Goal: Task Accomplishment & Management: Manage account settings

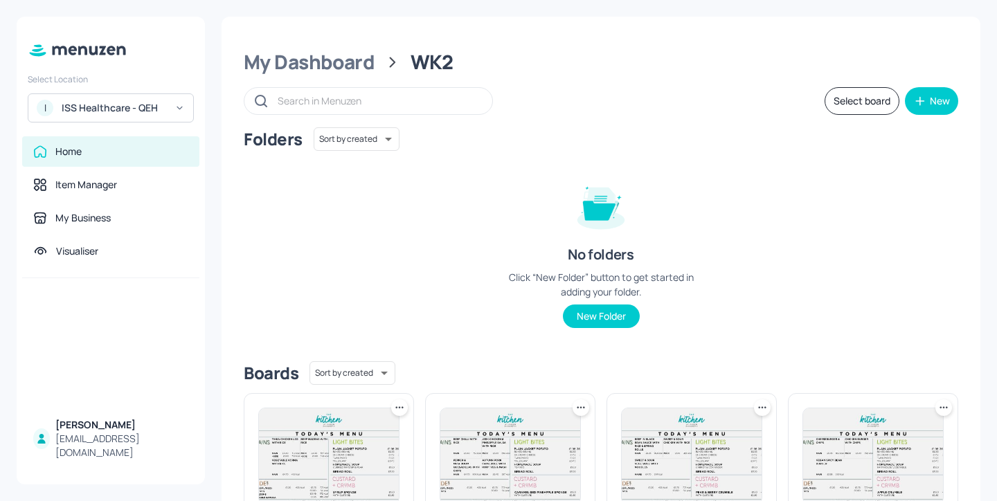
click at [451, 201] on div "Folders Sort by created id ​ No folders Click “New Folder” button to get starte…" at bounding box center [601, 238] width 714 height 223
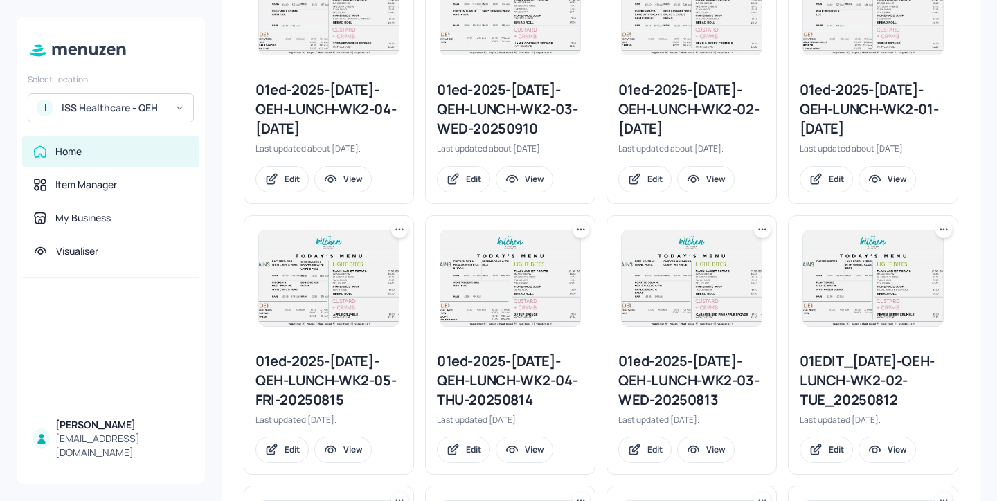
scroll to position [723, 0]
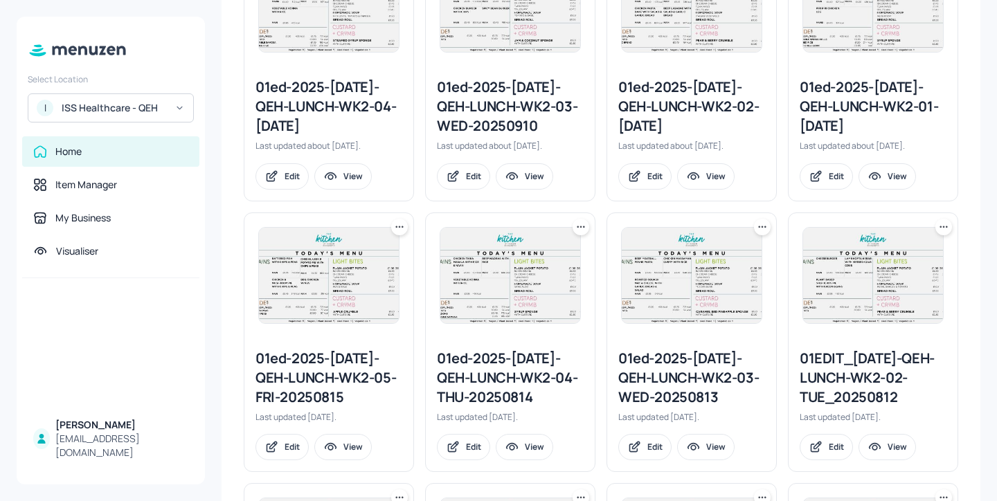
click at [942, 228] on icon at bounding box center [944, 227] width 14 height 14
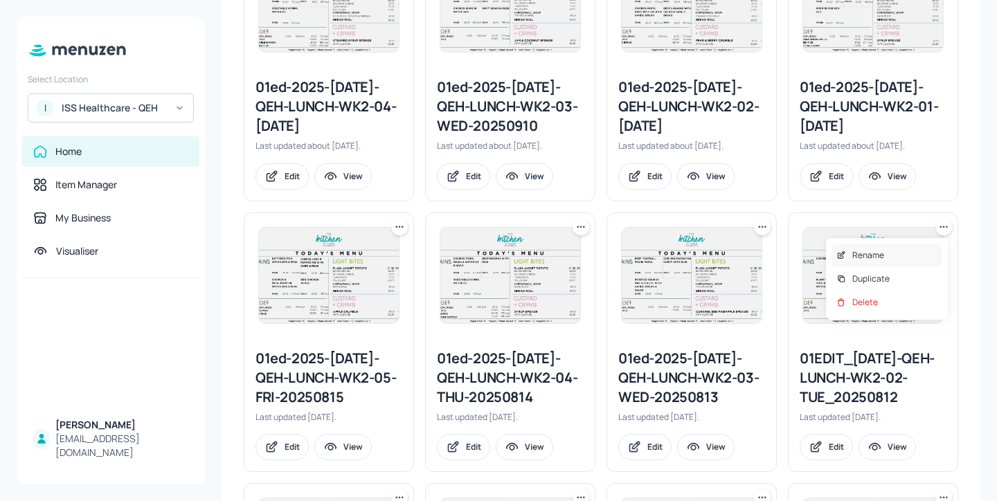
click at [912, 246] on div "Rename" at bounding box center [886, 256] width 111 height 24
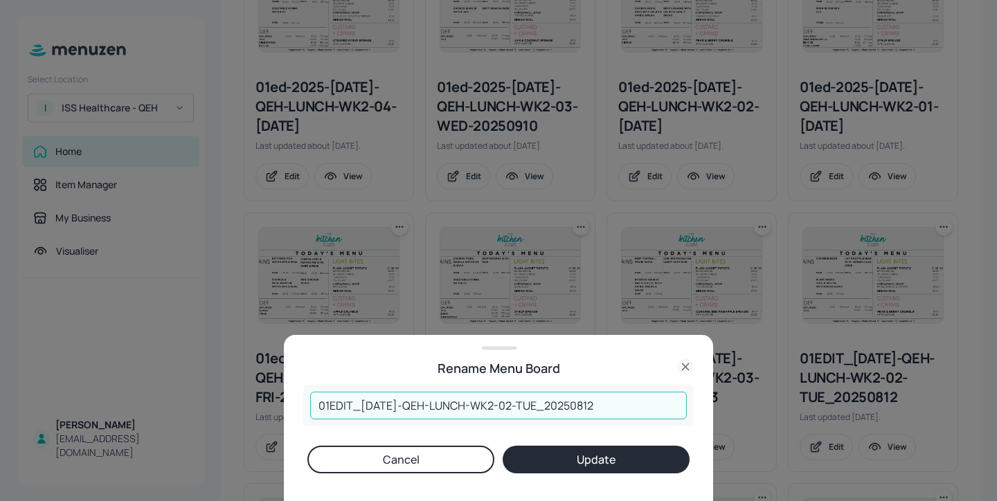
drag, startPoint x: 610, startPoint y: 408, endPoint x: 588, endPoint y: 404, distance: 21.9
click at [588, 404] on input "01EDIT_2025-JUL-QEH-LUNCH-WK2-02-TUE_20250812" at bounding box center [498, 406] width 377 height 28
type input "01EDIT_2025-JUL-QEH-LUNCH-WK2-02-TUE_20251014"
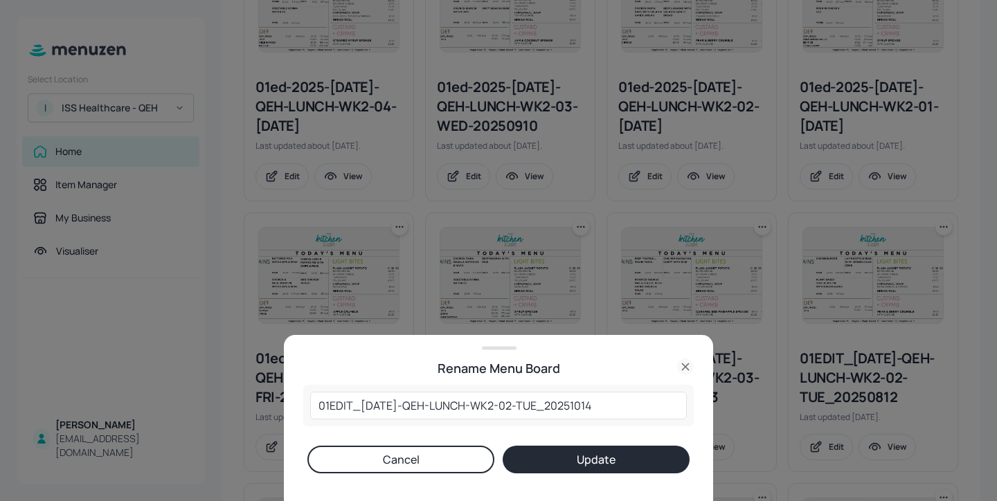
click at [517, 460] on button "Update" at bounding box center [596, 460] width 187 height 28
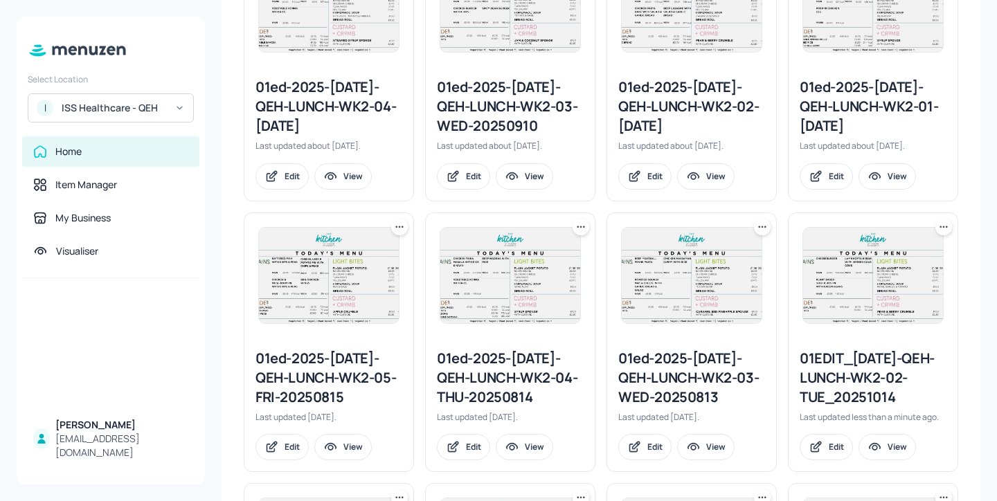
click at [853, 371] on div "01EDIT_2025-JUL-QEH-LUNCH-WK2-02-TUE_20251014" at bounding box center [872, 378] width 147 height 58
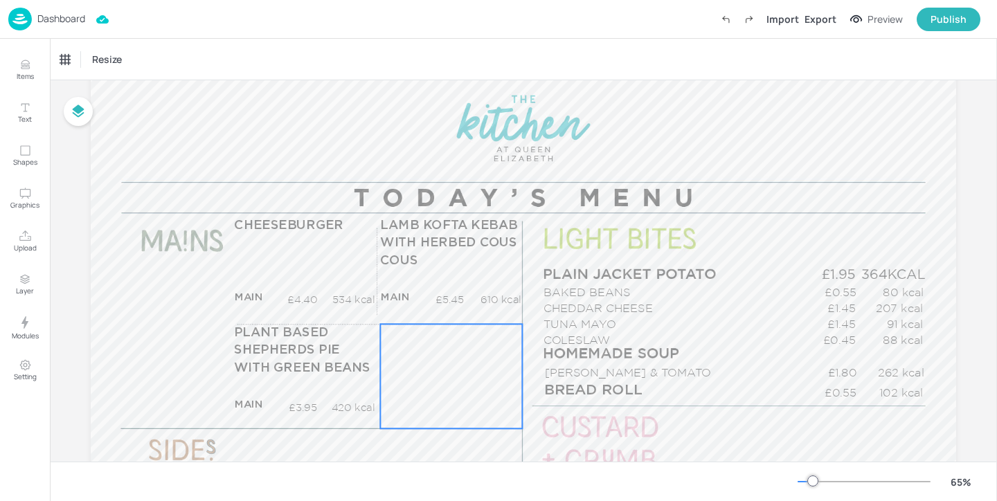
scroll to position [134, 0]
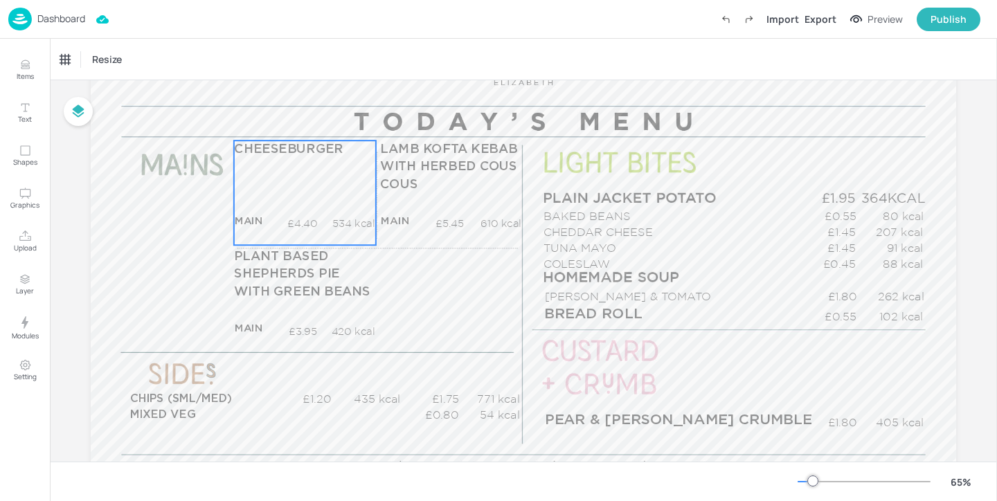
click at [332, 208] on div "CHEESEBURGER MAIN £4.40 534 kcal +SIDE £5.45 736 kcal" at bounding box center [305, 193] width 142 height 105
click at [122, 66] on div "CHEESEBURGER" at bounding box center [100, 60] width 90 height 24
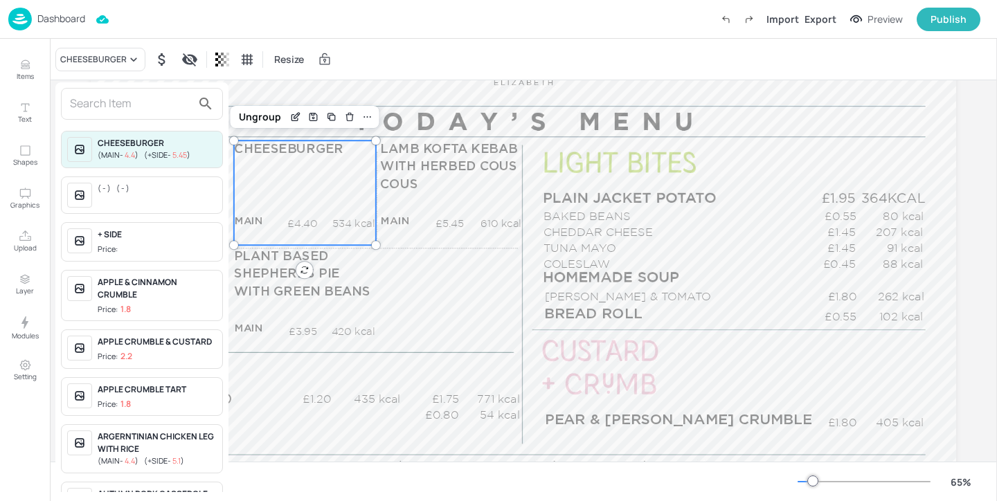
click at [136, 100] on input "text" at bounding box center [131, 104] width 122 height 22
click at [62, 28] on div at bounding box center [498, 250] width 997 height 501
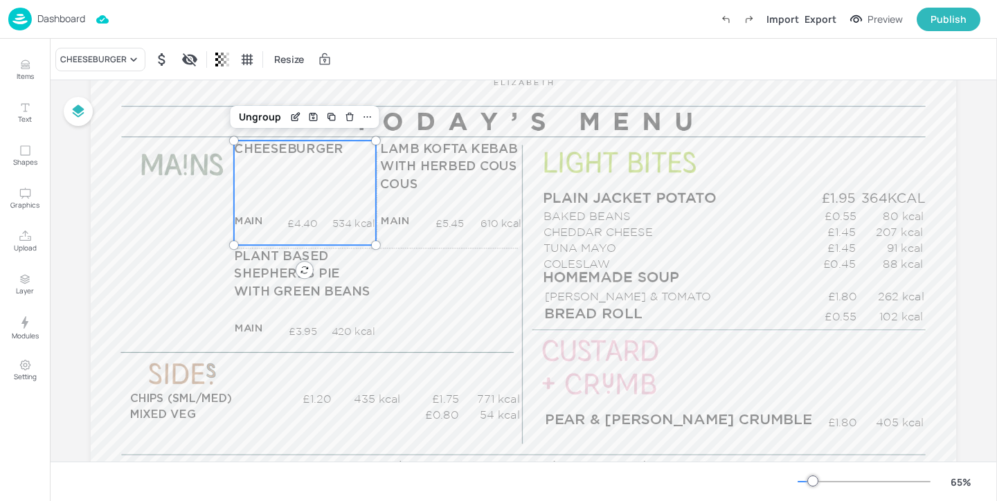
click at [53, 8] on div "Dashboard" at bounding box center [46, 19] width 77 height 23
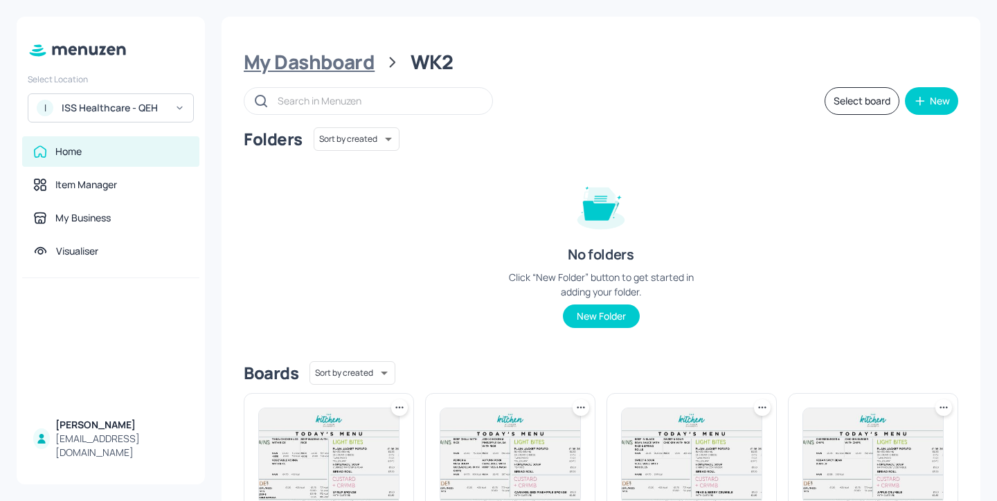
click at [323, 50] on div "My Dashboard" at bounding box center [309, 62] width 131 height 25
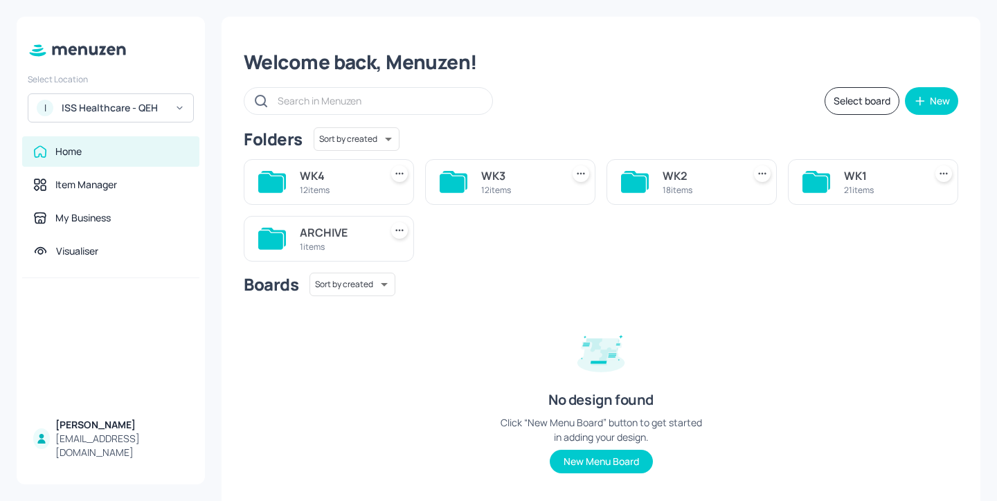
click at [533, 184] on div "12 items" at bounding box center [518, 190] width 75 height 12
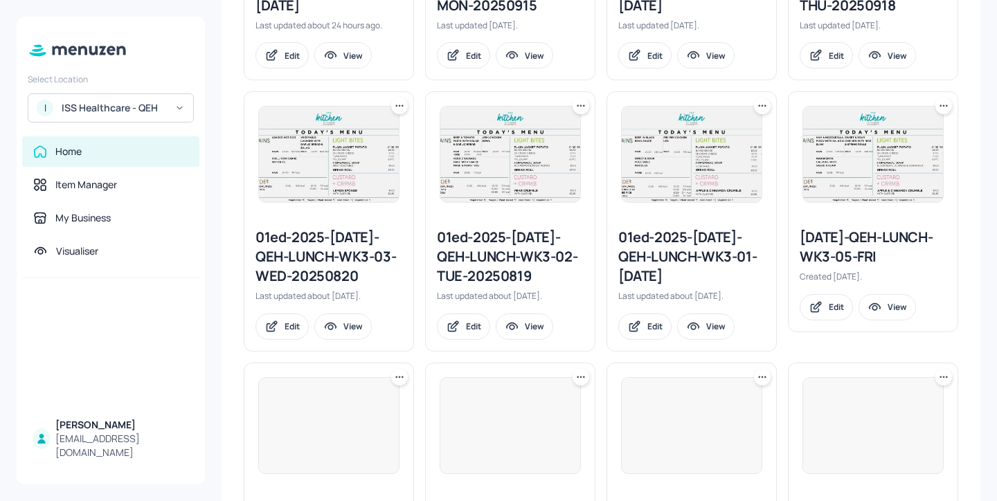
scroll to position [608, 0]
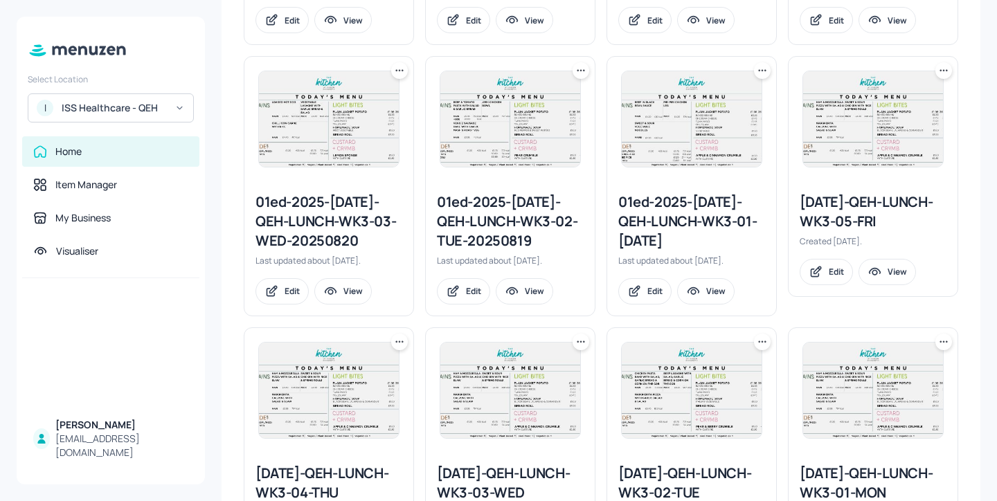
click at [578, 78] on div at bounding box center [580, 70] width 17 height 17
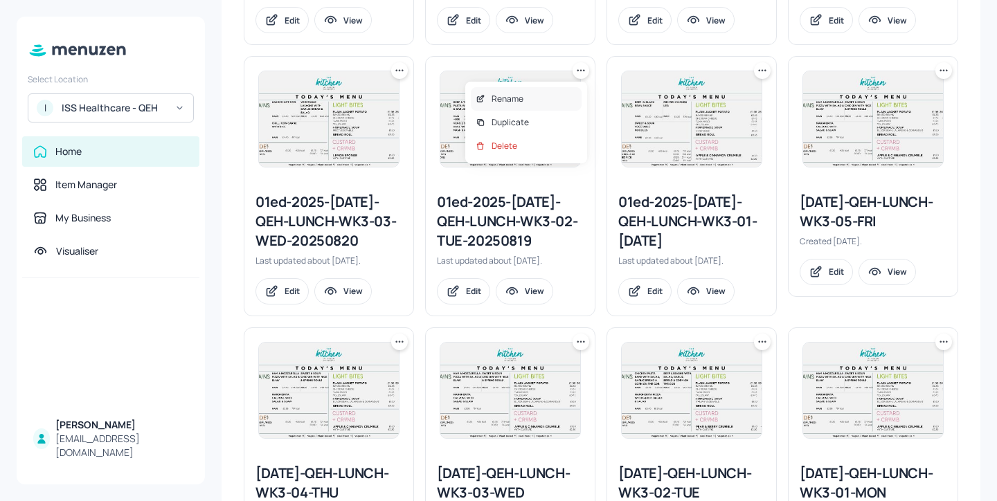
click at [556, 93] on div "Rename" at bounding box center [526, 99] width 111 height 24
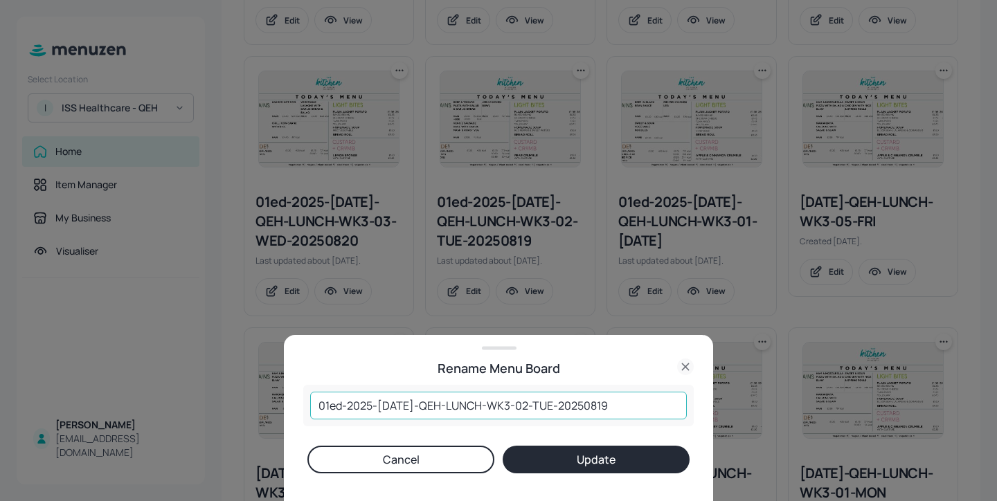
click at [570, 408] on input "01ed-2025-JUL-QEH-LUNCH-WK3-02-TUE-20250819" at bounding box center [498, 406] width 377 height 28
drag, startPoint x: 596, startPoint y: 410, endPoint x: 563, endPoint y: 406, distance: 33.5
click at [563, 406] on input "01ed-2025-JUL-QEH-LUNCH-WK3-02-TUE-20250819" at bounding box center [498, 406] width 377 height 28
type input "01ed-2025-JUL-QEH-LUNCH-WK3-02-TUE-20251014"
click at [591, 456] on button "Update" at bounding box center [596, 460] width 187 height 28
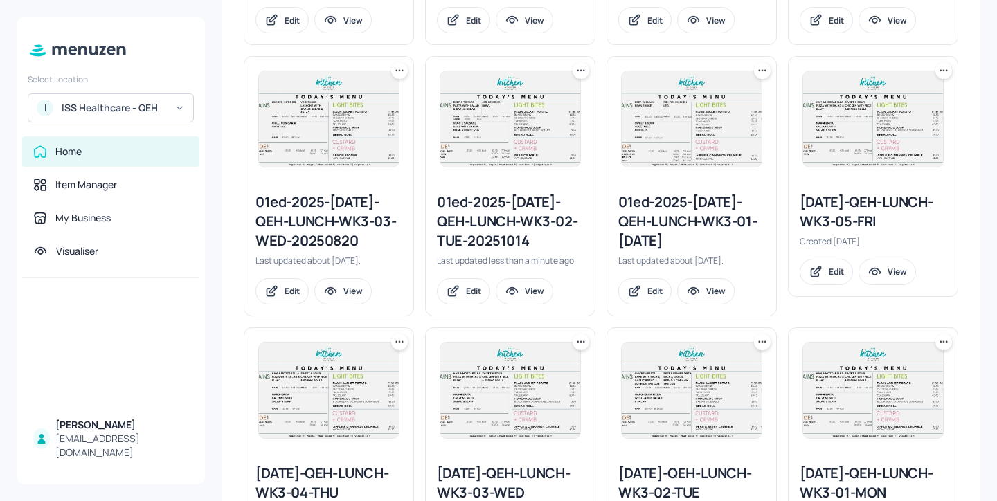
click at [476, 221] on div "01ed-2025-JUL-QEH-LUNCH-WK3-02-TUE-20251014" at bounding box center [510, 221] width 147 height 58
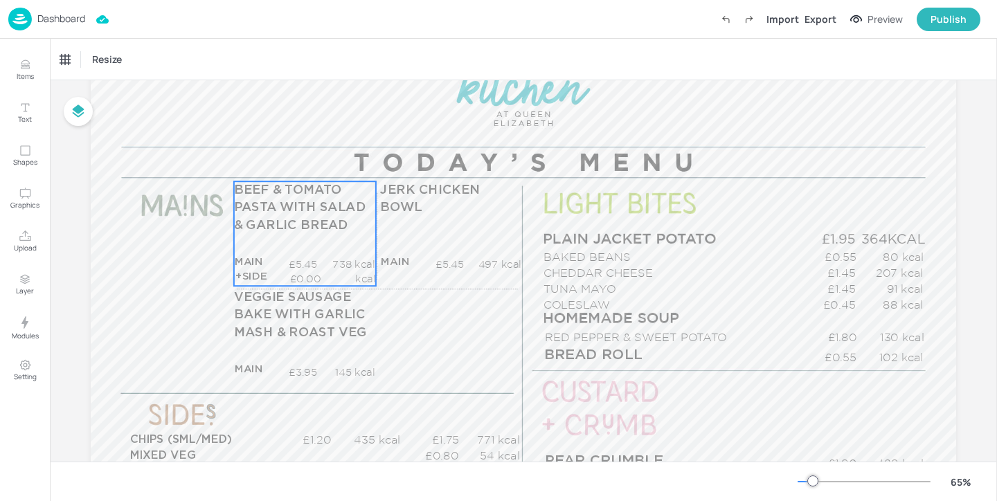
scroll to position [107, 0]
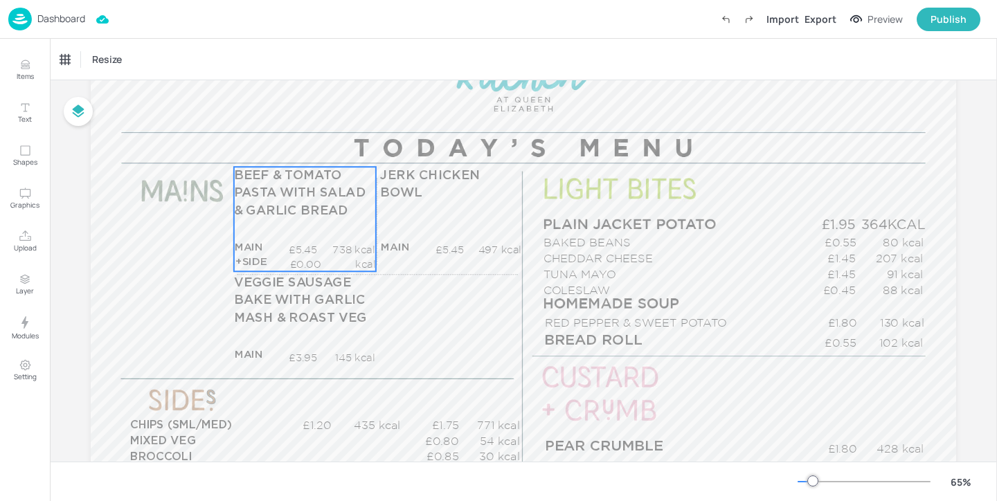
click at [318, 198] on span "BEEF & TOMATO PASTA WITH SALAD & GARLIC BREAD" at bounding box center [300, 193] width 132 height 48
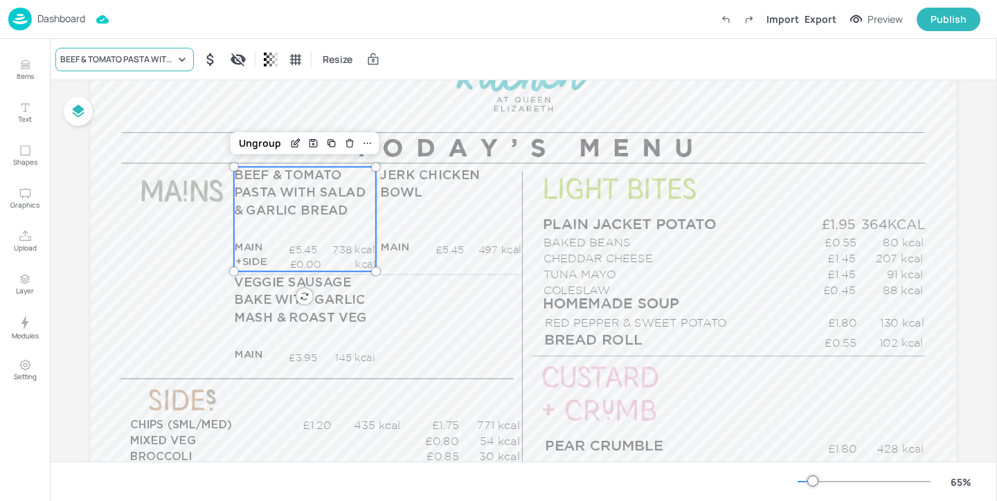
click at [114, 64] on div "BEEF & TOMATO PASTA WITH SALAD & GARLIC BREAD" at bounding box center [117, 59] width 115 height 12
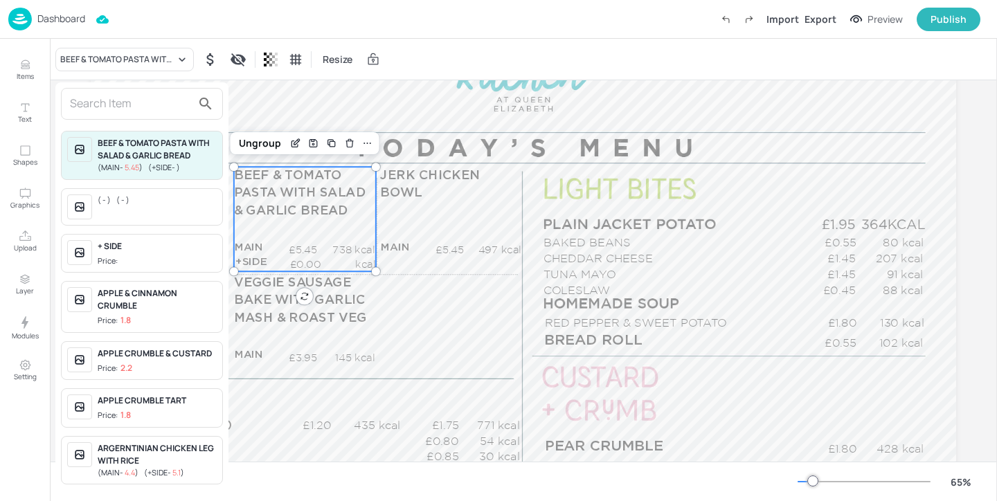
click at [122, 95] on input "text" at bounding box center [131, 104] width 122 height 22
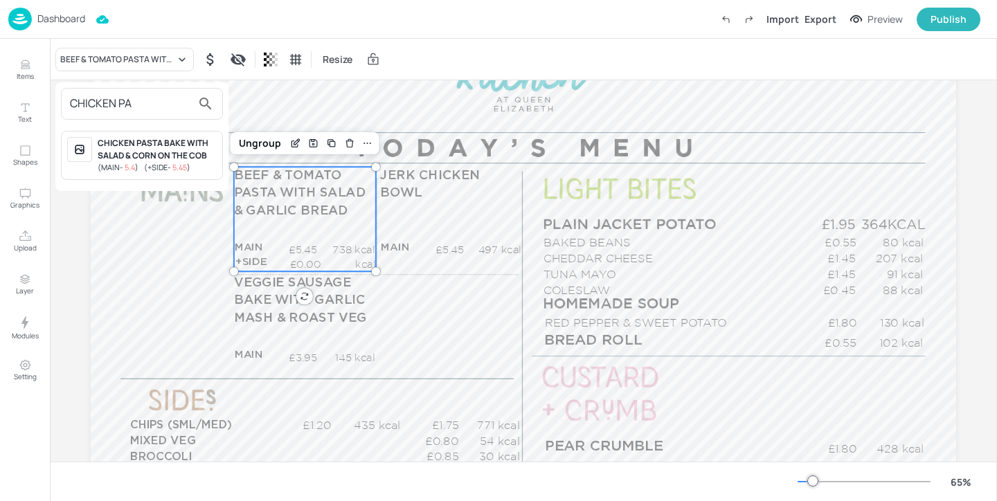
type input "CHICKEN PA"
click at [148, 144] on div "CHICKEN PASTA BAKE WITH SALAD & CORN ON THE COB" at bounding box center [157, 149] width 119 height 25
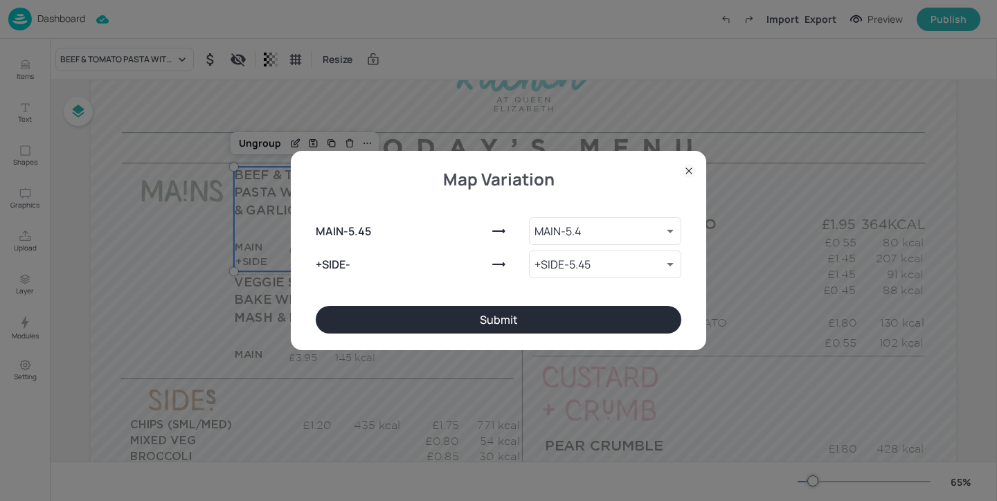
click at [381, 307] on button "Submit" at bounding box center [498, 320] width 365 height 28
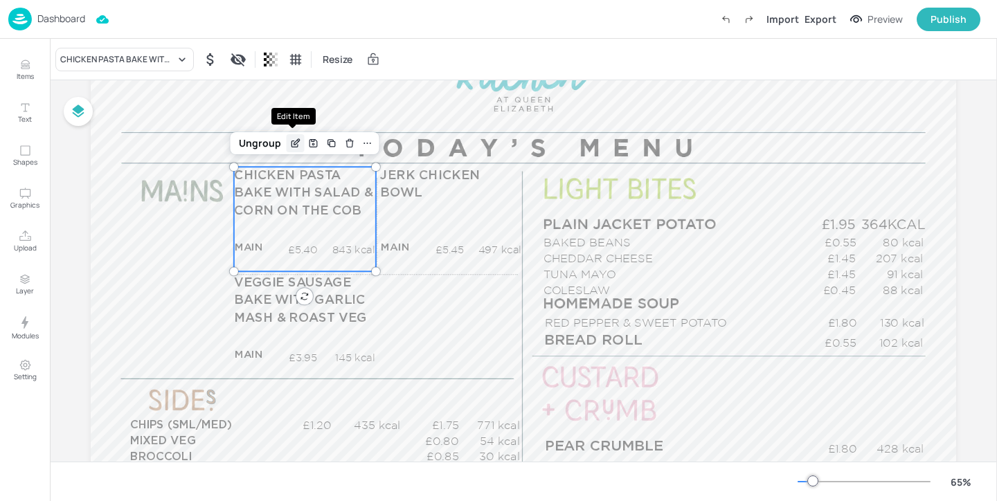
click at [293, 143] on icon "Edit Item" at bounding box center [296, 142] width 6 height 6
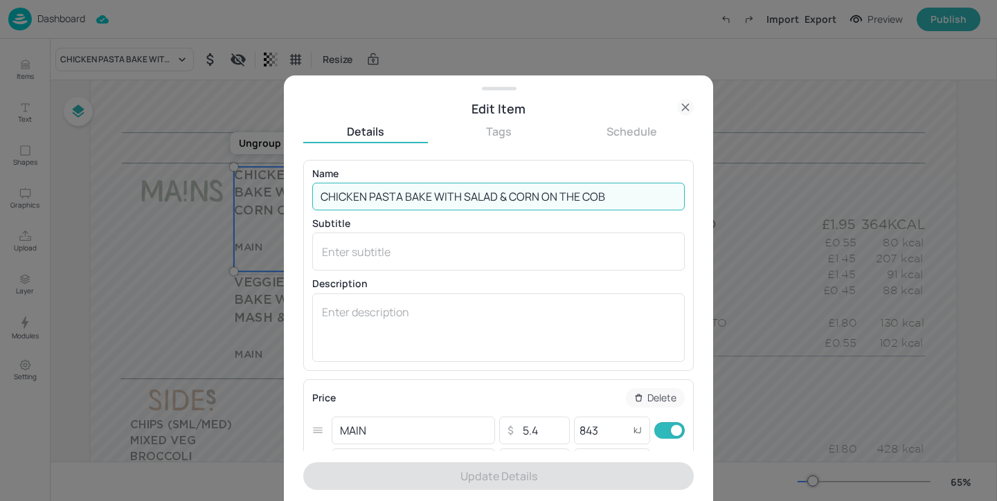
drag, startPoint x: 622, startPoint y: 201, endPoint x: 511, endPoint y: 196, distance: 111.5
click at [511, 196] on input "CHICKEN PASTA BAKE WITH SALAD & CORN ON THE COB" at bounding box center [498, 197] width 372 height 28
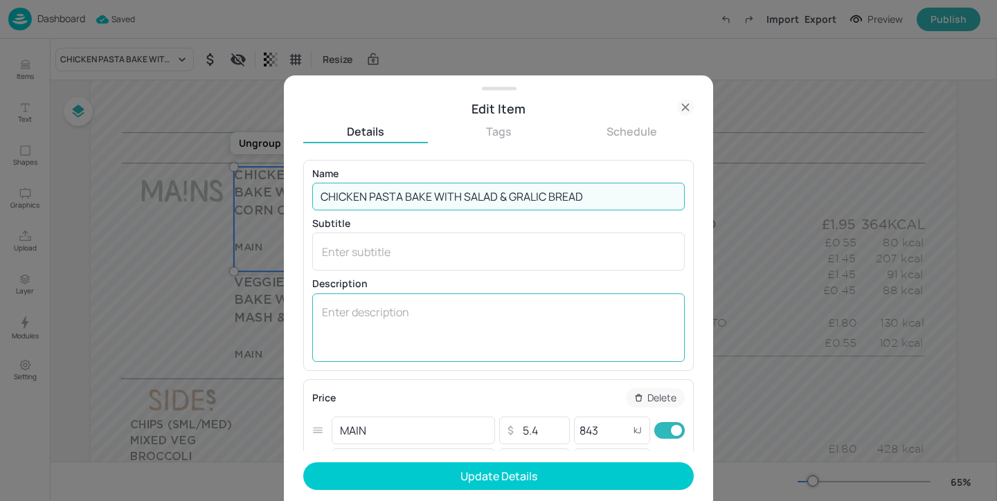
scroll to position [3, 0]
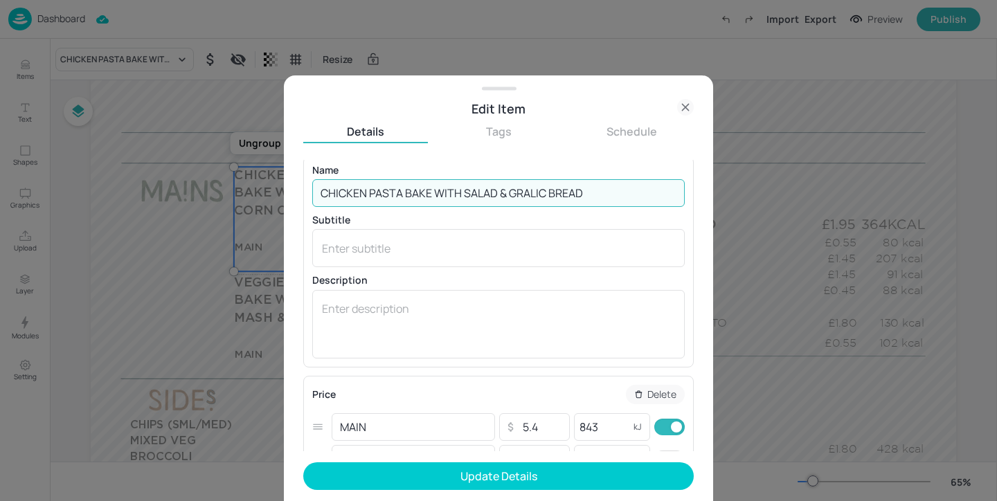
click at [521, 195] on input "CHICKEN PASTA BAKE WITH SALAD & GRALIC BREAD" at bounding box center [498, 193] width 372 height 28
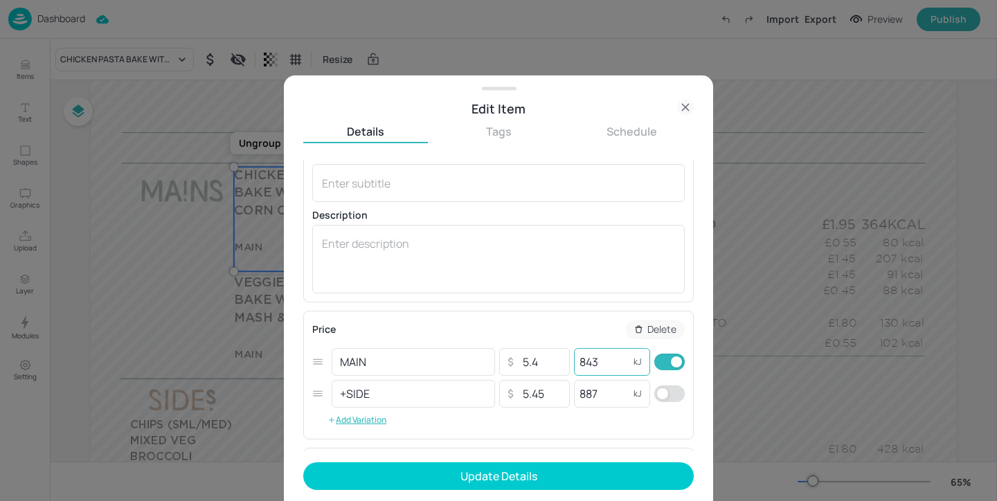
type input "CHICKEN PASTA BAKE WITH SALAD & GARLIC BREAD"
click at [602, 361] on input "843" at bounding box center [601, 362] width 55 height 28
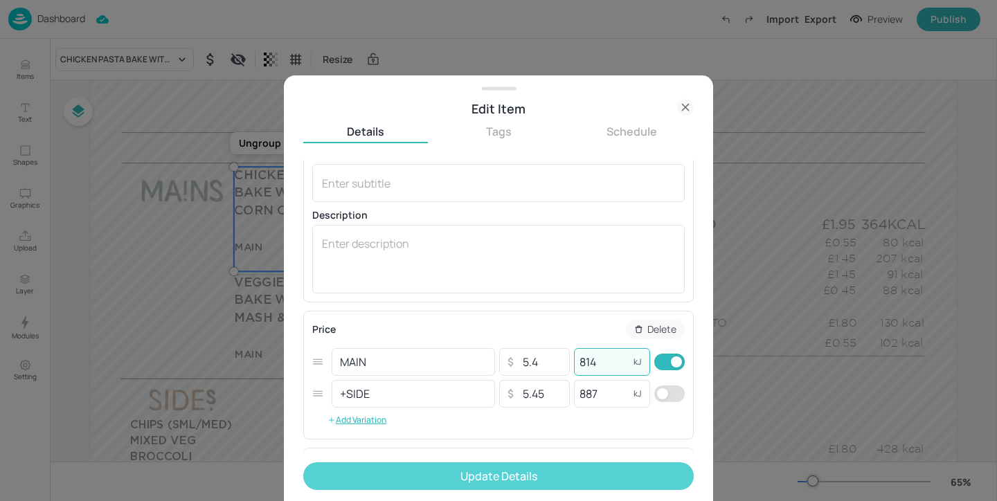
type input "814"
click at [622, 482] on button "Update Details" at bounding box center [498, 476] width 390 height 28
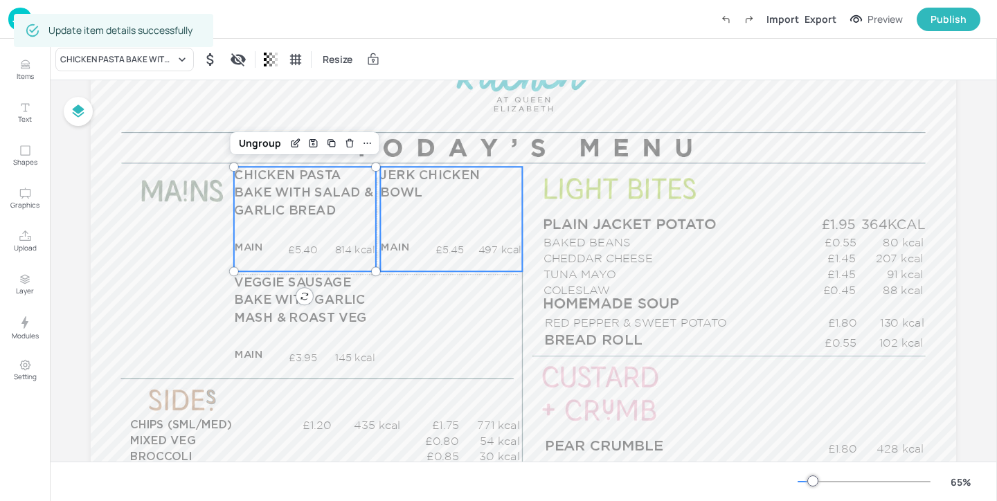
click at [498, 208] on div "JERK CHICKEN BOWL MAIN £5.45 497 kcal +SIDE £0.00 kcal" at bounding box center [451, 219] width 142 height 105
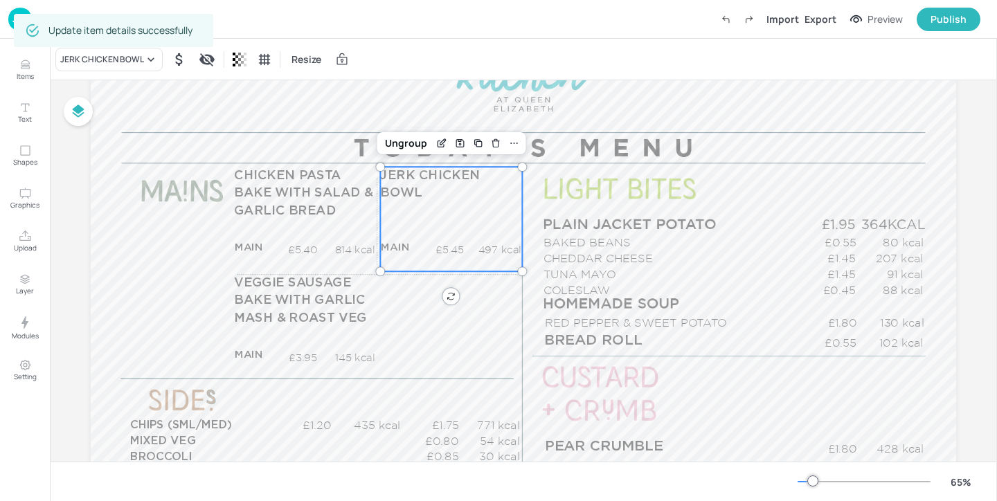
click at [152, 44] on div "Update item details successfully" at bounding box center [113, 30] width 199 height 33
click at [150, 55] on icon at bounding box center [151, 60] width 14 height 14
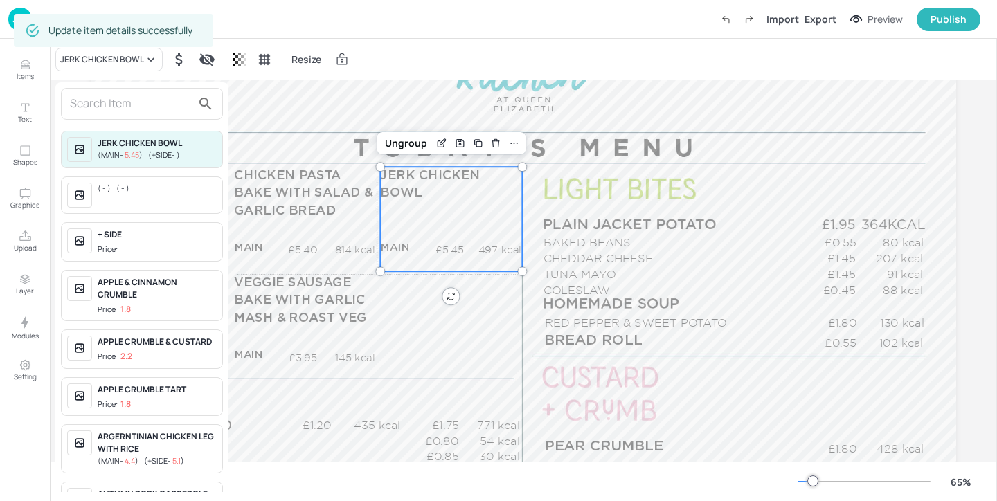
click at [139, 90] on div at bounding box center [142, 104] width 162 height 32
click at [139, 112] on input "text" at bounding box center [131, 104] width 122 height 22
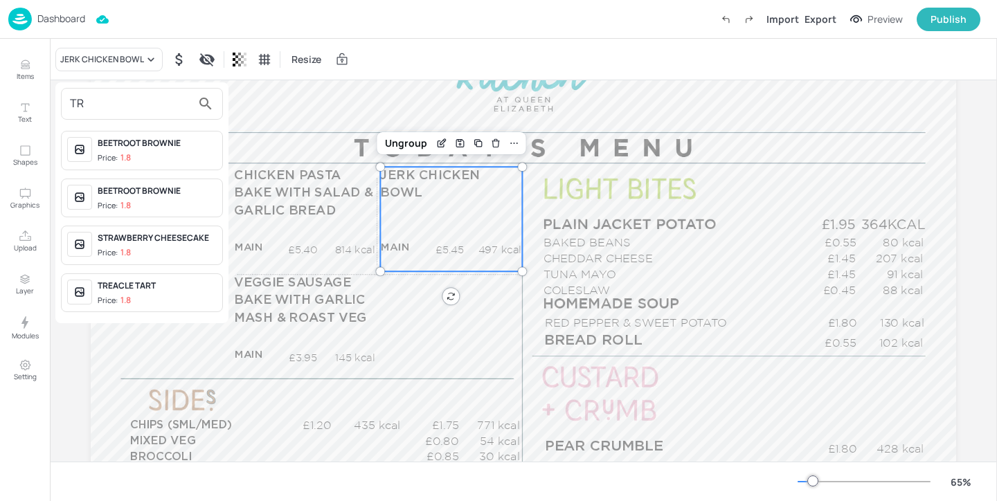
type input "T"
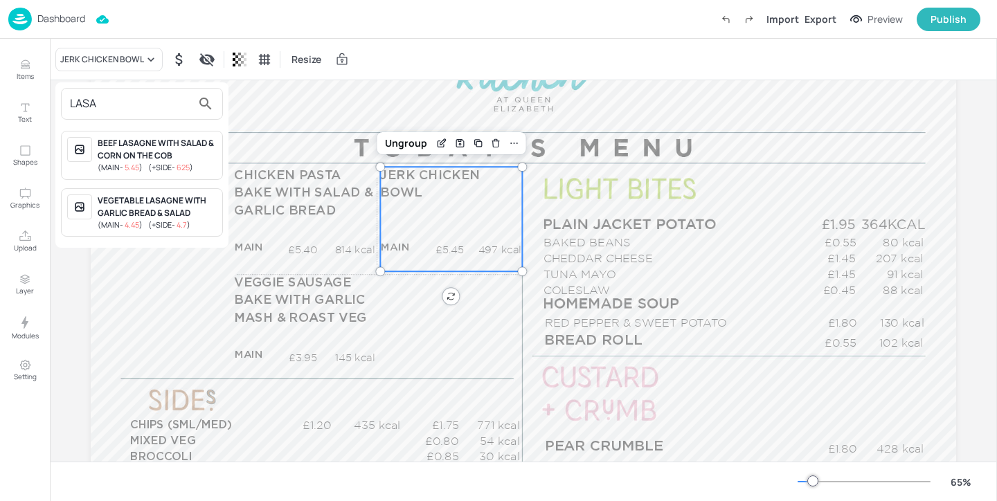
type input "LASA"
click at [165, 154] on div "BEEF LASAGNE WITH SALAD & CORN ON THE COB" at bounding box center [157, 149] width 119 height 25
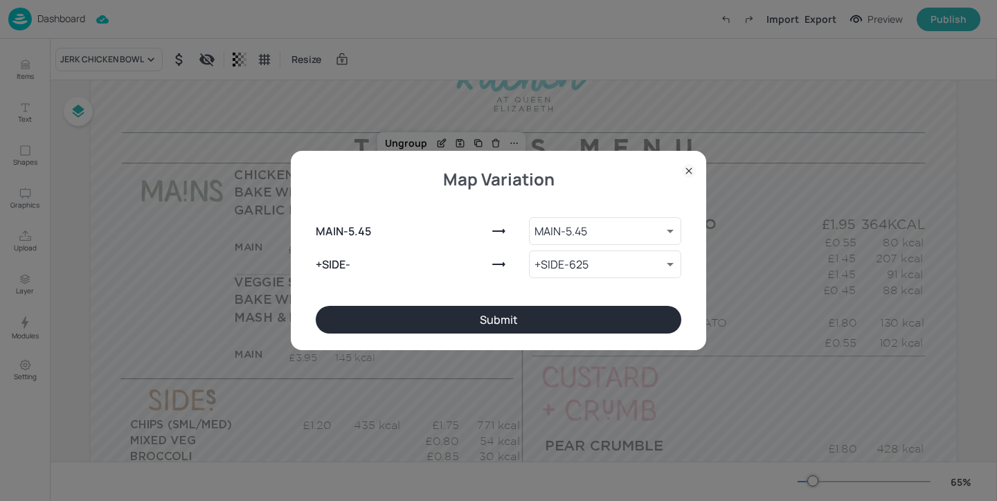
click at [600, 331] on button "Submit" at bounding box center [498, 320] width 365 height 28
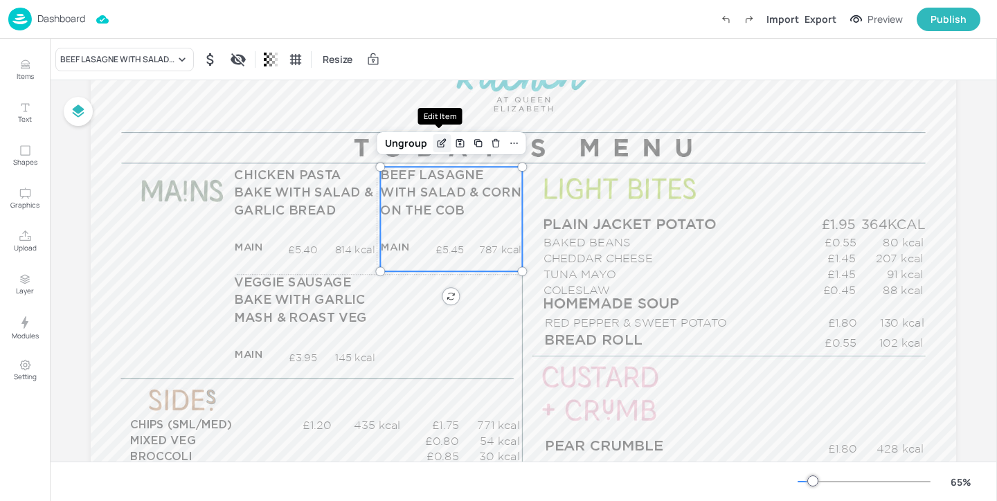
click at [438, 143] on icon "Edit Item" at bounding box center [441, 144] width 6 height 6
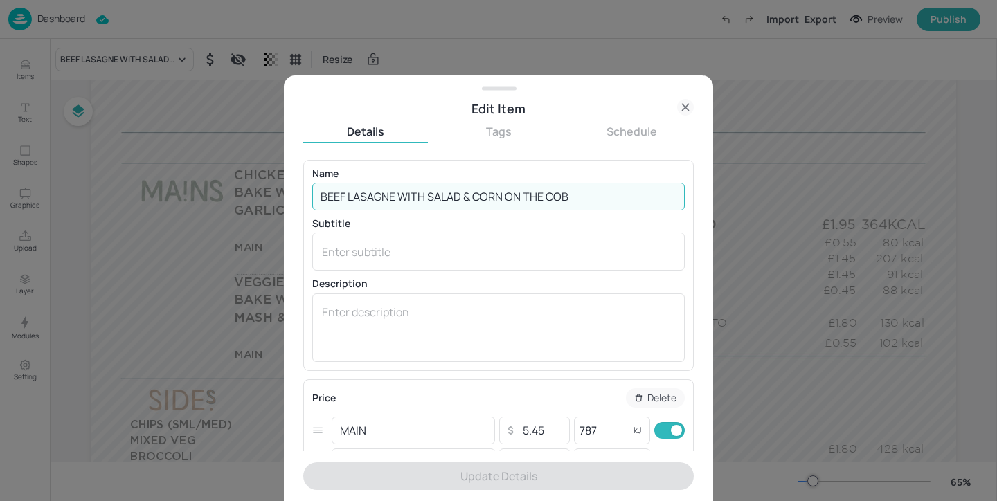
drag, startPoint x: 597, startPoint y: 193, endPoint x: 473, endPoint y: 192, distance: 123.2
click at [473, 192] on input "BEEF LASAGNE WITH SALAD & CORN ON THE COB" at bounding box center [498, 197] width 372 height 28
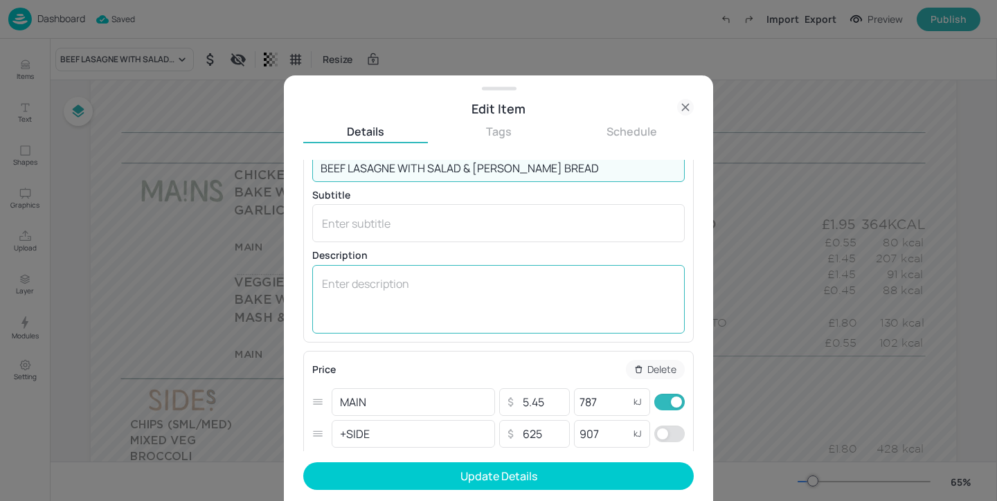
scroll to position [30, 0]
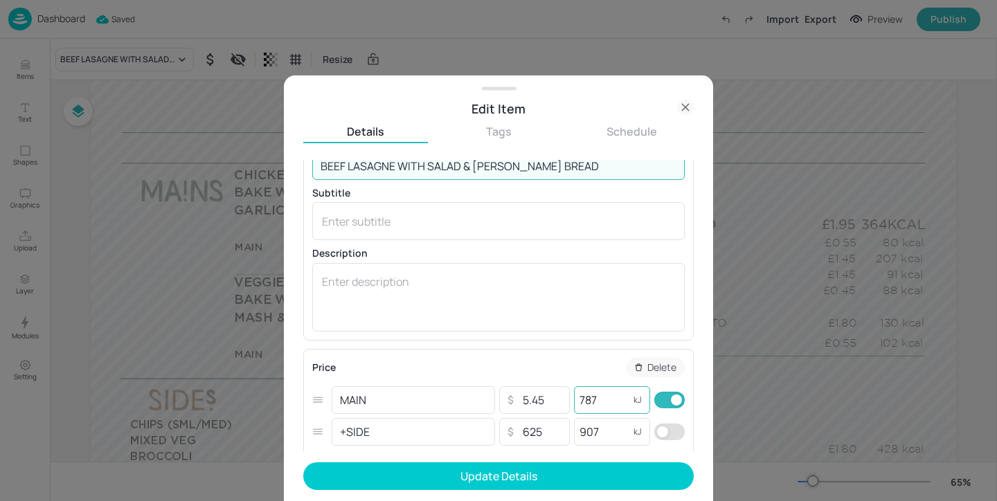
type input "BEEF LASAGNE WITH SALAD & GARIC BREAD"
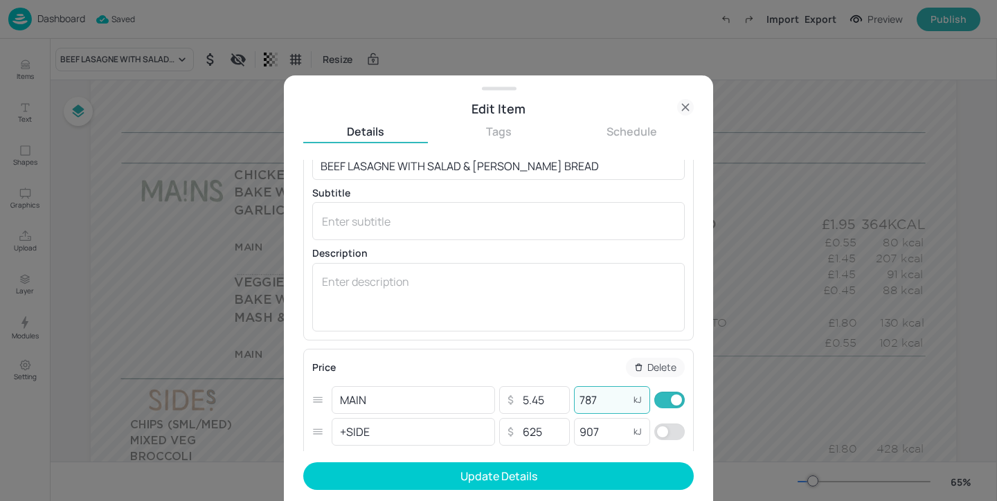
click at [608, 405] on input "787" at bounding box center [601, 400] width 55 height 28
click at [590, 399] on input "787" at bounding box center [601, 400] width 55 height 28
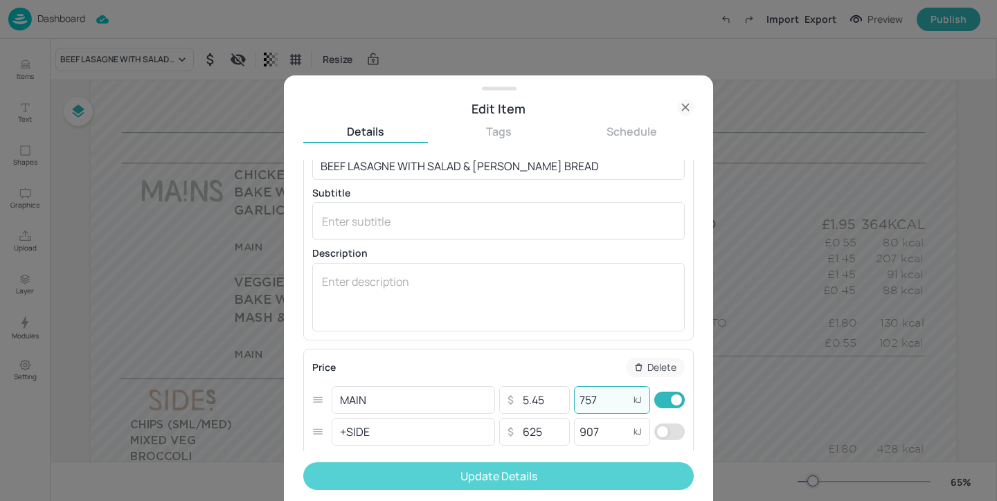
type input "757"
click at [609, 462] on button "Update Details" at bounding box center [498, 476] width 390 height 28
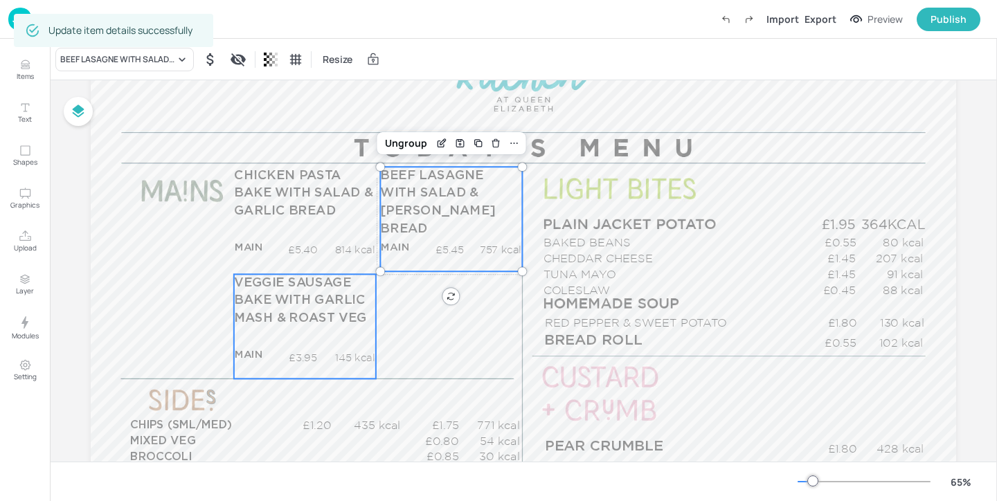
click at [305, 320] on span "VEGGIE SAUSAGE BAKE WITH GARLIC MASH & ROAST VEG" at bounding box center [300, 301] width 132 height 48
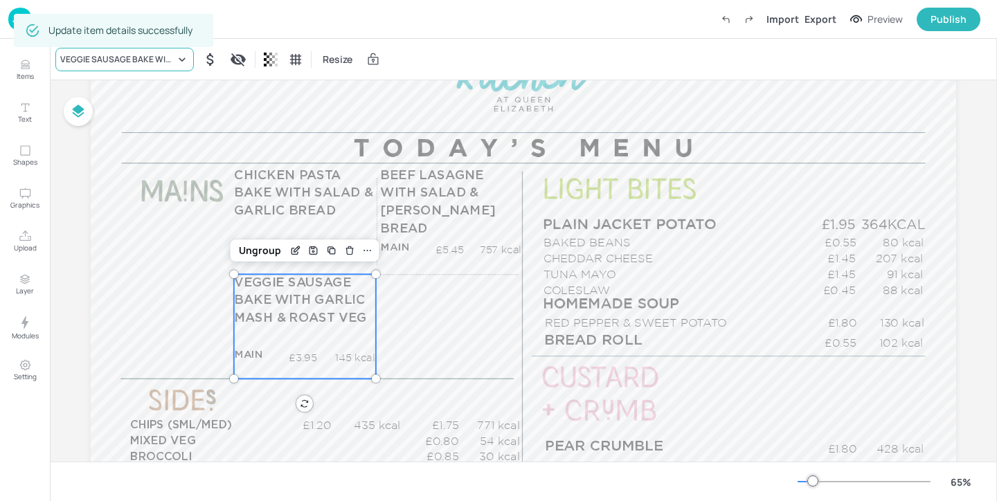
click at [183, 61] on icon at bounding box center [182, 60] width 14 height 14
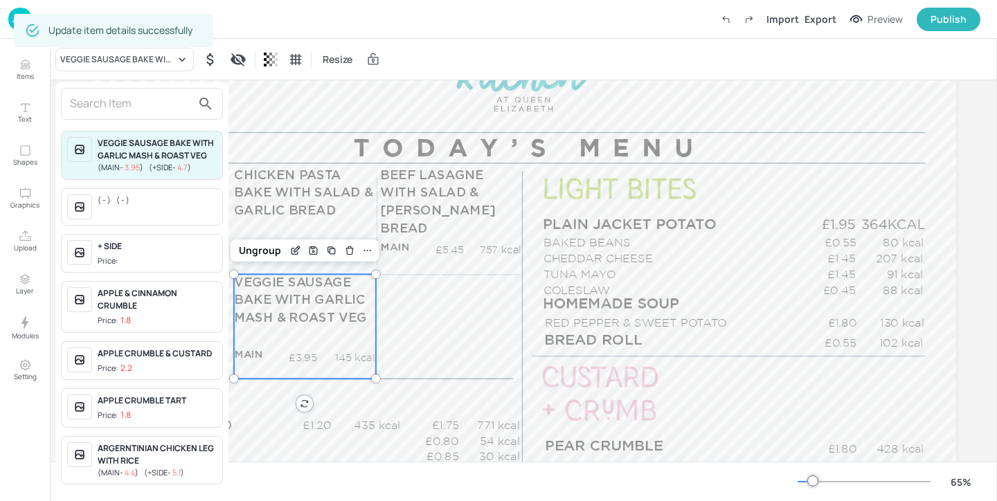
click at [180, 98] on input "text" at bounding box center [131, 104] width 122 height 22
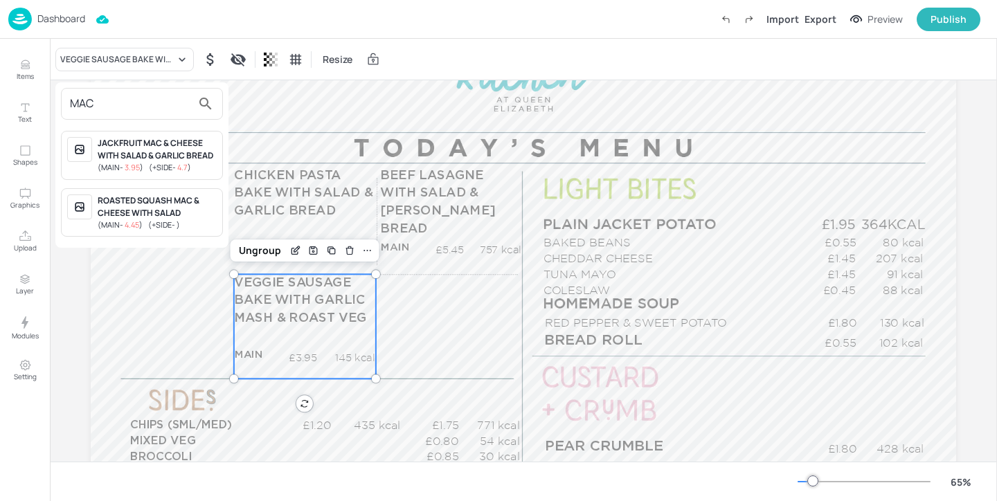
type input "MAC"
click at [192, 207] on div "ROASTED SQUASH MAC & CHEESE WITH SALAD" at bounding box center [157, 207] width 119 height 25
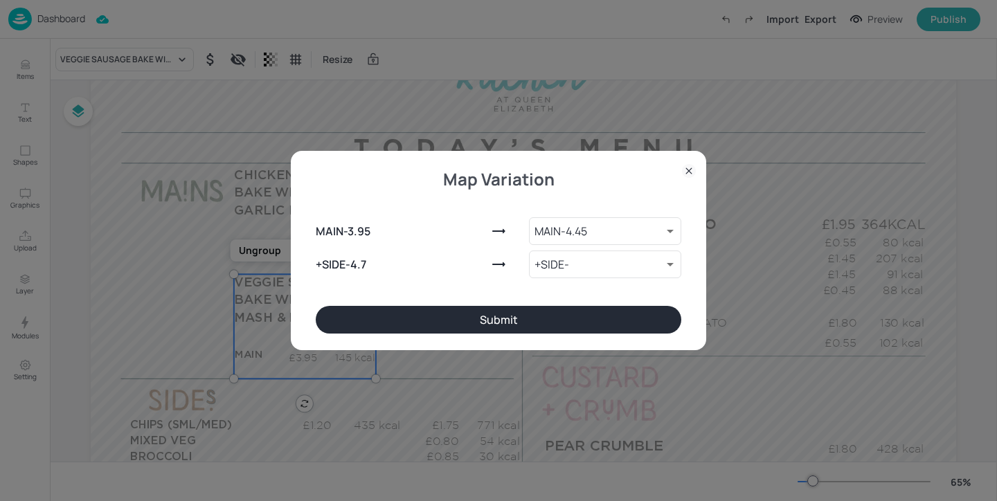
click at [419, 316] on button "Submit" at bounding box center [498, 320] width 365 height 28
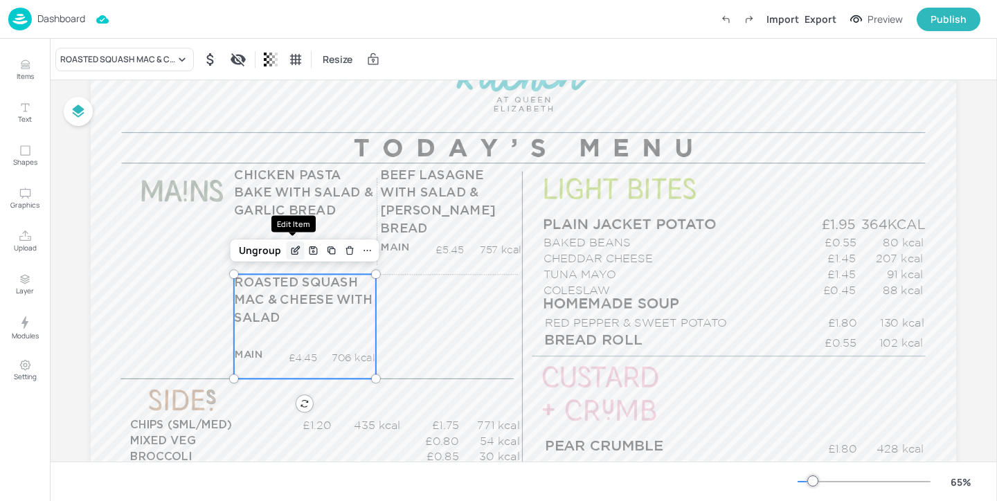
click at [290, 255] on icon "Edit Item" at bounding box center [295, 250] width 12 height 11
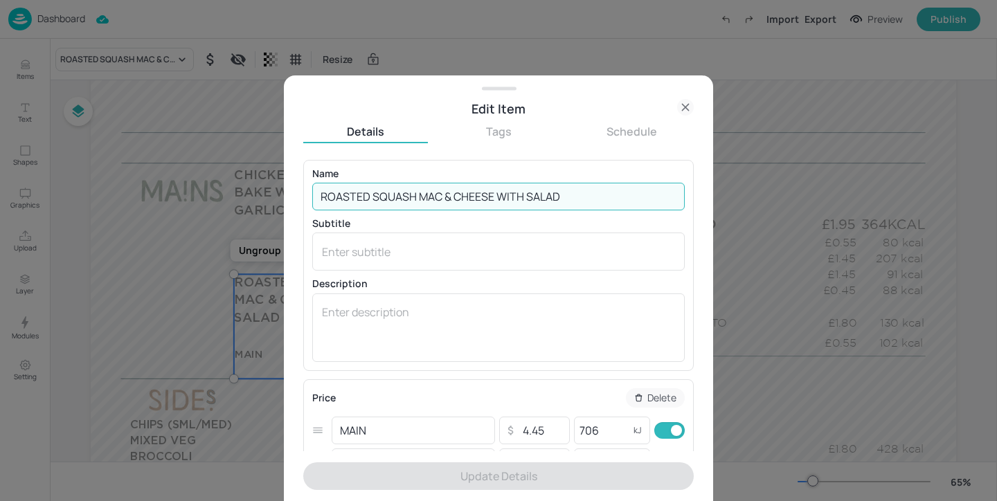
click at [589, 183] on input "ROASTED SQUASH MAC & CHEESE WITH SALAD" at bounding box center [498, 197] width 372 height 28
click at [589, 199] on input "ROASTED SQUASH MAC & CHEESE WITH SALAD" at bounding box center [498, 197] width 372 height 28
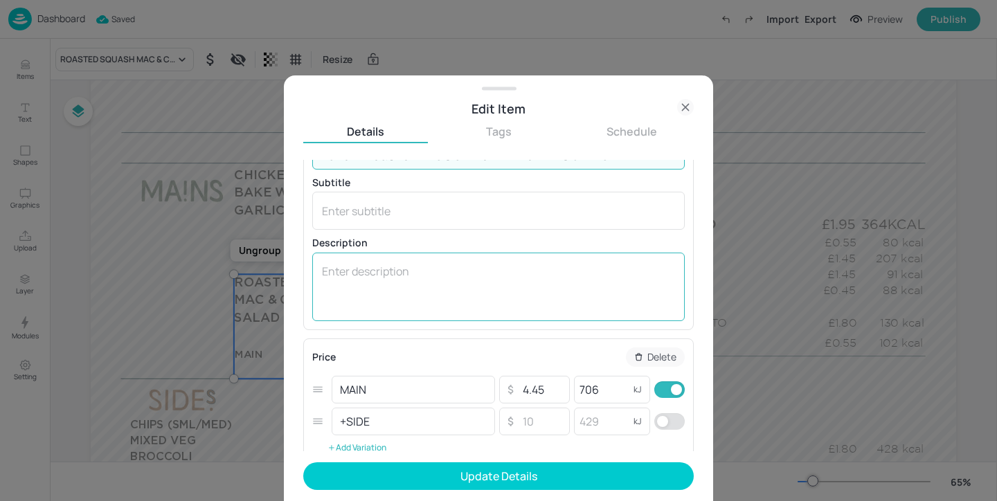
scroll to position [42, 0]
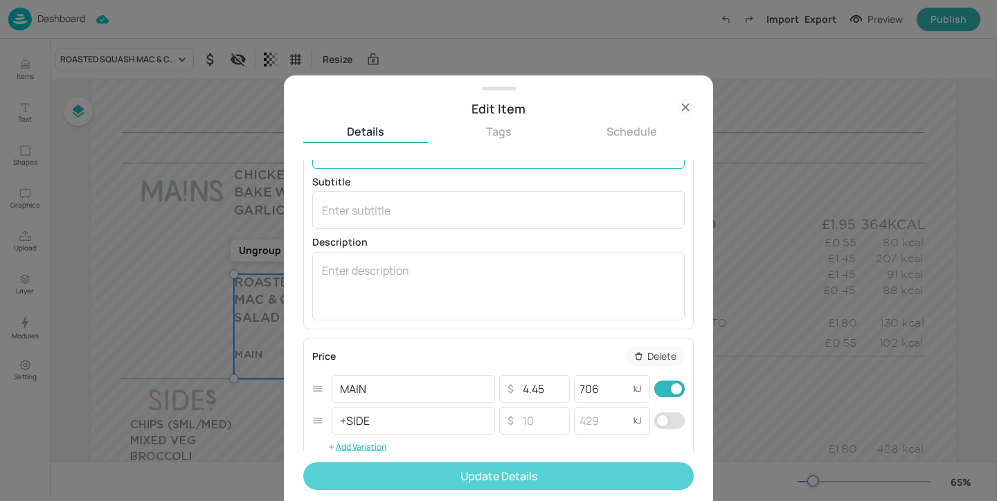
type input "ROASTED SQUASH MAC & CHEESE WITH SALAD & GARLIC BREAD"
click at [532, 477] on button "Update Details" at bounding box center [498, 476] width 390 height 28
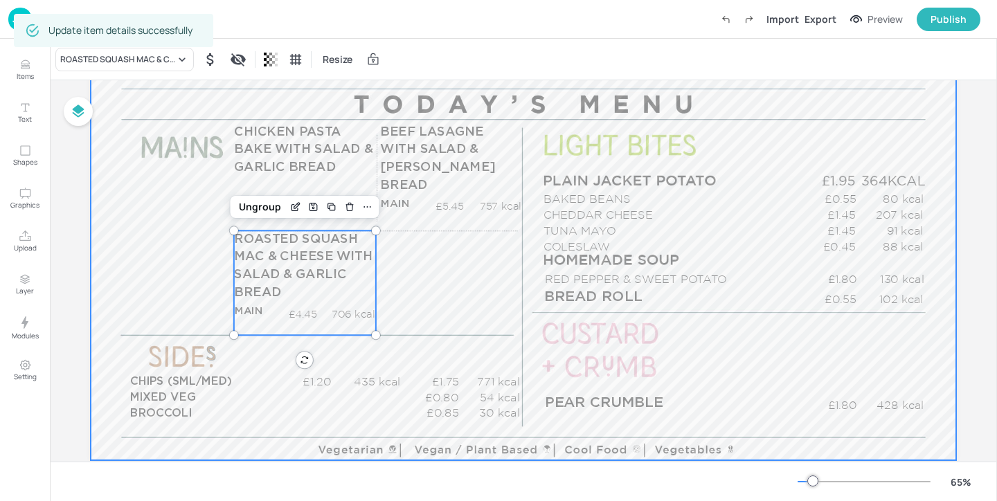
scroll to position [155, 0]
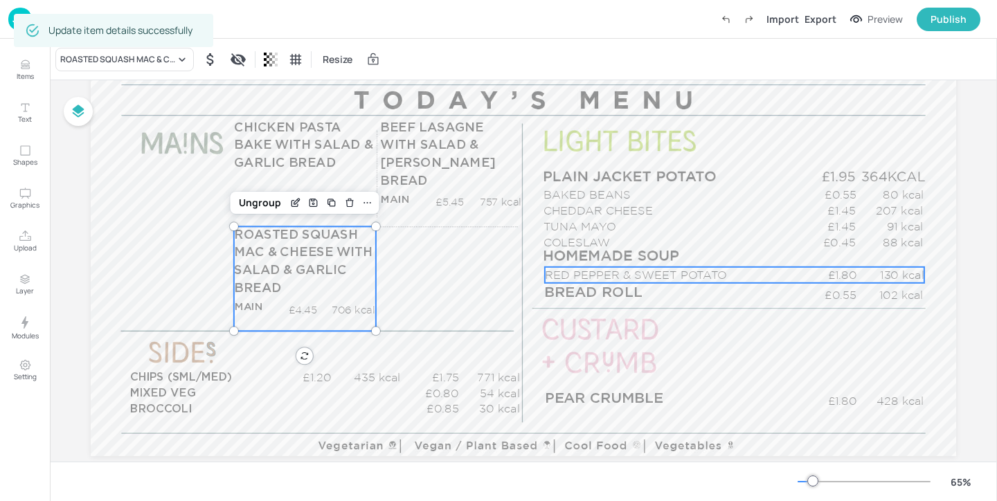
click at [587, 270] on p "RED PEPPER & SWEET POTATO" at bounding box center [673, 275] width 256 height 16
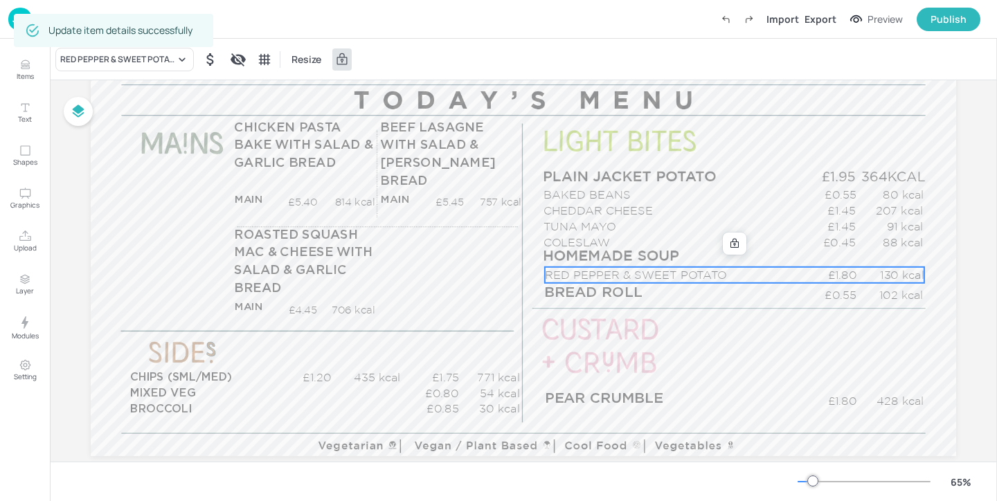
click at [159, 73] on div "RED PEPPER & SWEET POTATO Resize" at bounding box center [523, 59] width 947 height 41
click at [161, 63] on div "RED PEPPER & SWEET POTATO" at bounding box center [117, 59] width 115 height 12
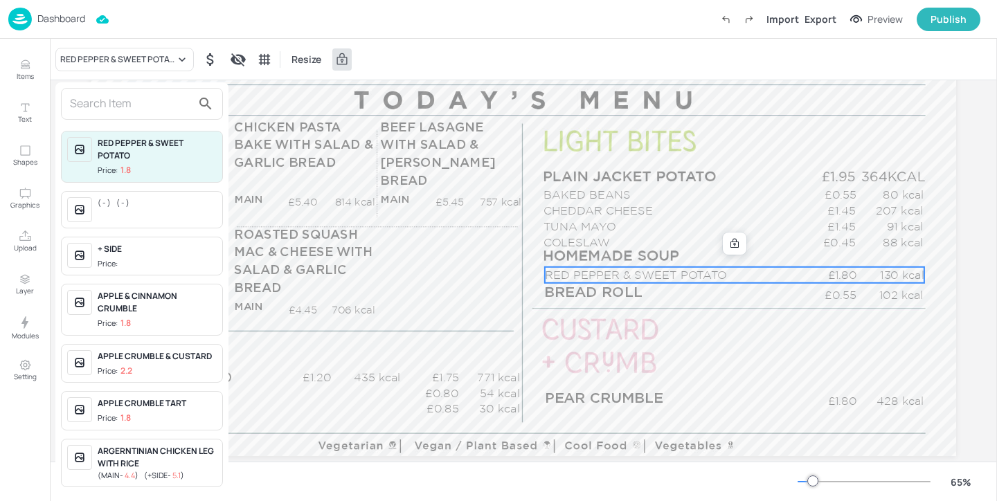
click at [140, 98] on input "text" at bounding box center [131, 104] width 122 height 22
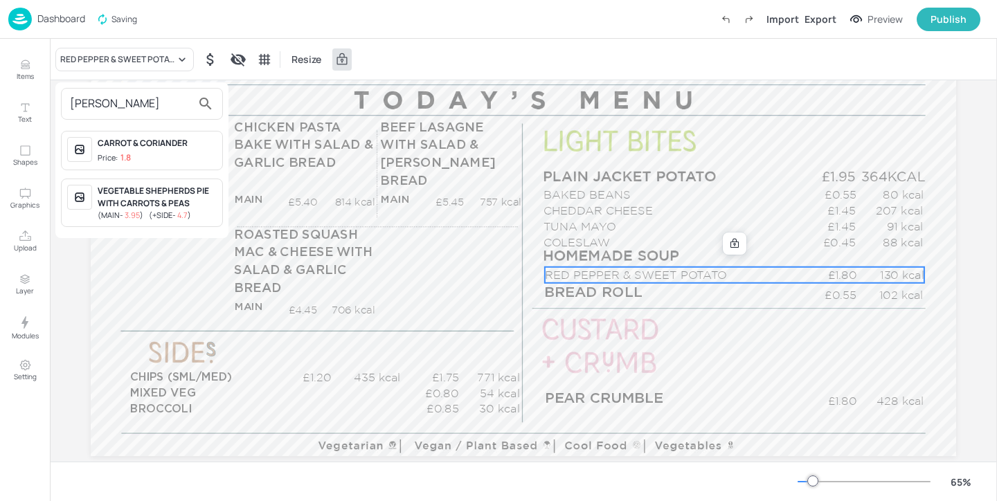
type input "CARR"
click at [177, 165] on div "CARROT & CORIANDER Price: 1.8" at bounding box center [142, 150] width 162 height 39
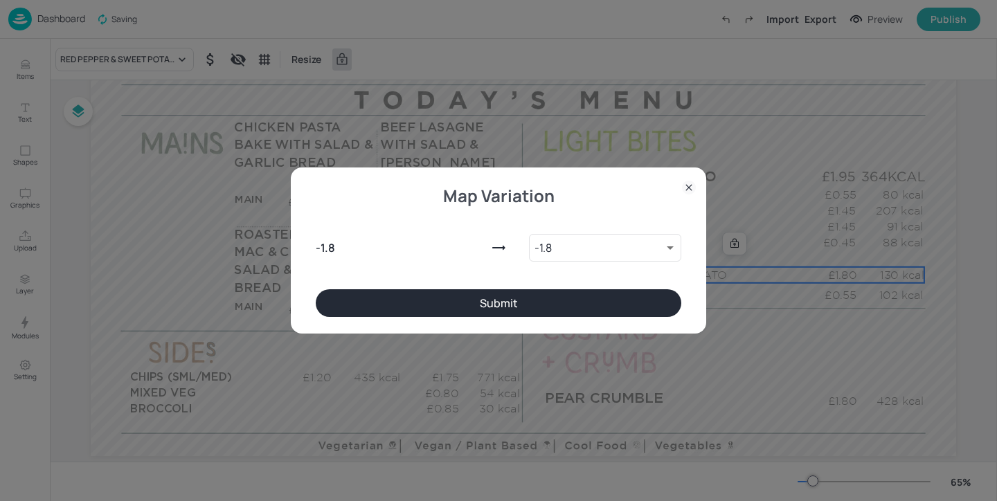
click at [491, 312] on button "Submit" at bounding box center [498, 303] width 365 height 28
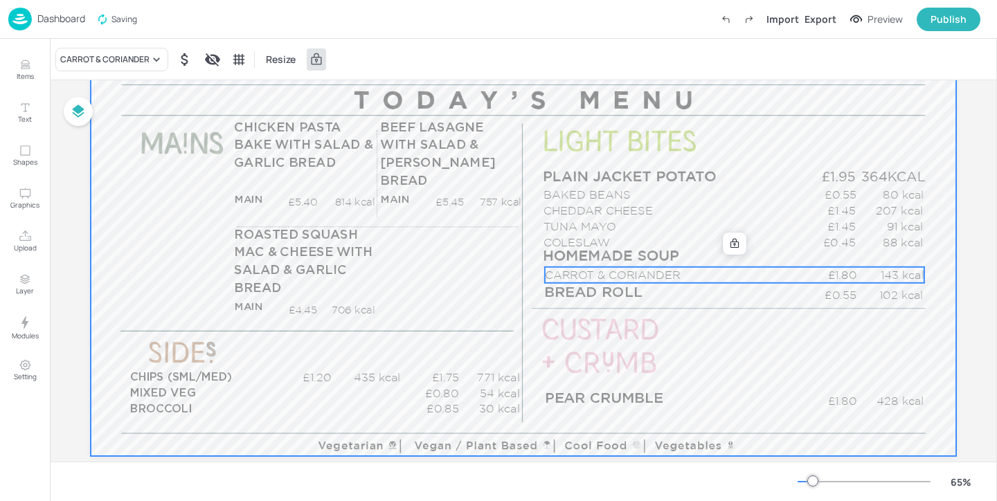
scroll to position [184, 0]
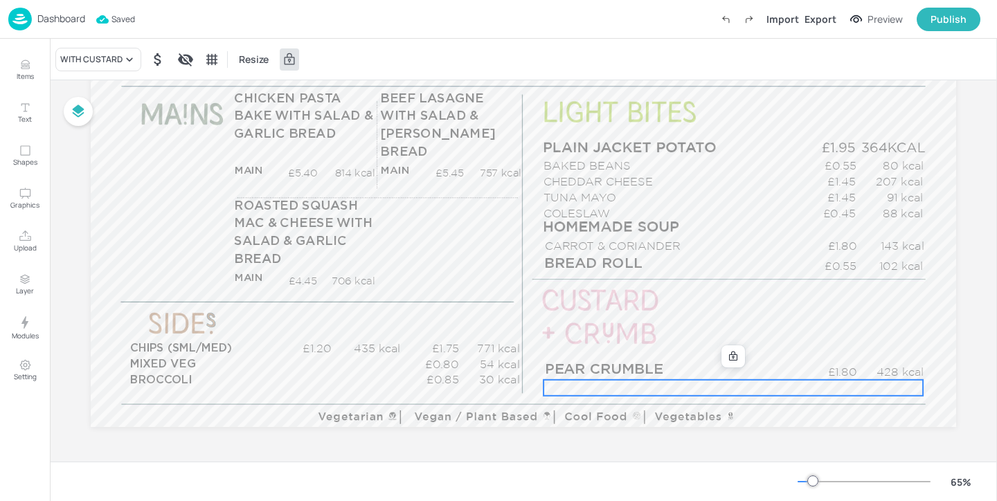
click at [597, 388] on p "WITH CUSTARD" at bounding box center [671, 388] width 256 height 16
click at [581, 372] on span "PEAR CRUMBLE" at bounding box center [604, 369] width 118 height 15
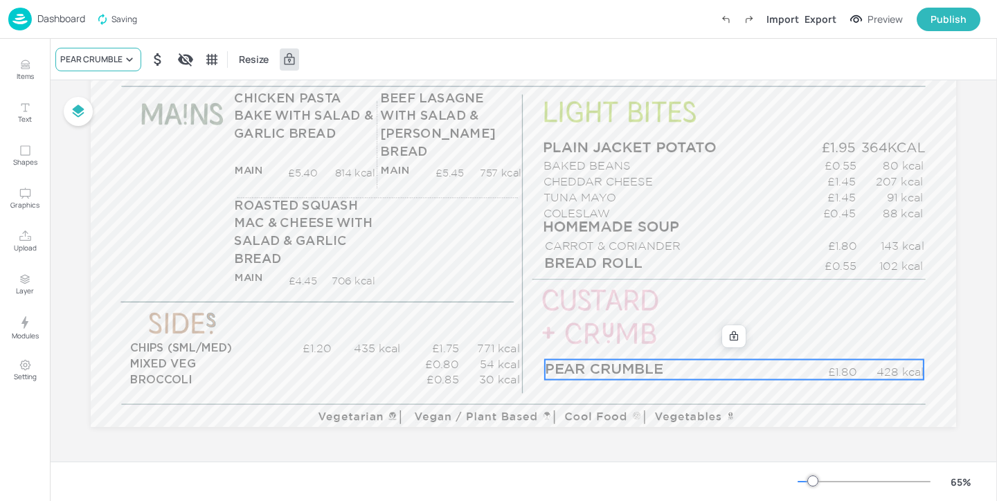
click at [113, 57] on div "PEAR CRUMBLE" at bounding box center [91, 59] width 62 height 12
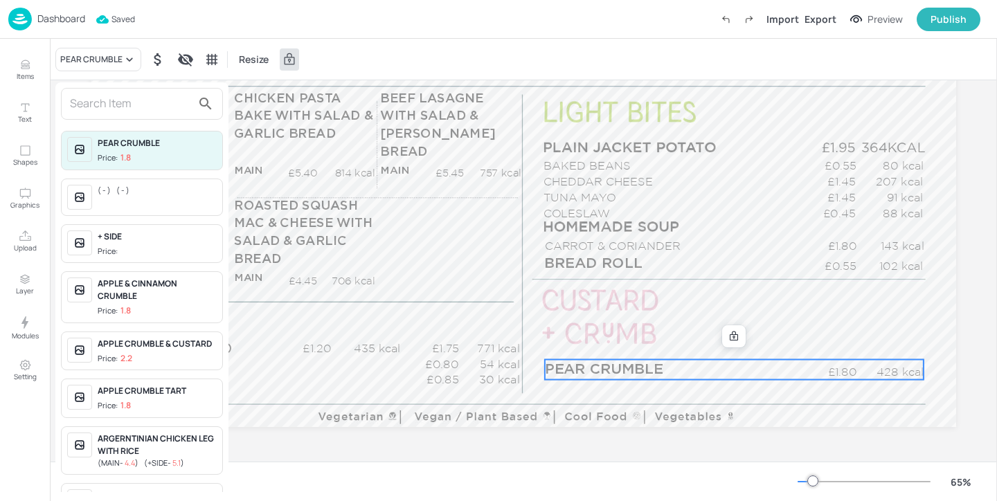
click at [123, 96] on input "text" at bounding box center [131, 104] width 122 height 22
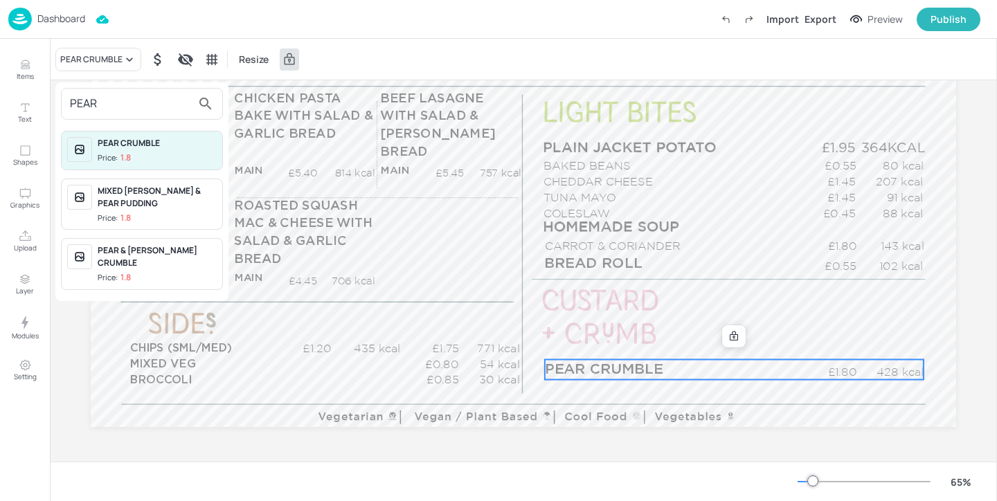
type input "PEAR"
click at [188, 272] on span "Price: 1.8" at bounding box center [157, 278] width 119 height 12
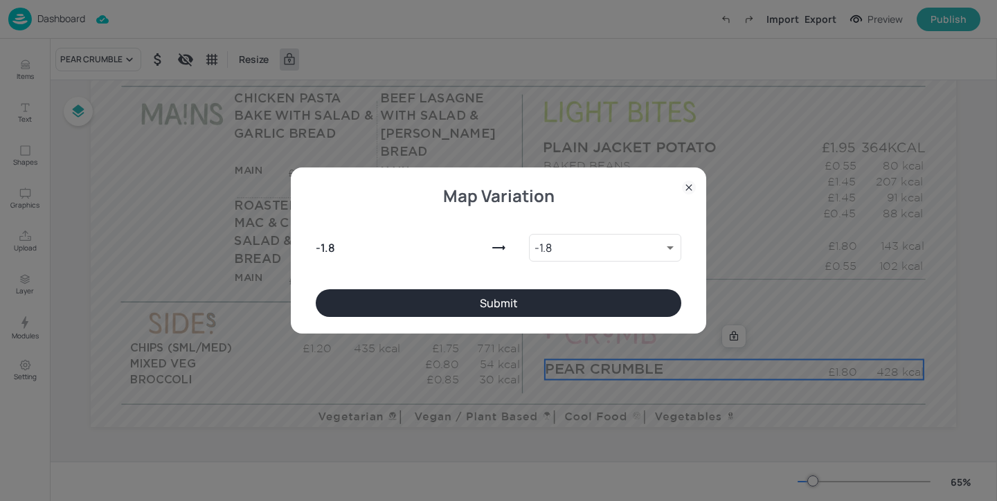
click at [401, 298] on button "Submit" at bounding box center [498, 303] width 365 height 28
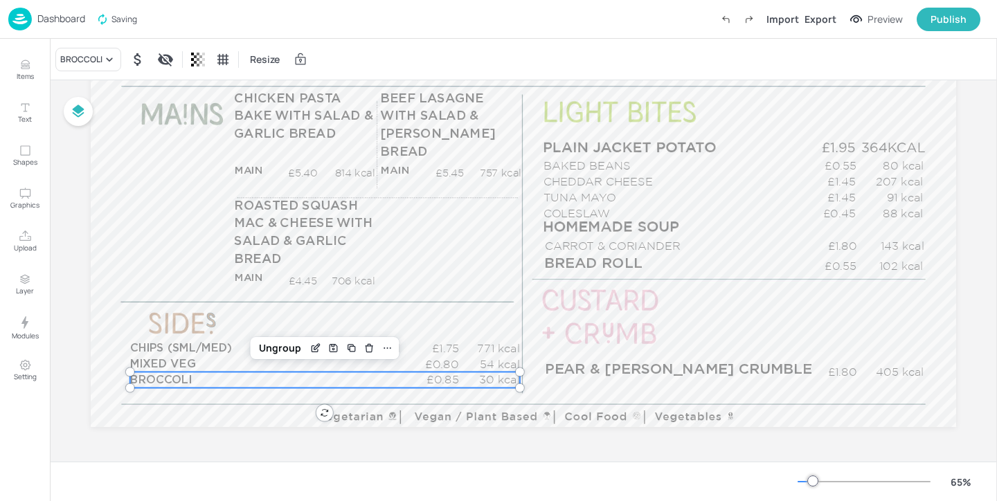
click at [397, 372] on div "£0.85 30 kcal BROCCOLI" at bounding box center [325, 380] width 390 height 16
click at [109, 57] on icon at bounding box center [109, 60] width 14 height 14
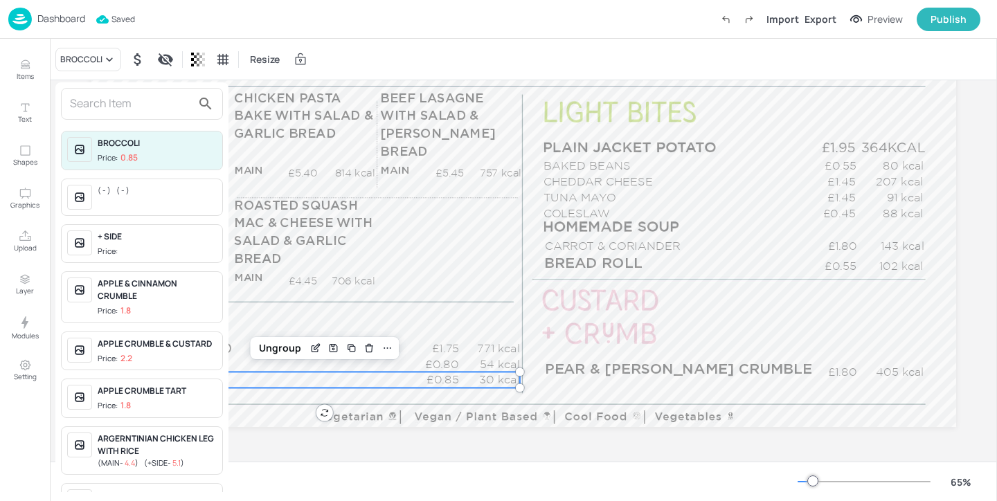
click at [148, 181] on div "( - ) ( - )" at bounding box center [142, 197] width 162 height 37
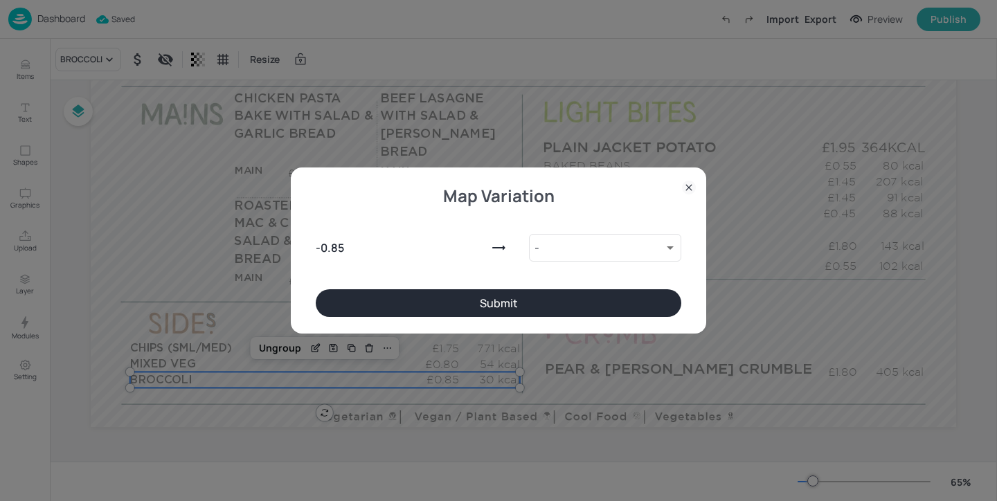
click at [440, 296] on button "Submit" at bounding box center [498, 303] width 365 height 28
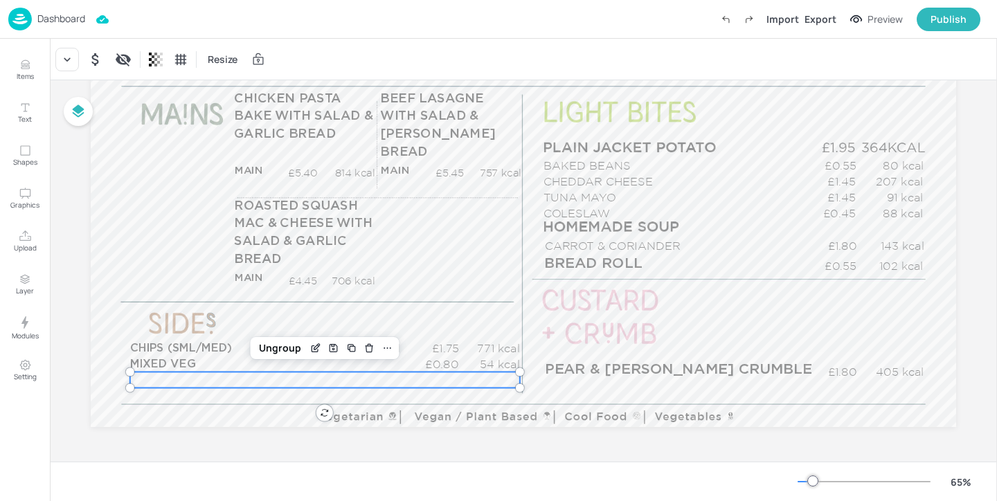
click at [73, 22] on p "Dashboard" at bounding box center [61, 19] width 48 height 10
click at [53, 17] on p "Dashboard" at bounding box center [61, 19] width 48 height 10
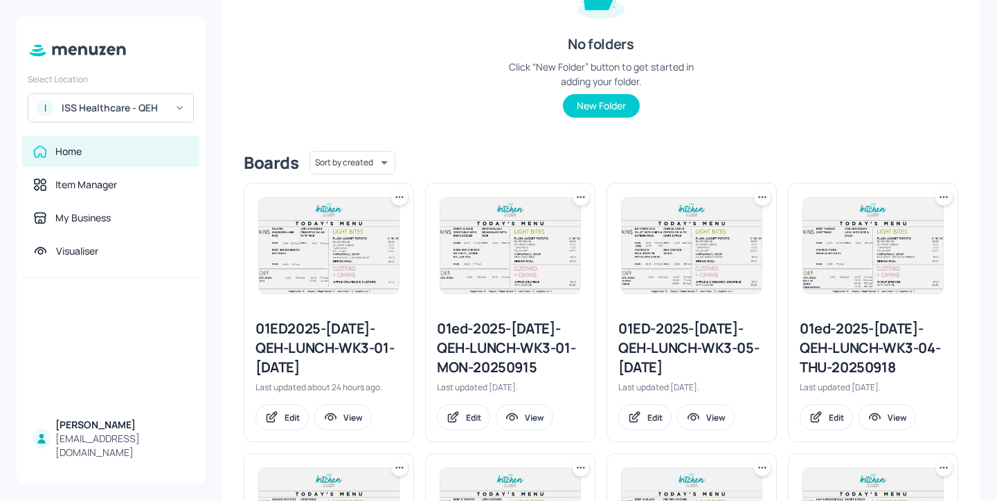
scroll to position [287, 0]
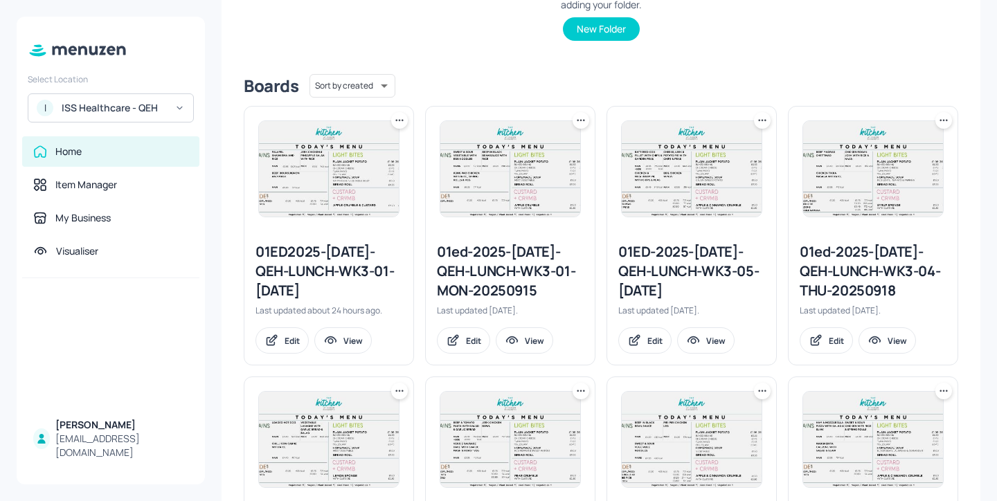
click at [350, 266] on div "01ED2025-JUL-QEH-LUNCH-WK3-01-MON131025" at bounding box center [328, 271] width 147 height 58
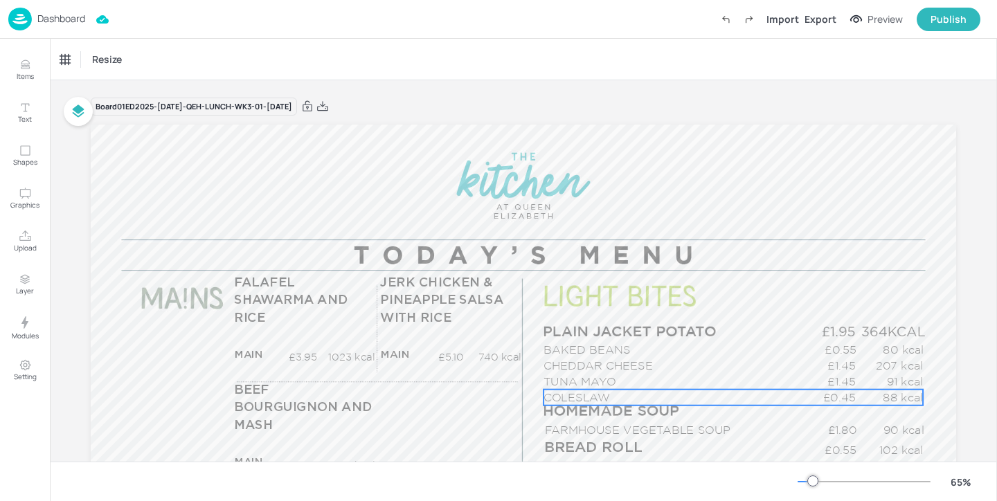
scroll to position [184, 0]
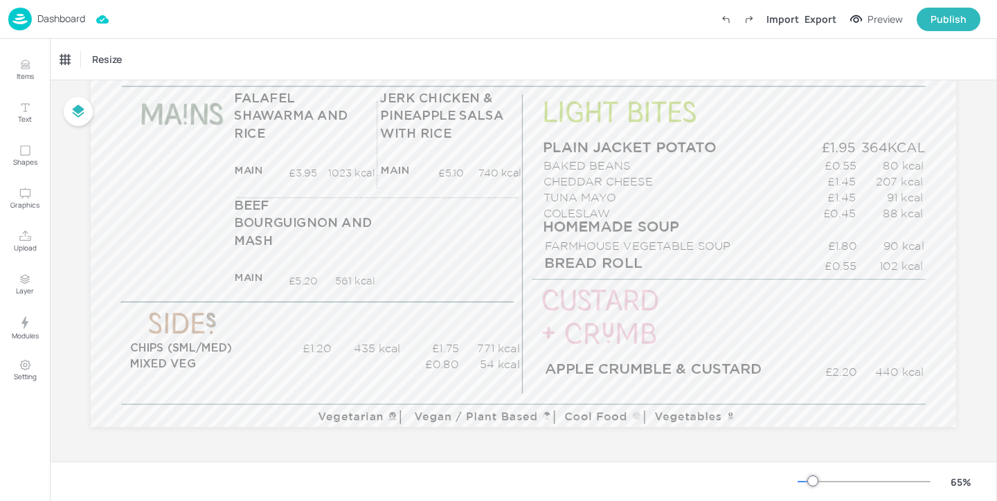
click at [79, 24] on p "Dashboard" at bounding box center [61, 19] width 48 height 10
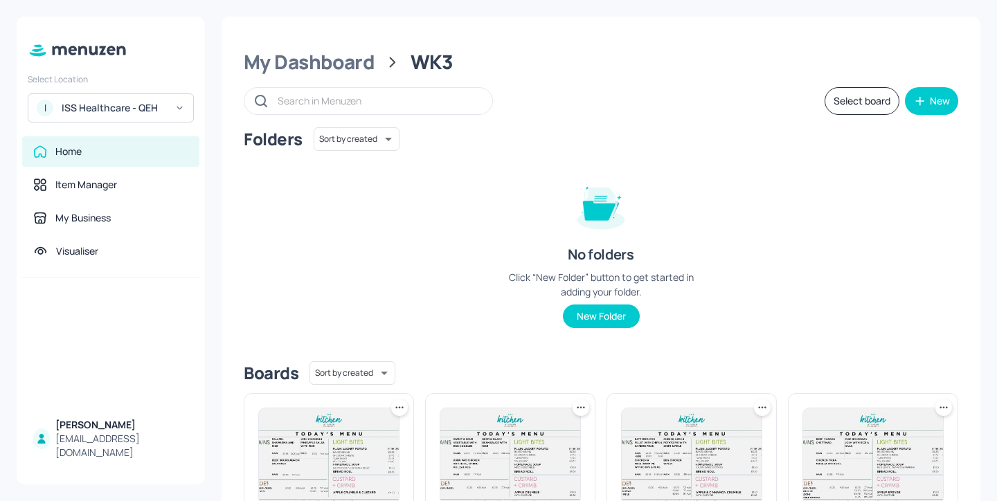
scroll to position [269, 0]
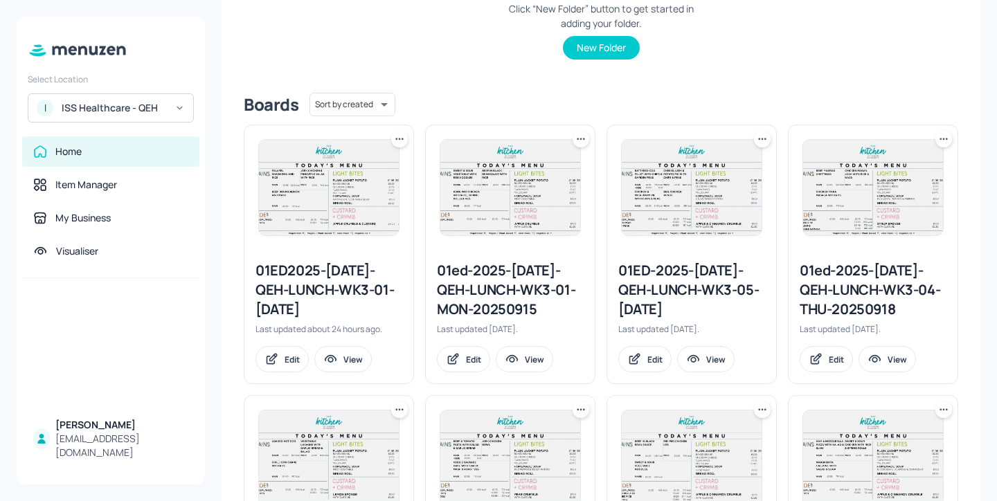
click at [518, 284] on div "01ed-2025-JUL-QEH-LUNCH-WK3-01-MON-20250915" at bounding box center [510, 290] width 147 height 58
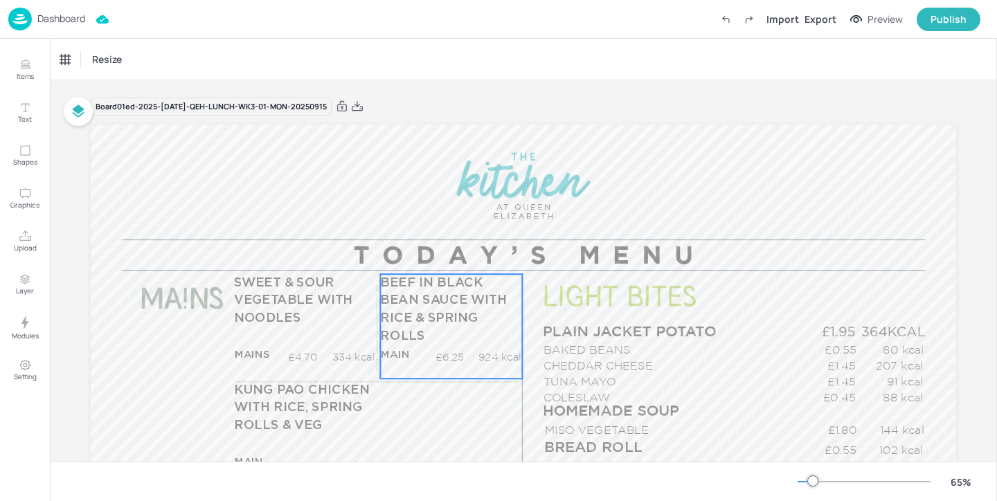
scroll to position [184, 0]
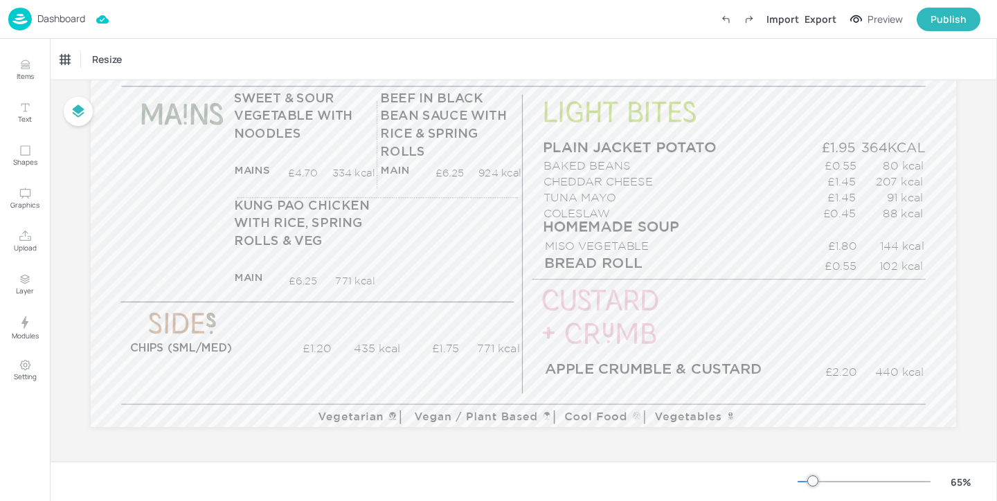
click at [71, 19] on p "Dashboard" at bounding box center [61, 19] width 48 height 10
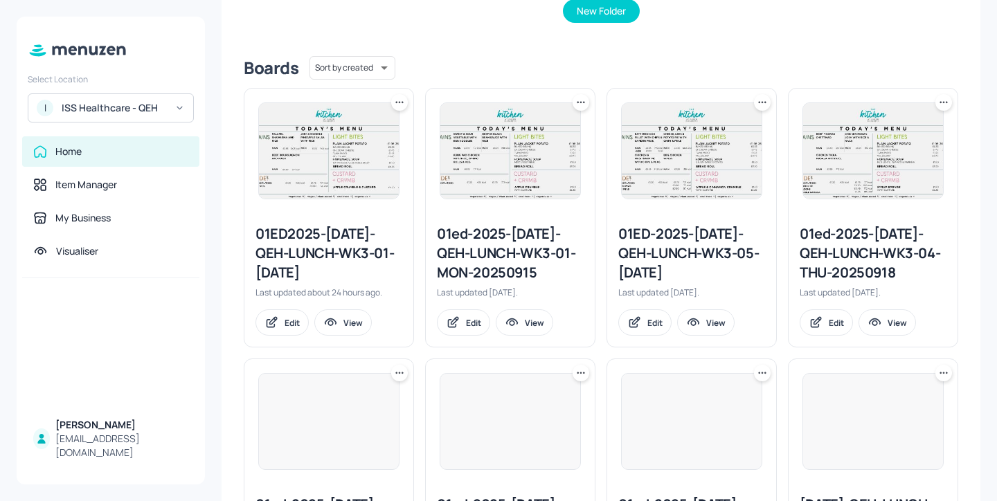
scroll to position [362, 0]
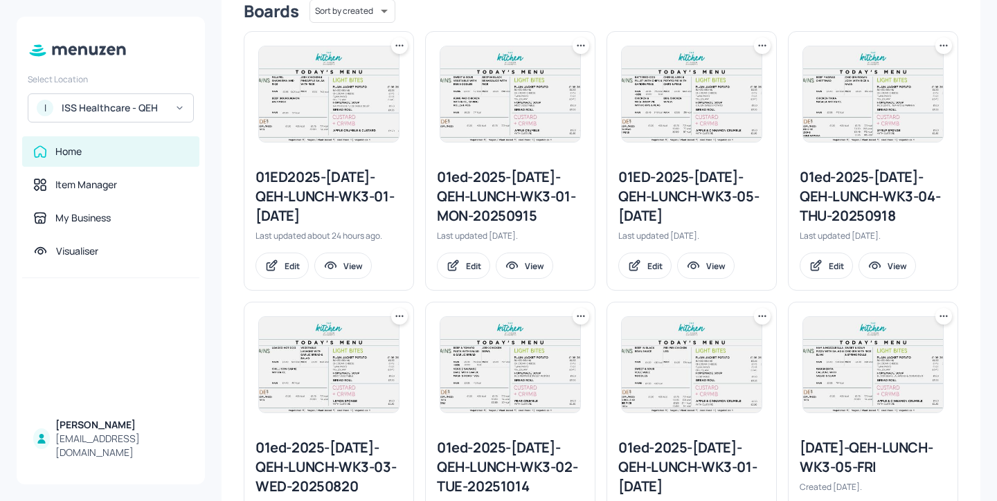
click at [700, 192] on div "01ED-2025-JUL-QEH-LUNCH-WK3-05-FRI 220919" at bounding box center [691, 197] width 147 height 58
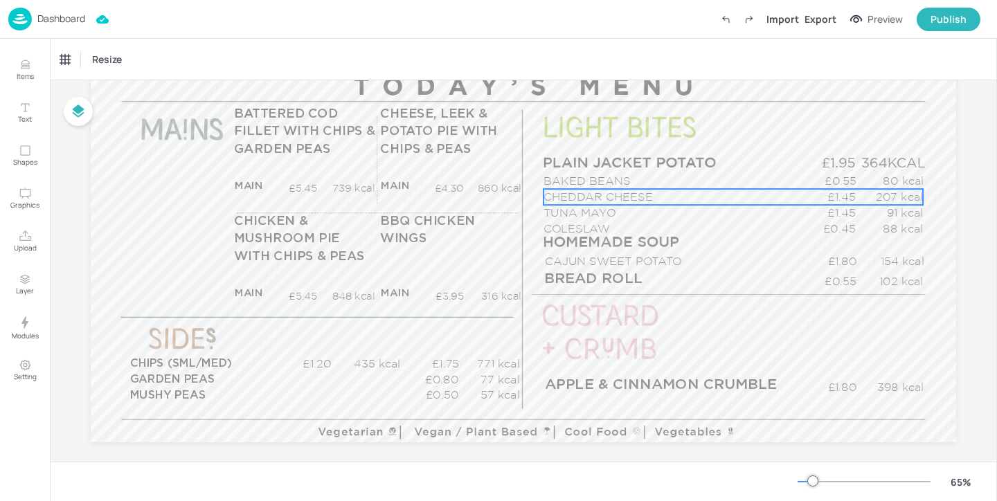
scroll to position [184, 0]
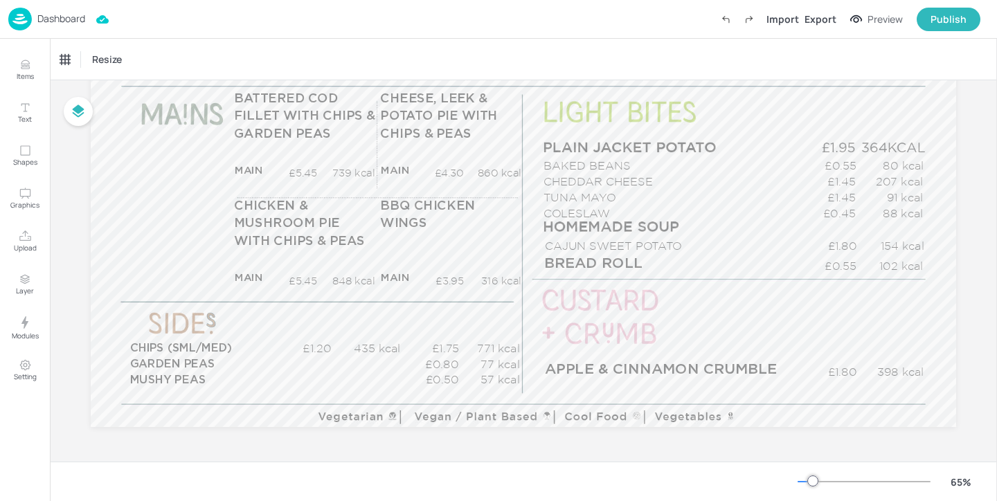
click at [57, 28] on div "Dashboard" at bounding box center [46, 19] width 77 height 23
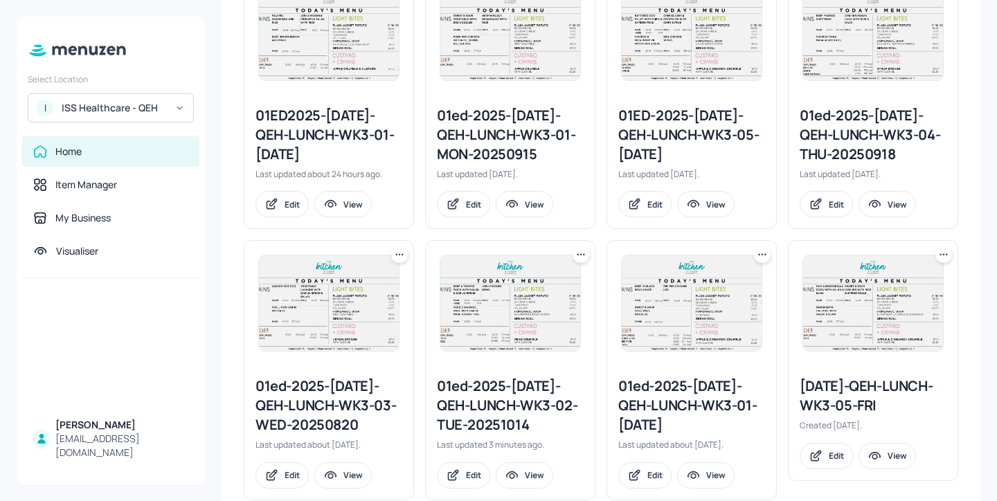
scroll to position [463, 0]
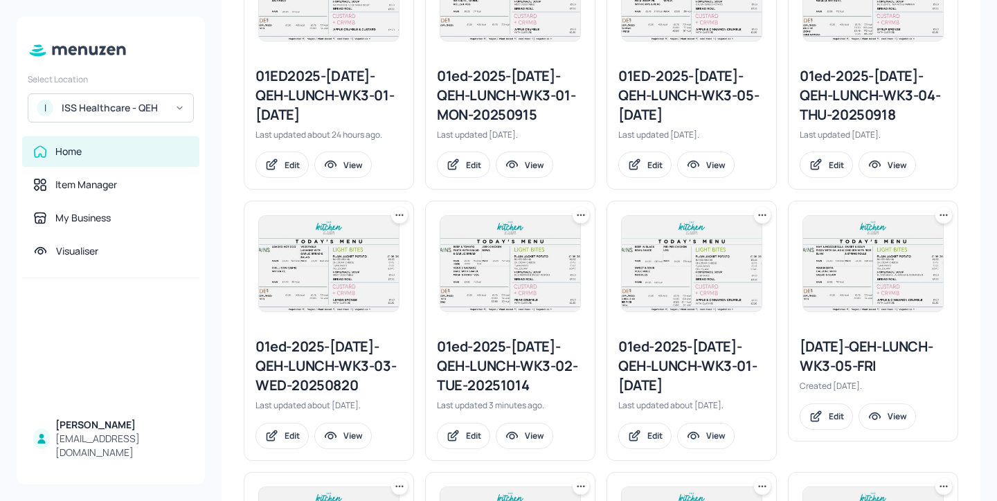
click at [875, 81] on div "01ed-2025-JUL-QEH-LUNCH-WK3-04-THU-20250918" at bounding box center [872, 95] width 147 height 58
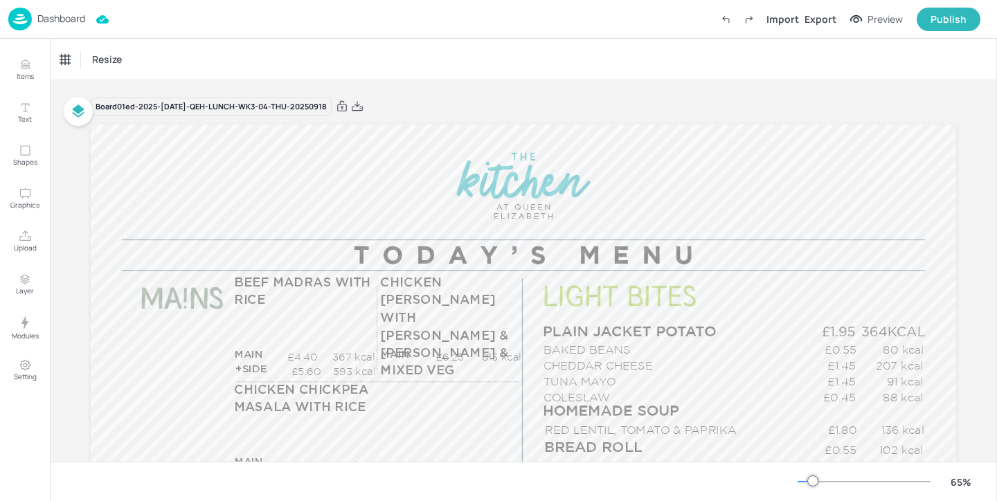
scroll to position [184, 0]
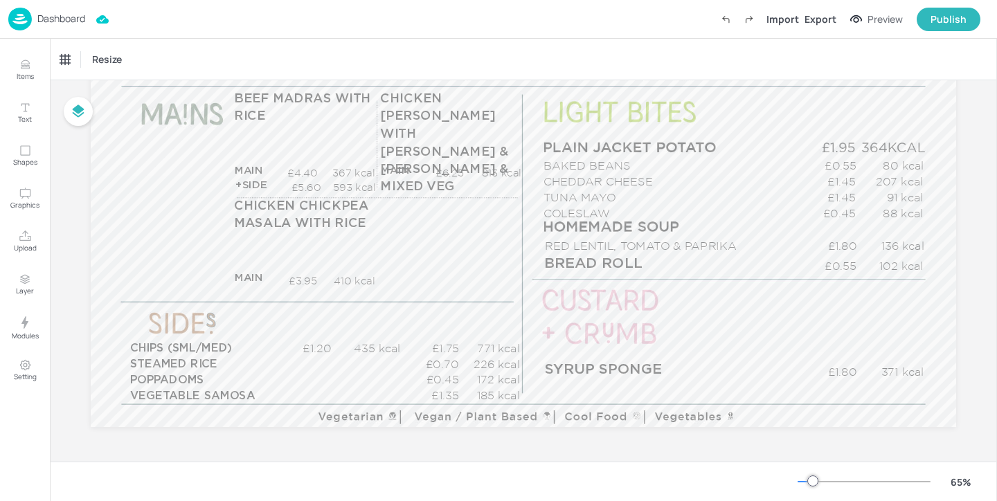
click at [70, 22] on p "Dashboard" at bounding box center [61, 19] width 48 height 10
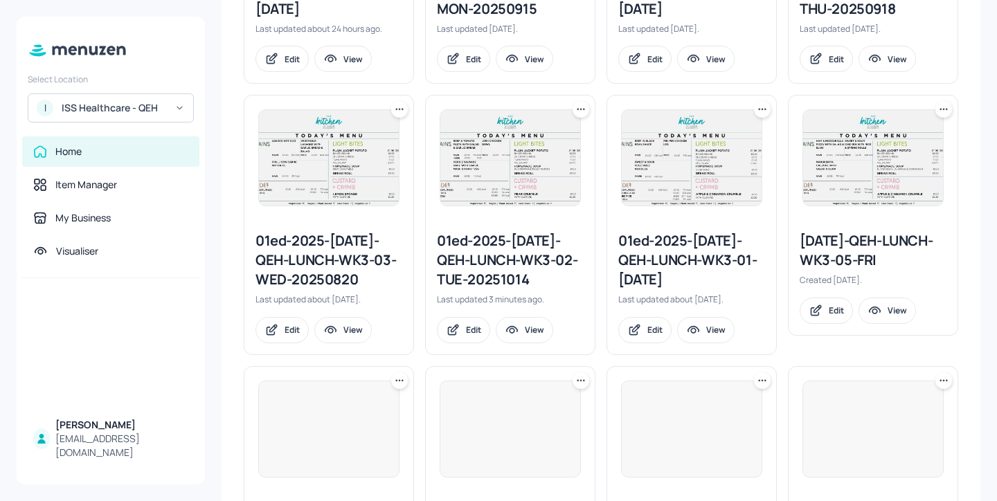
scroll to position [707, 0]
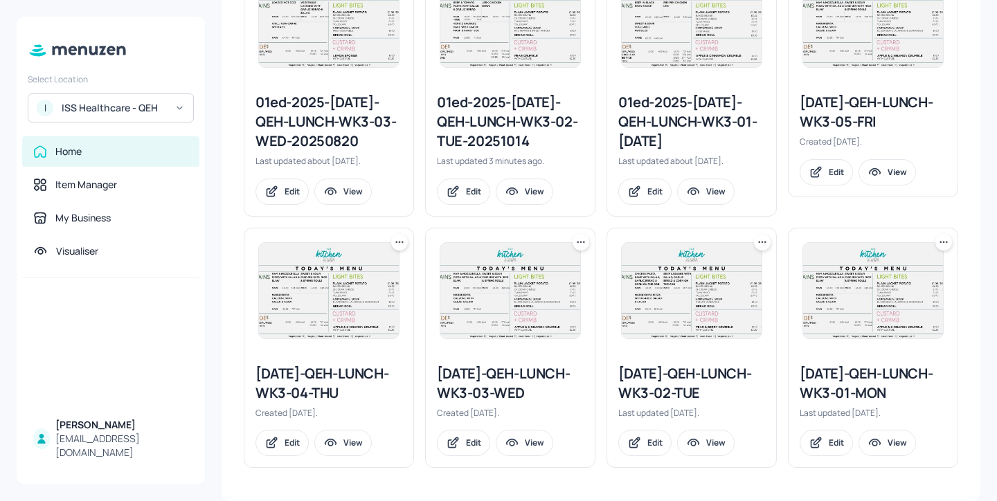
click at [534, 383] on div "2025-JUL-QEH-LUNCH-WK3-03-WED" at bounding box center [510, 383] width 147 height 39
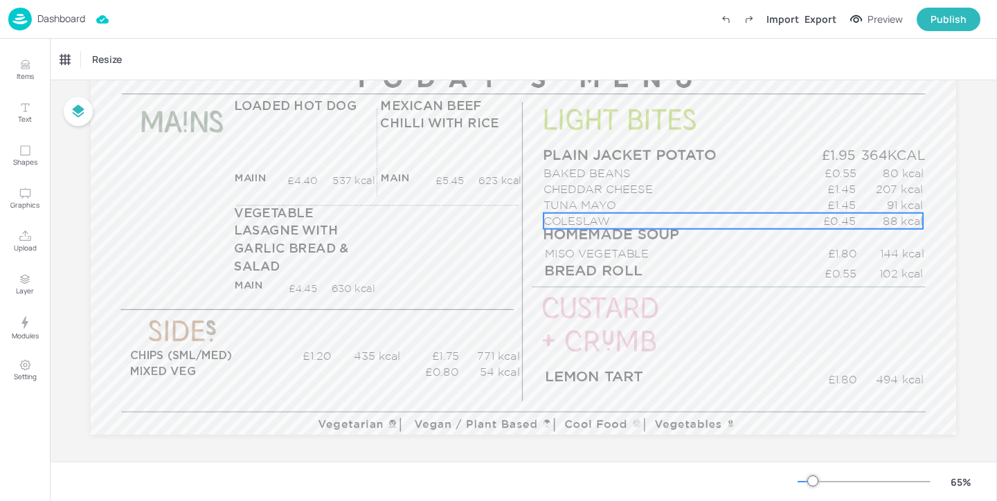
scroll to position [184, 0]
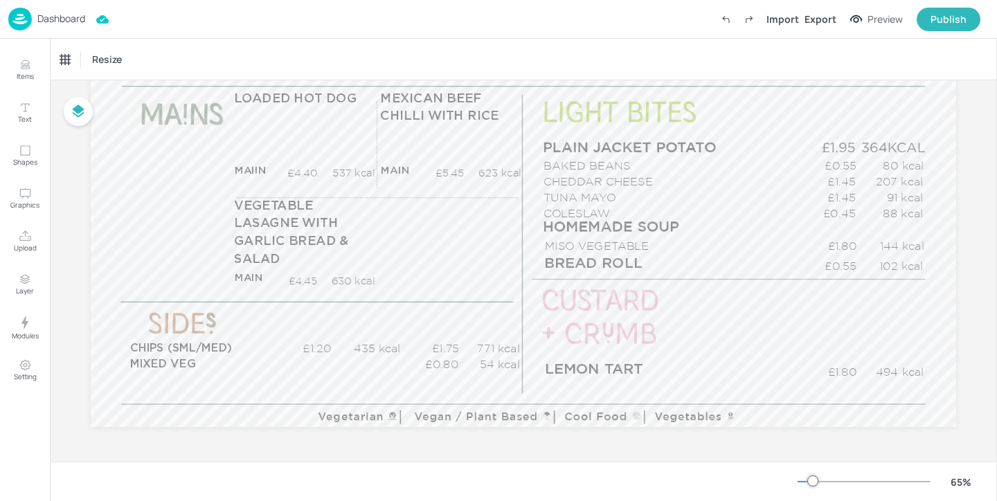
click at [73, 23] on p "Dashboard" at bounding box center [61, 19] width 48 height 10
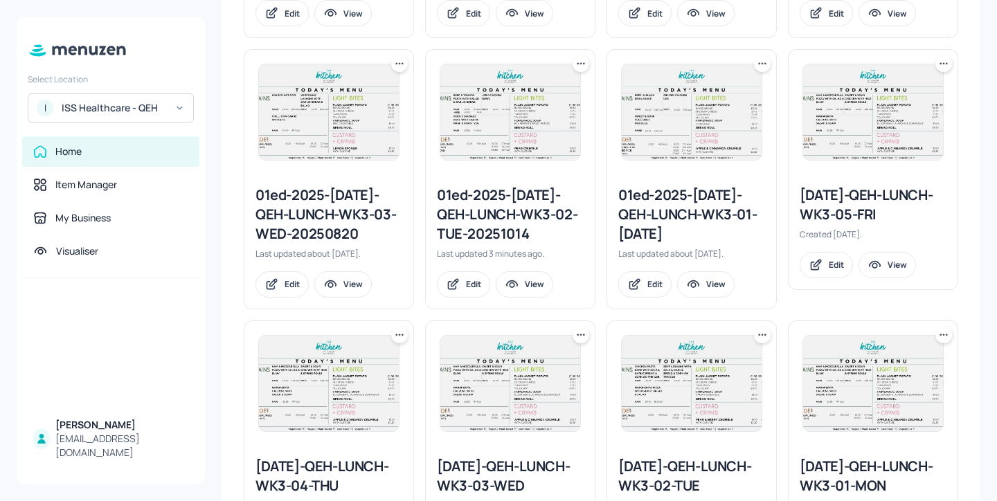
scroll to position [644, 0]
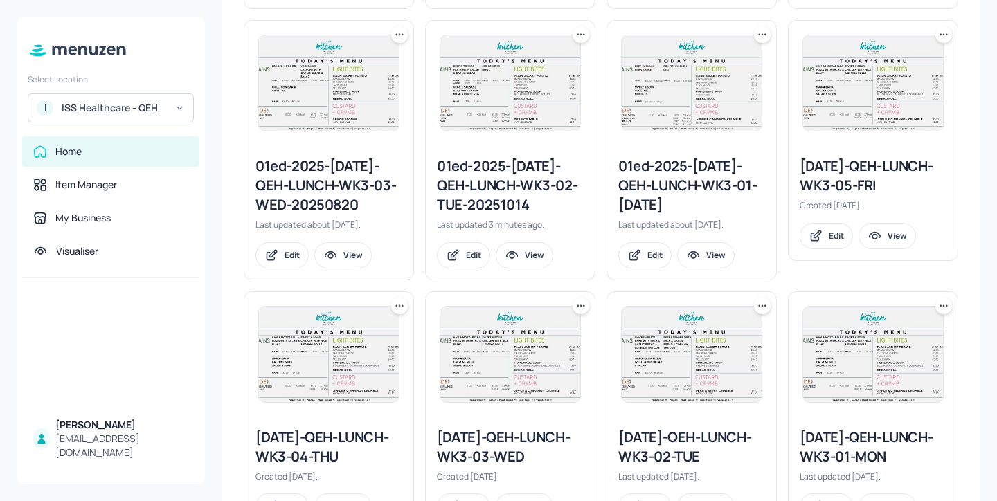
click at [504, 189] on div "01ed-2025-JUL-QEH-LUNCH-WK3-02-TUE-20251014" at bounding box center [510, 185] width 147 height 58
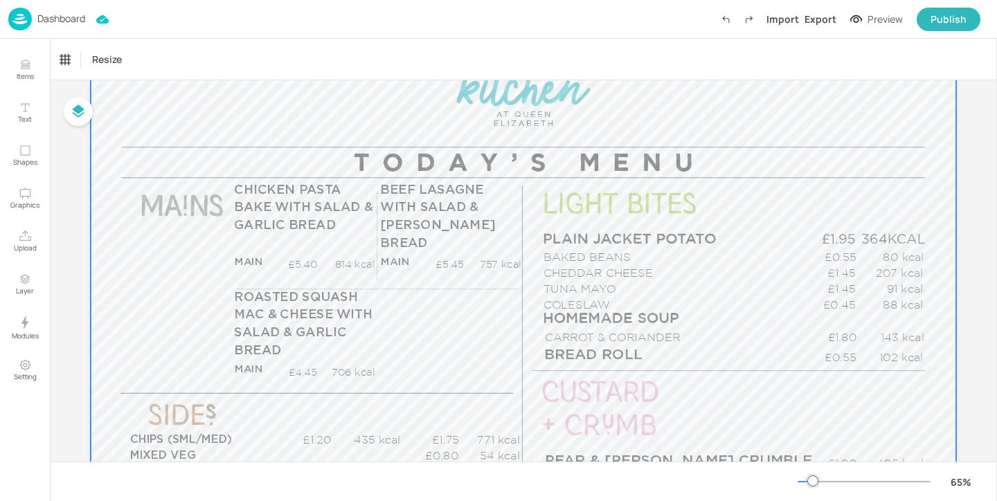
scroll to position [184, 0]
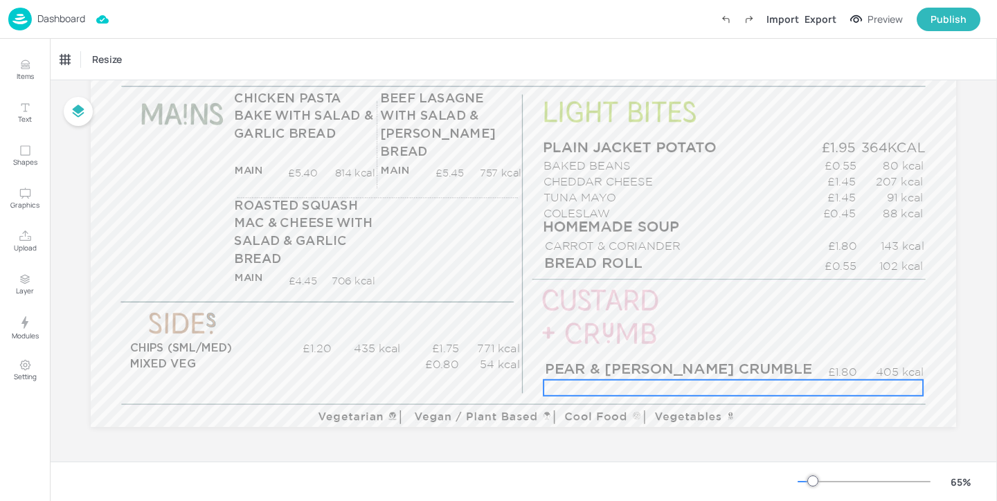
click at [614, 385] on p "WITH CUSTARD" at bounding box center [671, 388] width 256 height 16
click at [105, 73] on div "WITH CUSTARD Resize" at bounding box center [523, 59] width 947 height 41
click at [105, 69] on div "WITH CUSTARD" at bounding box center [98, 60] width 86 height 24
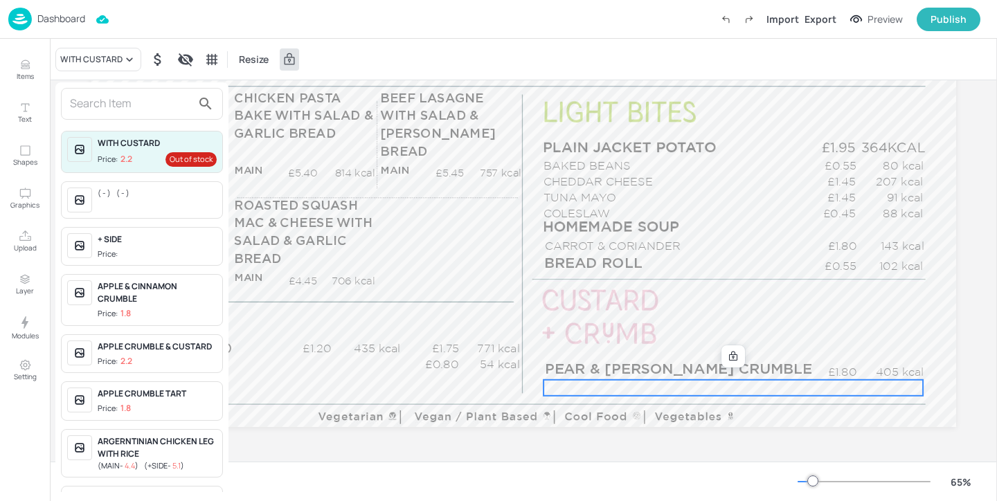
click at [727, 360] on div at bounding box center [498, 250] width 997 height 501
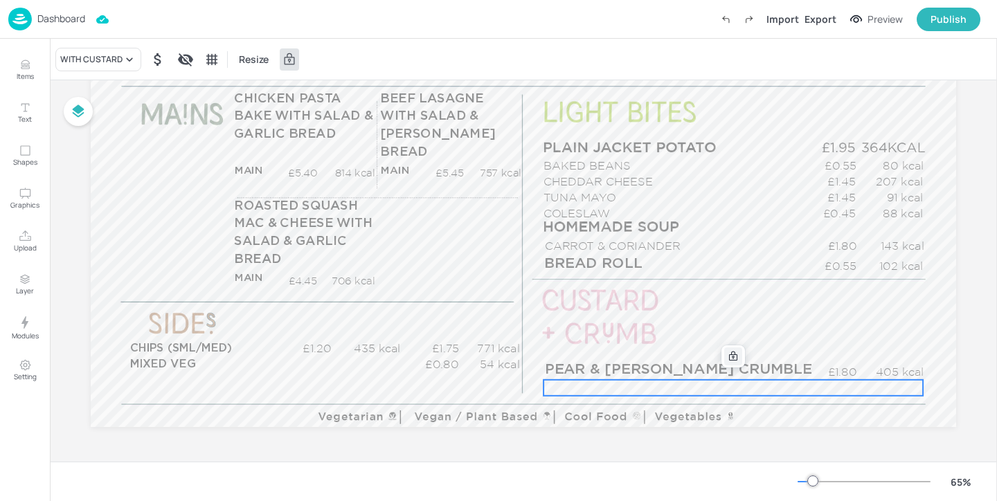
click at [734, 352] on icon at bounding box center [732, 356] width 11 height 11
click at [719, 353] on icon "Edit Item" at bounding box center [724, 356] width 12 height 11
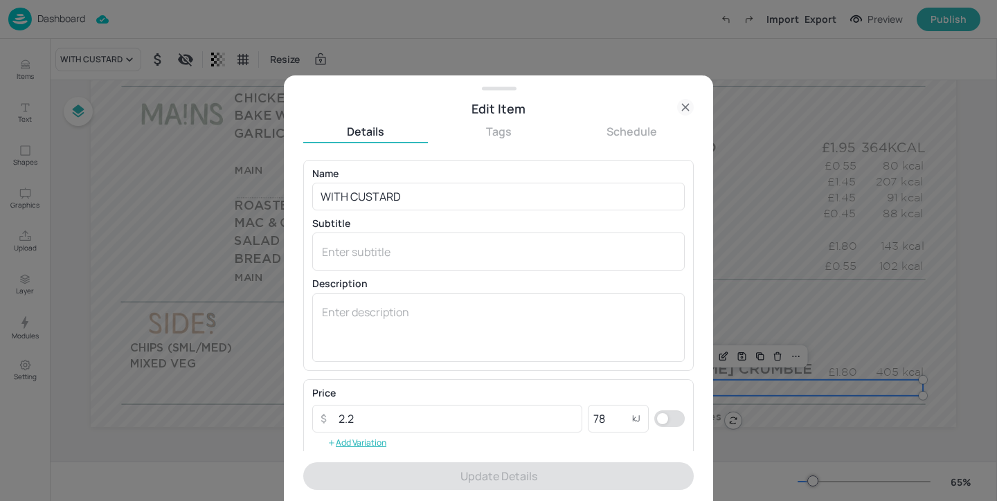
click at [658, 421] on input "checkbox" at bounding box center [663, 418] width 50 height 17
checkbox input "true"
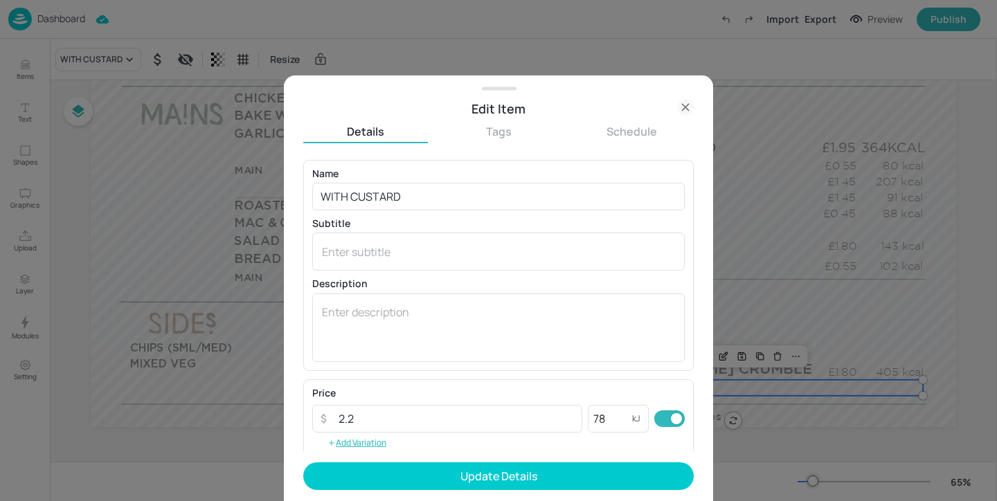
click at [620, 495] on form "Name WITH CUSTARD ​ Subtitle x ​ Description x ​ Price ​ 2.2 ​ 78 kJ ​ Add Vari…" at bounding box center [498, 330] width 390 height 341
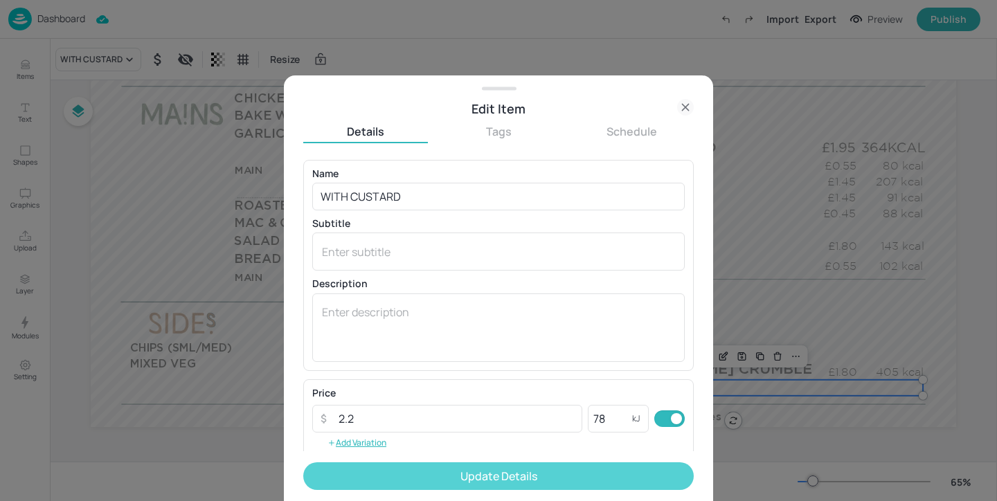
click at [620, 483] on button "Update Details" at bounding box center [498, 476] width 390 height 28
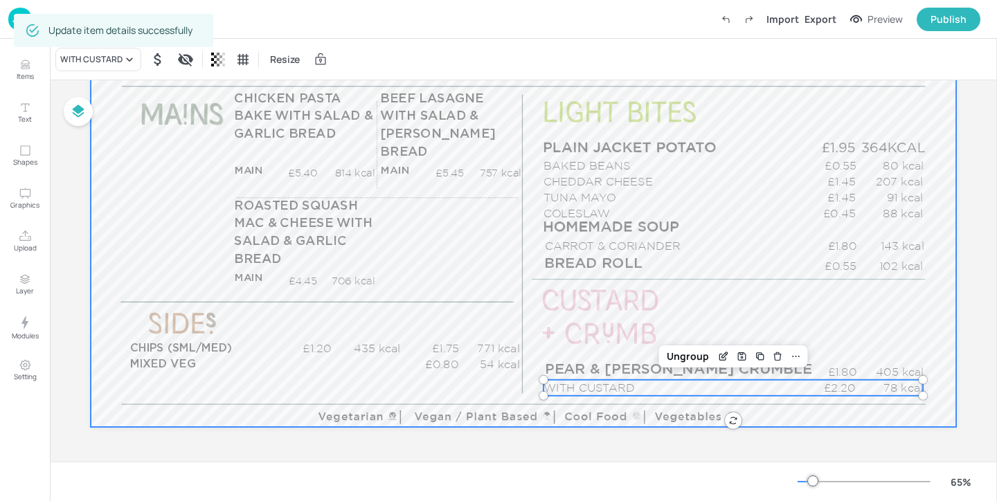
click at [736, 308] on div at bounding box center [523, 183] width 865 height 487
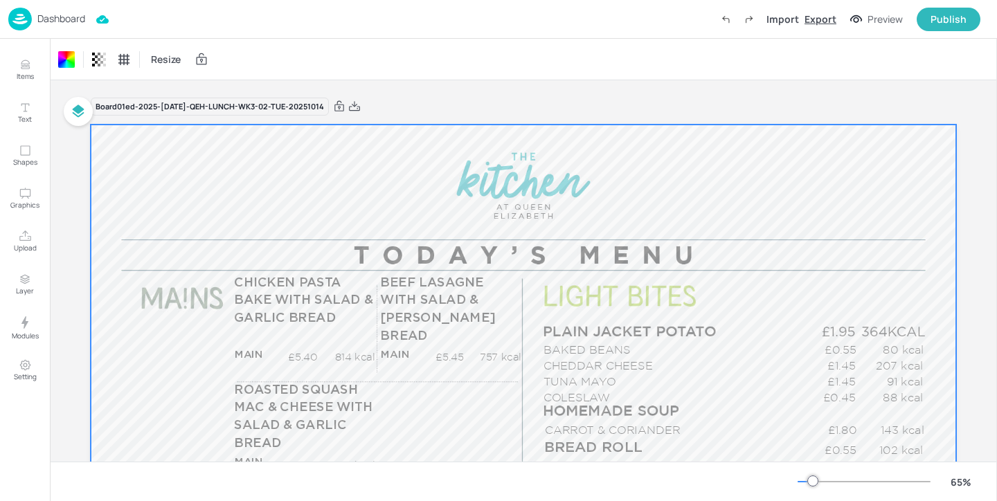
click at [813, 18] on div "Export" at bounding box center [820, 19] width 32 height 15
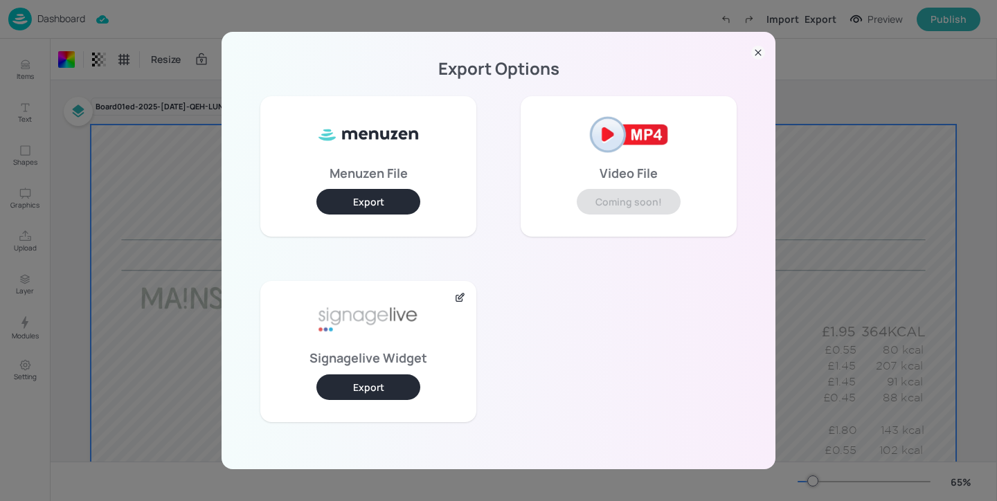
click at [383, 390] on button "Export" at bounding box center [368, 387] width 104 height 26
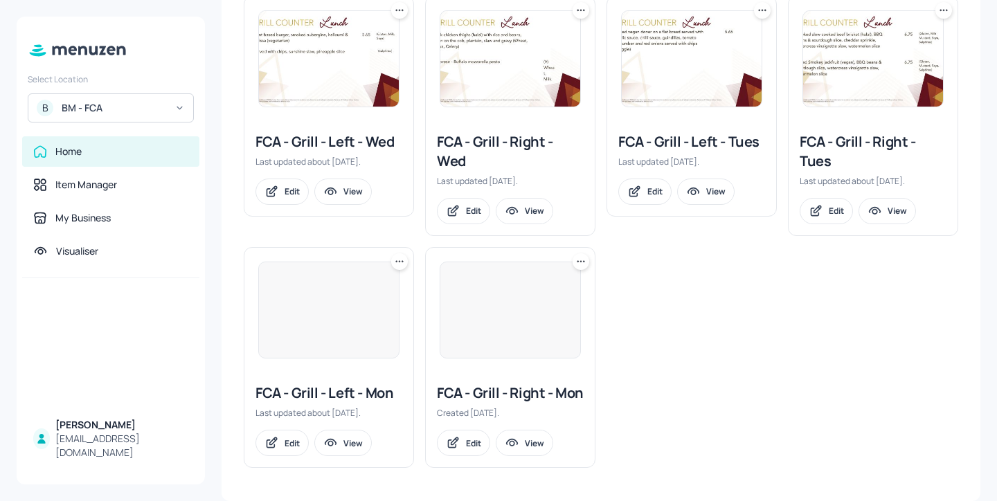
scroll to position [535, 0]
click at [830, 132] on div "FCA - Grill - Right - Tues" at bounding box center [872, 151] width 147 height 39
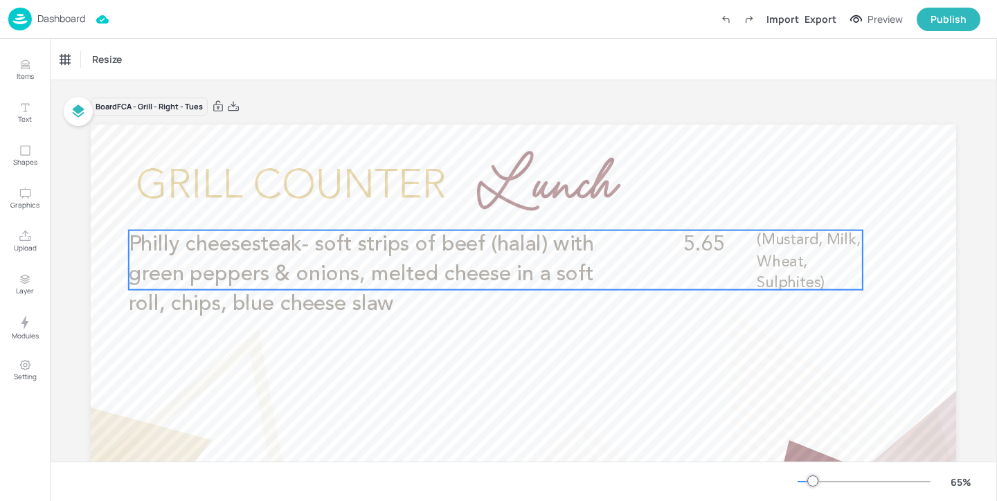
click at [379, 291] on p "Philly cheesesteak- soft strips of beef (halal) with green peppers & onions, me…" at bounding box center [373, 274] width 489 height 89
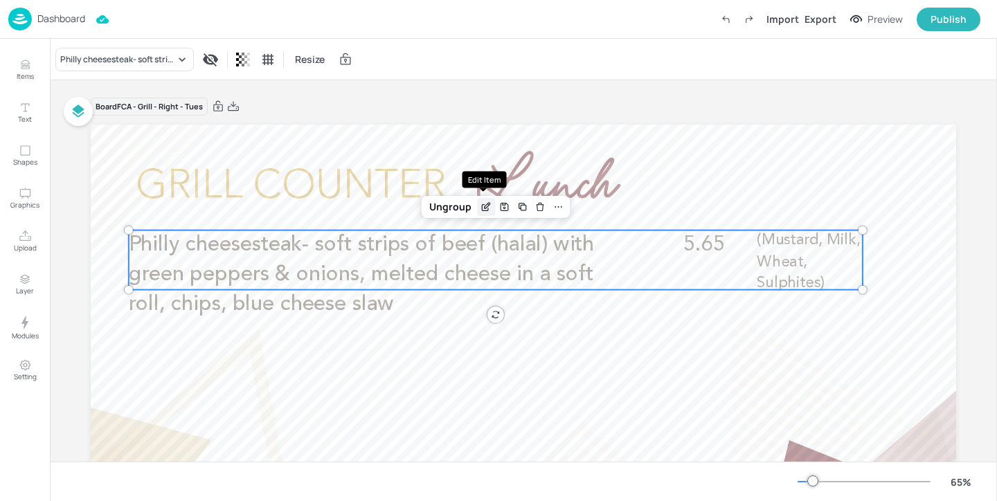
click at [477, 204] on div "Edit Item" at bounding box center [486, 207] width 18 height 18
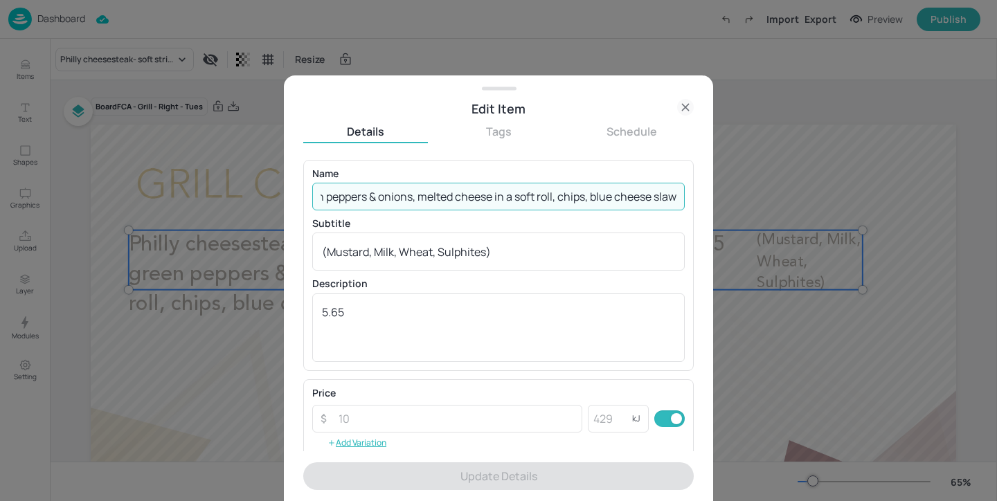
drag, startPoint x: 358, startPoint y: 196, endPoint x: 910, endPoint y: 196, distance: 552.4
click at [910, 196] on div "Edit Item Details Tags Schedule Name Philly cheesesteak- soft strips of beef (h…" at bounding box center [498, 250] width 997 height 501
paste input "Big FCA beef burger (halal), classic burger sauce with classic trimmings in a b…"
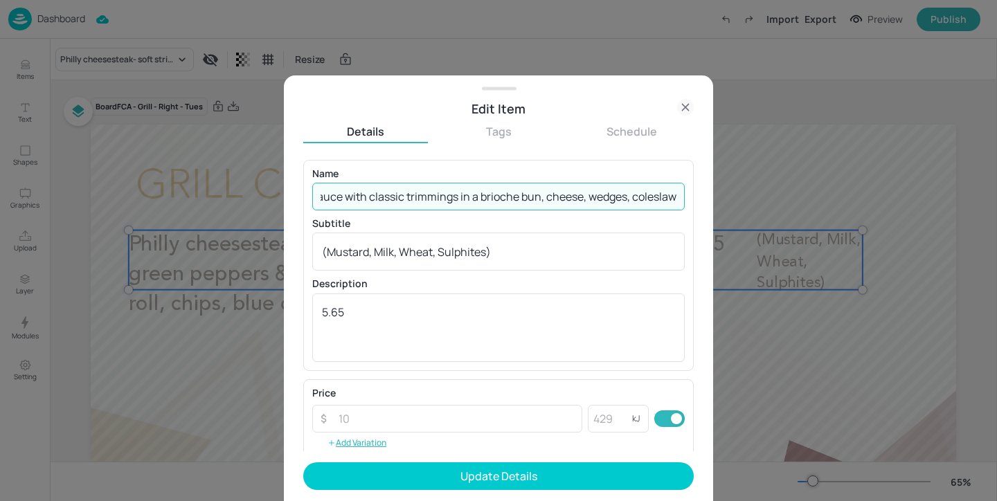
scroll to position [0, 229]
type input "Big FCA beef burger (halal), classic burger sauce with classic trimmings in a b…"
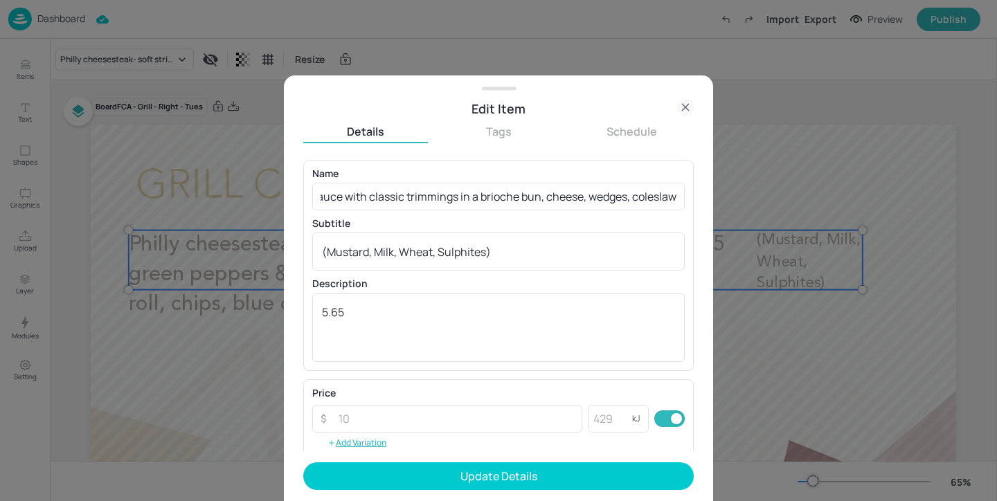
scroll to position [0, 0]
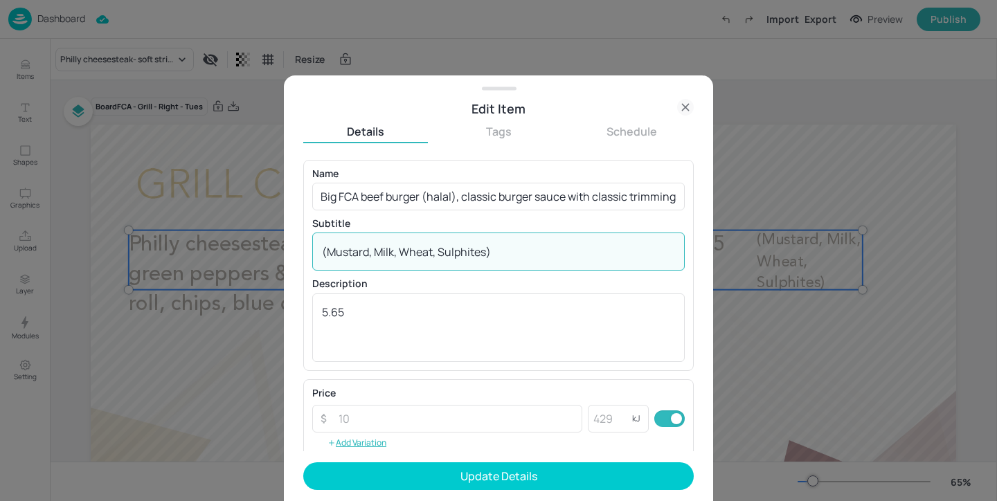
drag, startPoint x: 540, startPoint y: 257, endPoint x: 100, endPoint y: 234, distance: 440.8
click at [100, 234] on div "Edit Item Details Tags Schedule Name Big FCA beef burger (halal), classic burge…" at bounding box center [498, 250] width 997 height 501
paste textarea "Wheat, Eggs, Mustard, Milk"
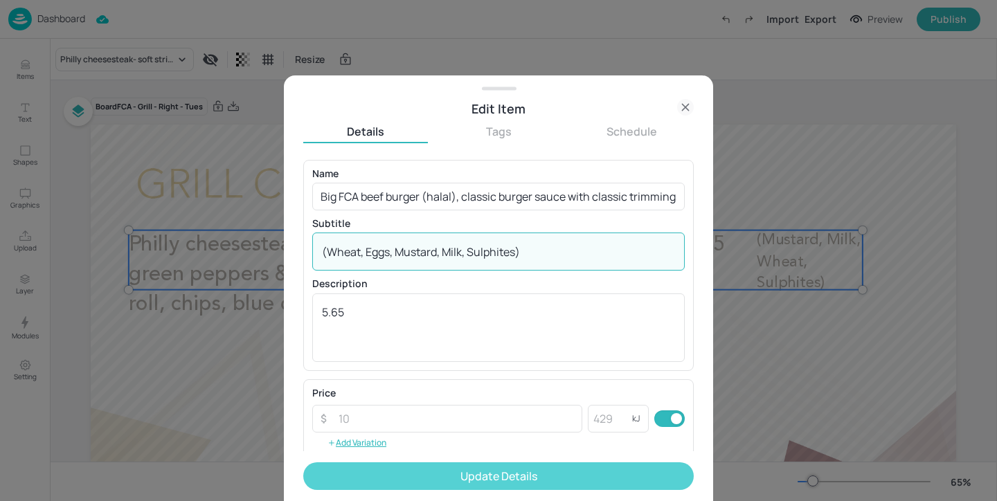
type textarea "(Wheat, Eggs, Mustard, Milk, Sulphites)"
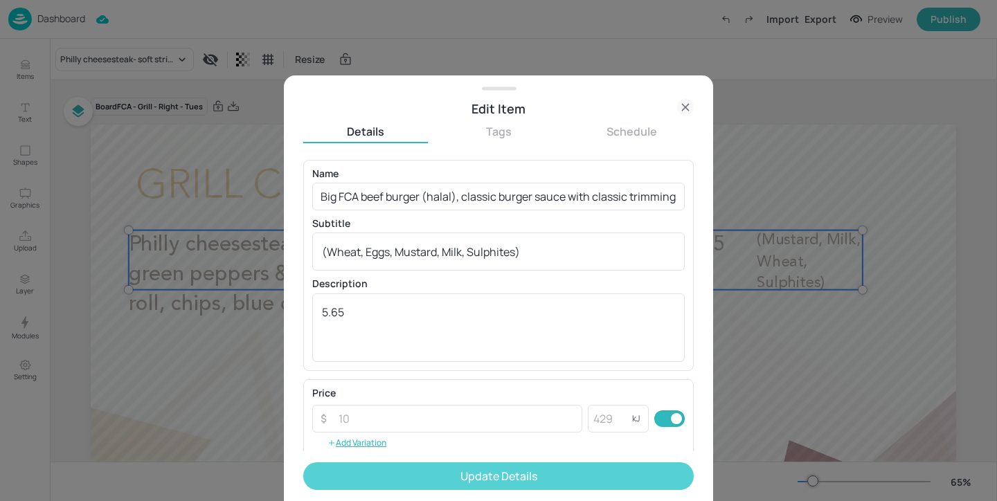
click at [451, 478] on button "Update Details" at bounding box center [498, 476] width 390 height 28
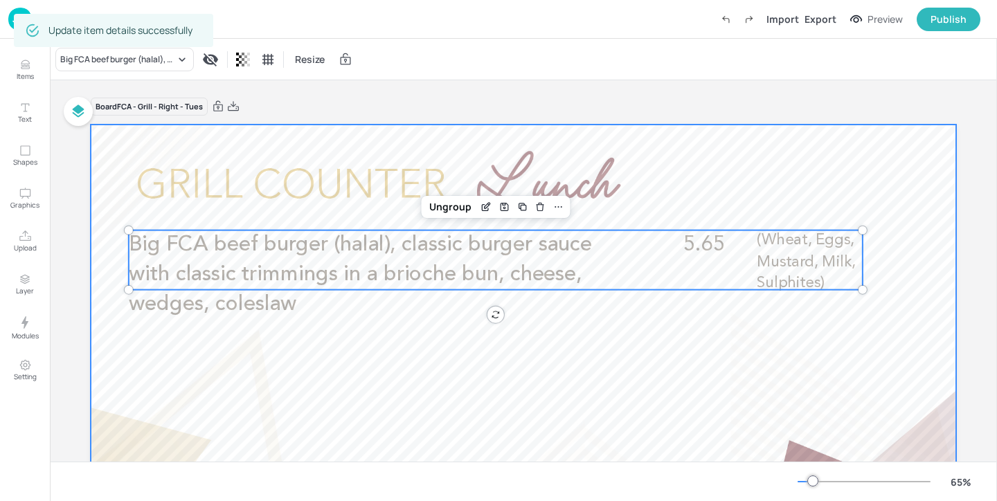
click at [386, 362] on div at bounding box center [523, 368] width 865 height 487
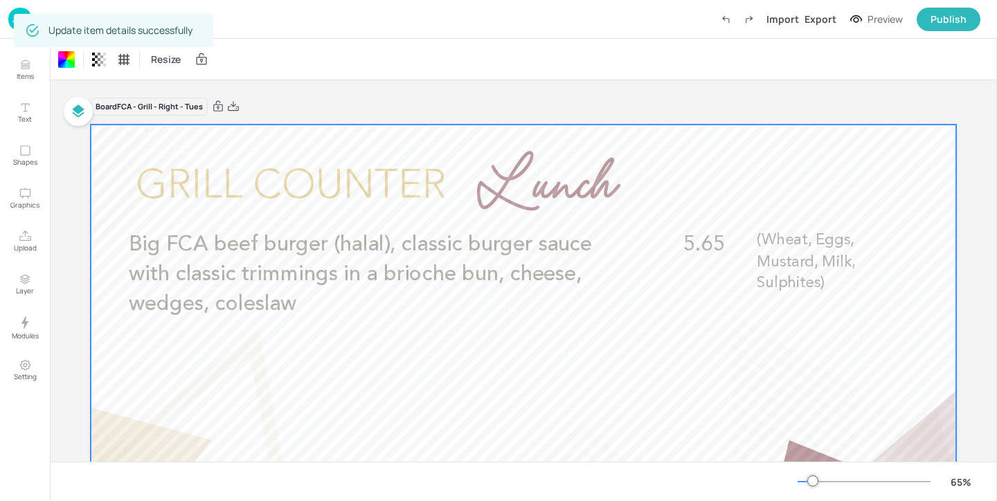
click at [23, 8] on img at bounding box center [20, 19] width 24 height 23
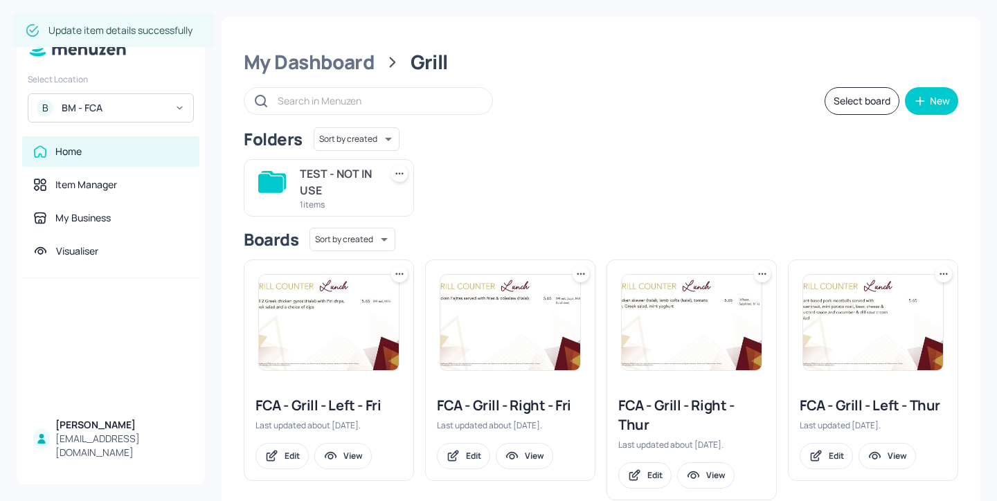
scroll to position [535, 0]
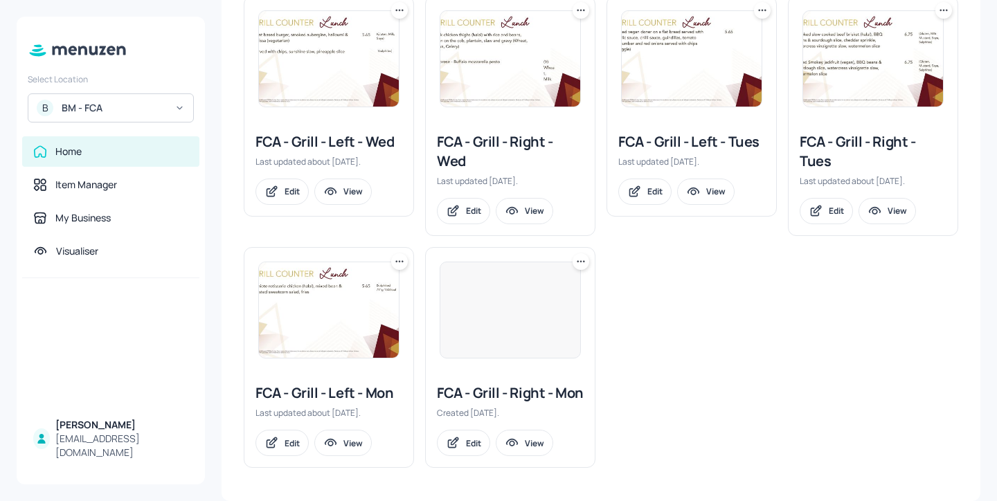
click at [749, 132] on div "FCA - Grill - Left - Tues" at bounding box center [691, 141] width 147 height 19
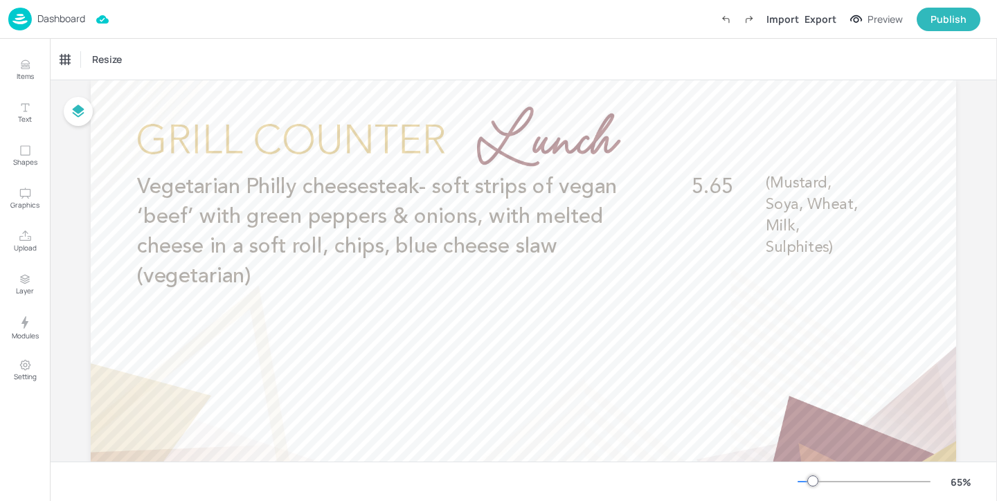
scroll to position [55, 0]
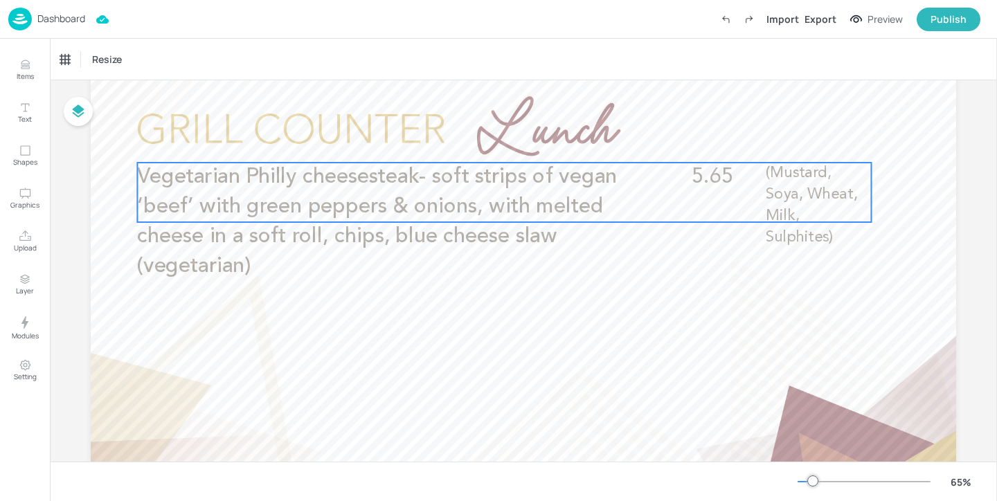
click at [536, 168] on span "Vegetarian Philly cheesesteak- soft strips of vegan ‘beef’ with green peppers &…" at bounding box center [377, 222] width 480 height 110
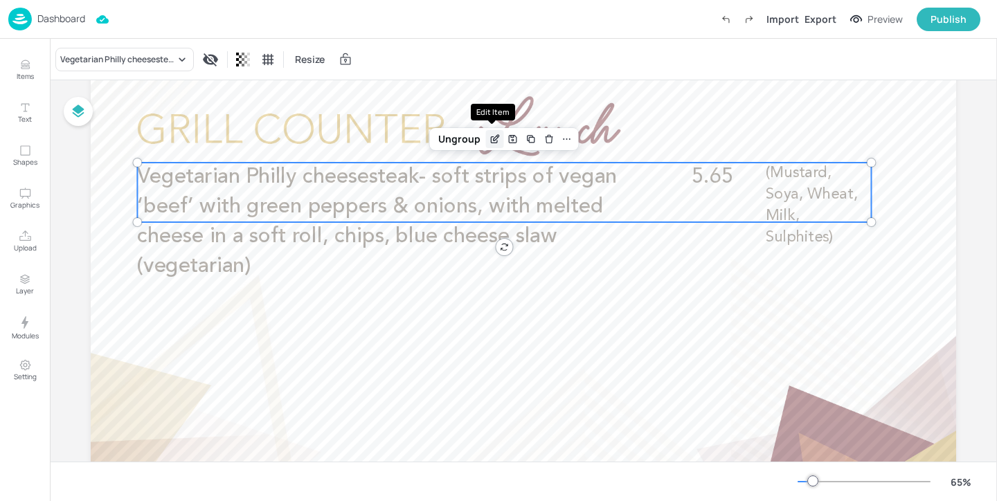
click at [489, 138] on icon "Edit Item" at bounding box center [495, 139] width 12 height 11
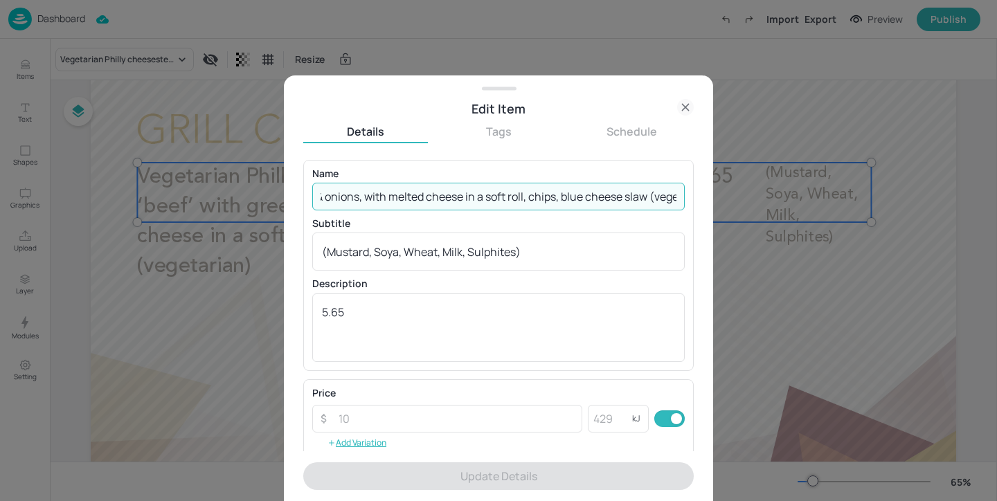
scroll to position [0, 443]
drag, startPoint x: 321, startPoint y: 193, endPoint x: 605, endPoint y: 201, distance: 283.9
click at [605, 201] on input "Vegetarian Philly cheesesteak- soft strips of vegan ‘beef’ with green peppers &…" at bounding box center [498, 197] width 372 height 28
paste input "Big plant based FCA burger, classic burger sauce with classic trimmings in a br…"
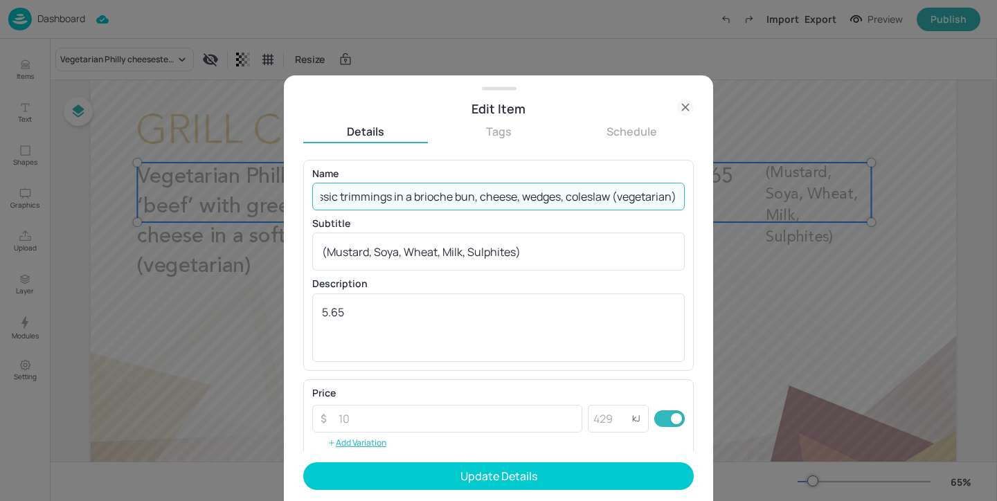
scroll to position [0, 0]
click at [640, 193] on input "Big plant based FCA burger, classic burger sauce with classic trimmings in a br…" at bounding box center [498, 197] width 372 height 28
drag, startPoint x: 640, startPoint y: 193, endPoint x: 800, endPoint y: 201, distance: 160.1
click at [800, 201] on div "Edit Item Details Tags Schedule Name Big plant based FCA burger, classic burger…" at bounding box center [498, 250] width 997 height 501
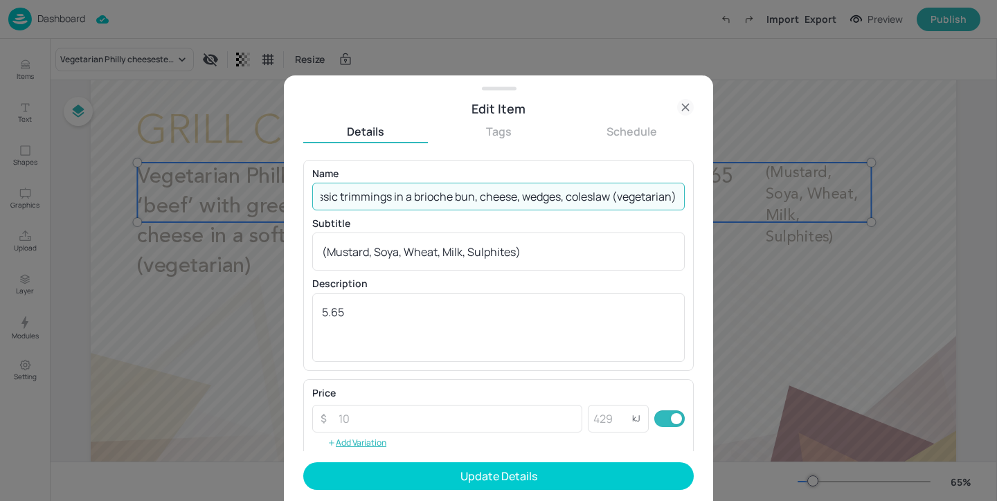
click at [672, 192] on input "Big plant based FCA burger, classic burger sauce with classic trimmings in a br…" at bounding box center [498, 197] width 372 height 28
paste input "Vegan option available"
type input "Big plant based FCA burger, classic burger sauce with classic trimmings in a br…"
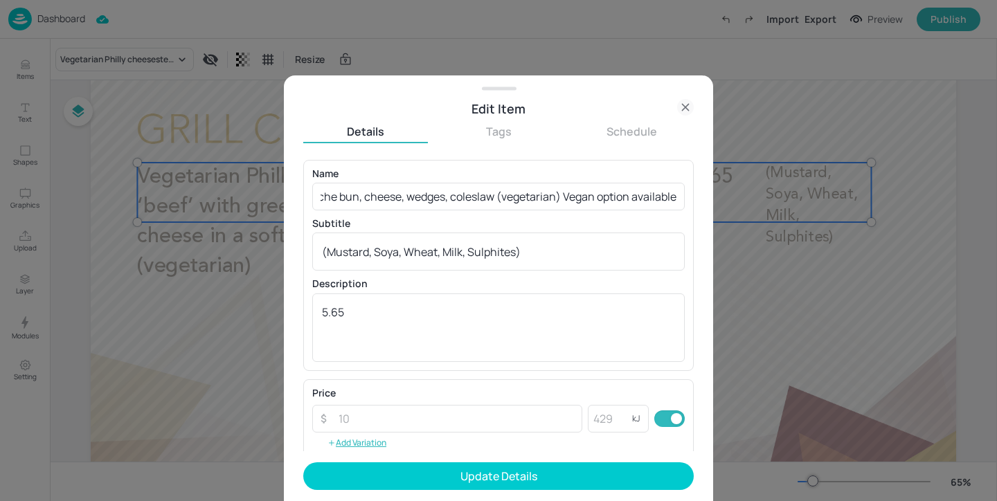
scroll to position [0, 0]
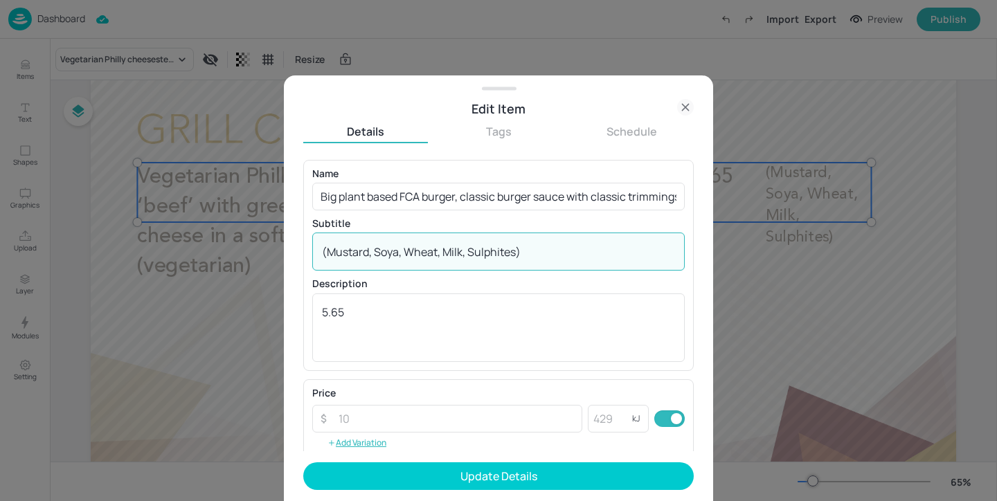
drag, startPoint x: 566, startPoint y: 255, endPoint x: 89, endPoint y: 241, distance: 477.1
click at [89, 241] on div "Edit Item Details Tags Schedule Name Big plant based FCA burger, classic burger…" at bounding box center [498, 250] width 997 height 501
paste textarea "Wheat, Eggs, Milk, Mustard"
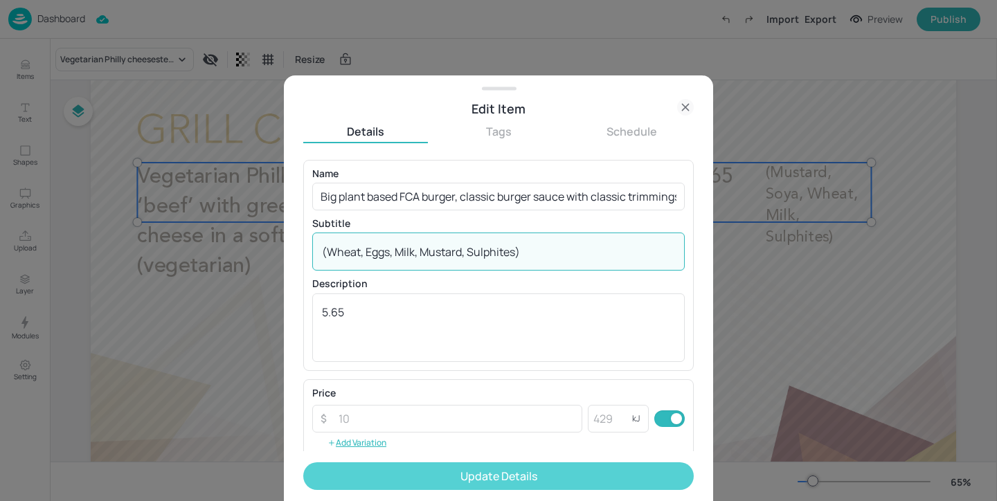
type textarea "(Wheat, Eggs, Milk, Mustard, Sulphites)"
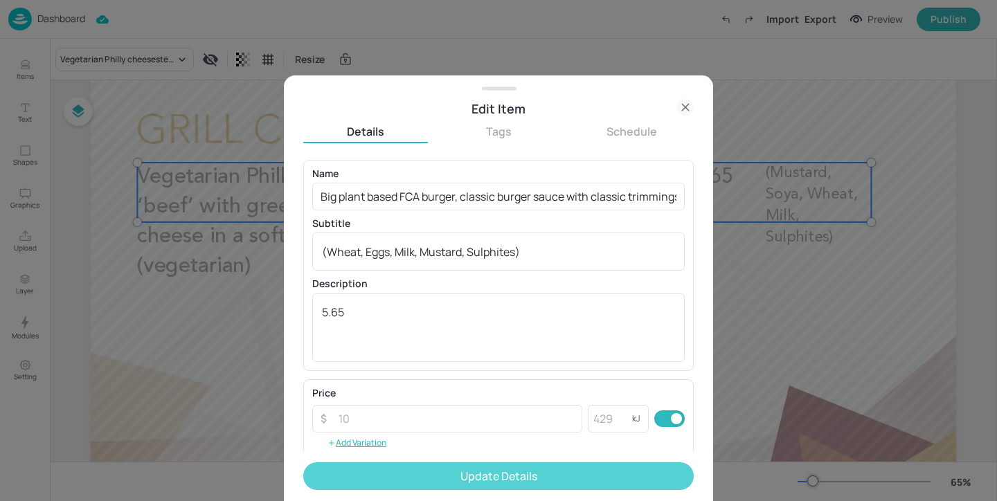
click at [399, 486] on button "Update Details" at bounding box center [498, 476] width 390 height 28
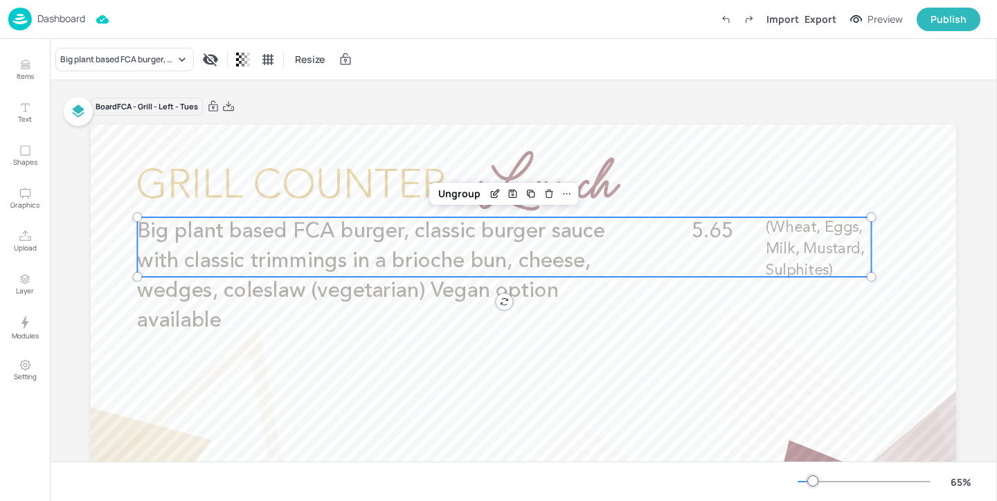
click at [25, 8] on img at bounding box center [20, 19] width 24 height 23
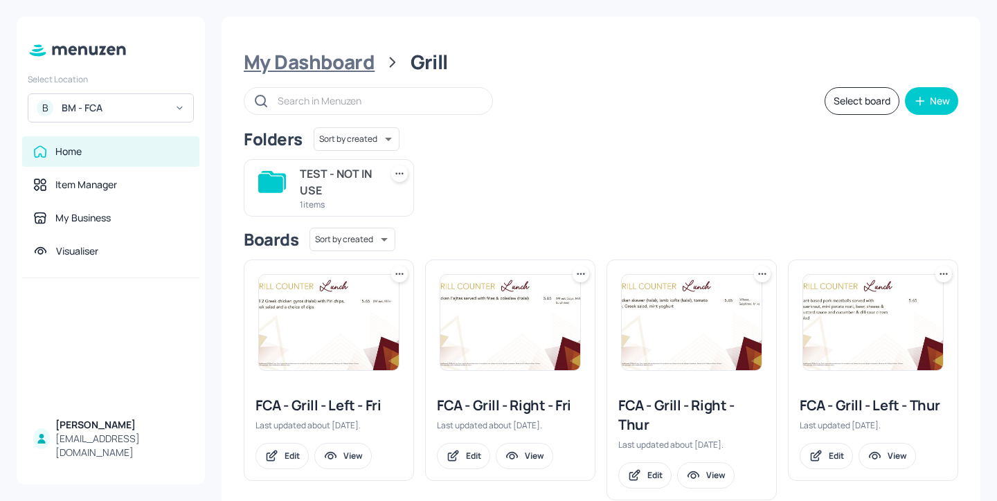
click at [302, 58] on div "My Dashboard" at bounding box center [309, 62] width 131 height 25
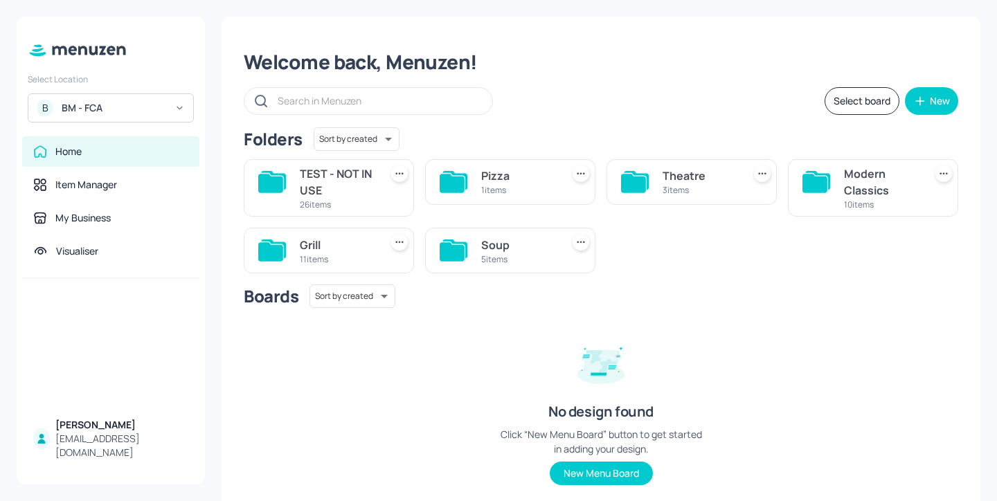
click at [527, 244] on div "Soup" at bounding box center [518, 245] width 75 height 17
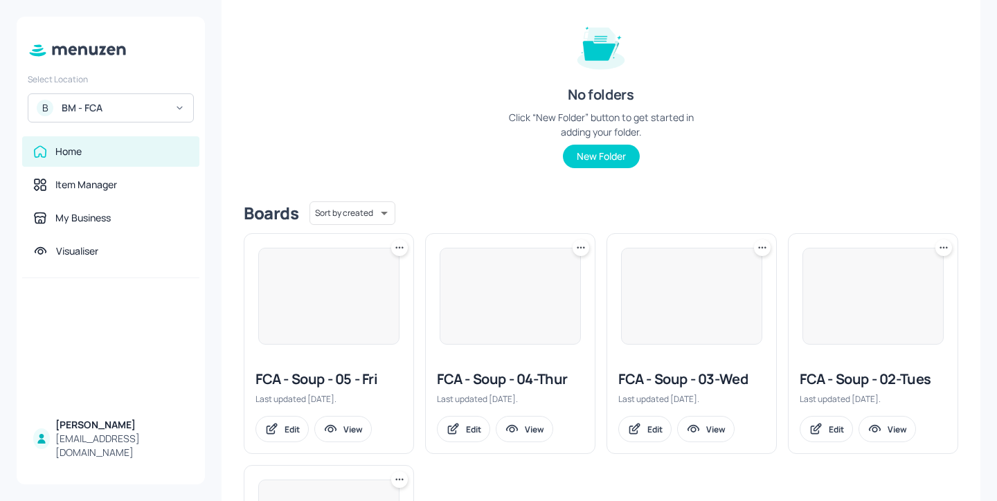
scroll to position [378, 0]
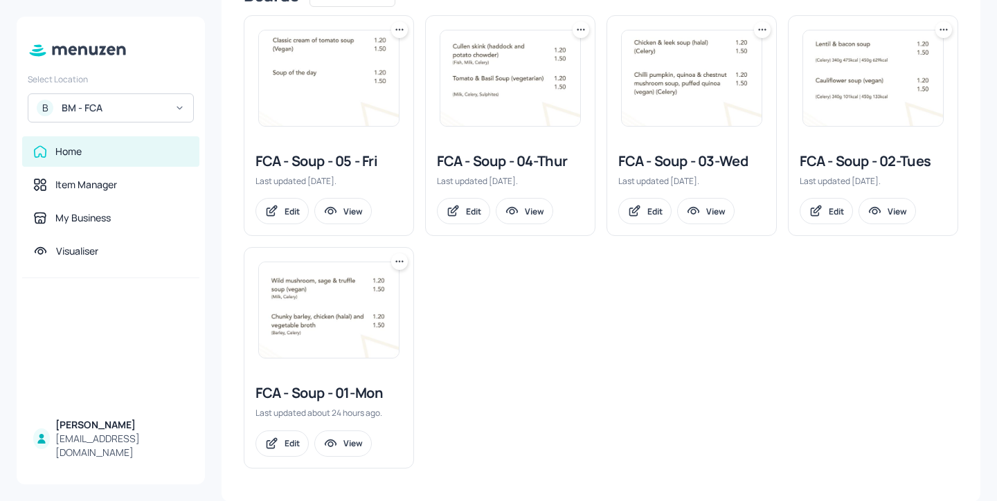
click at [847, 159] on div "FCA - Soup - 02-Tues" at bounding box center [872, 161] width 147 height 19
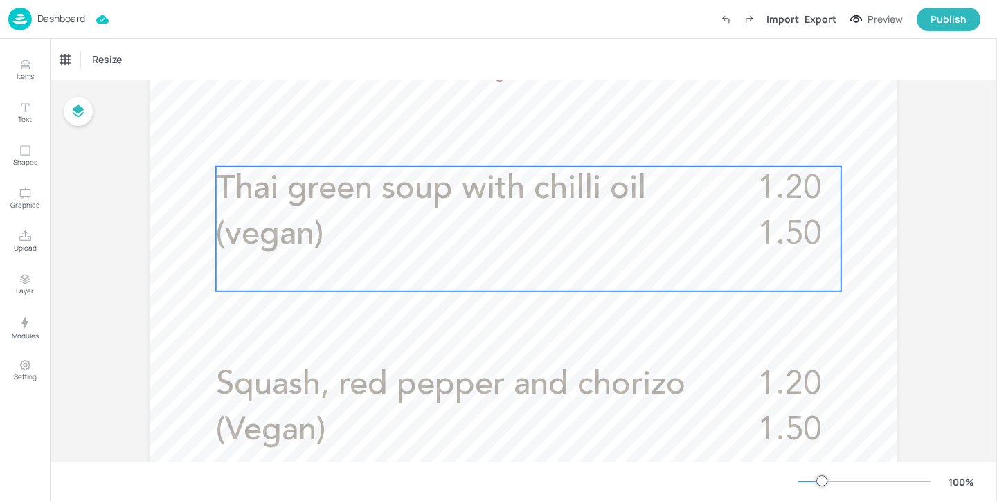
scroll to position [500, 0]
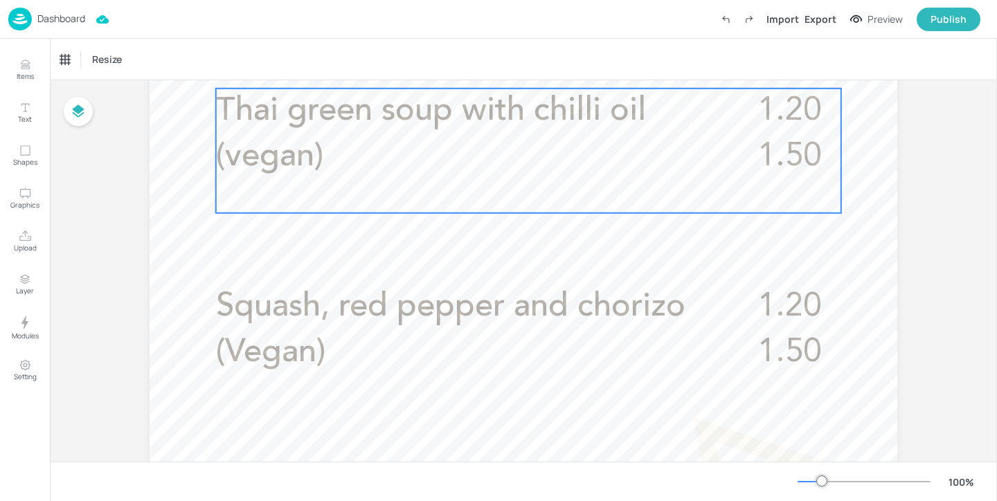
click at [554, 159] on p "Thai green soup with chilli oil (vegan)" at bounding box center [469, 134] width 506 height 91
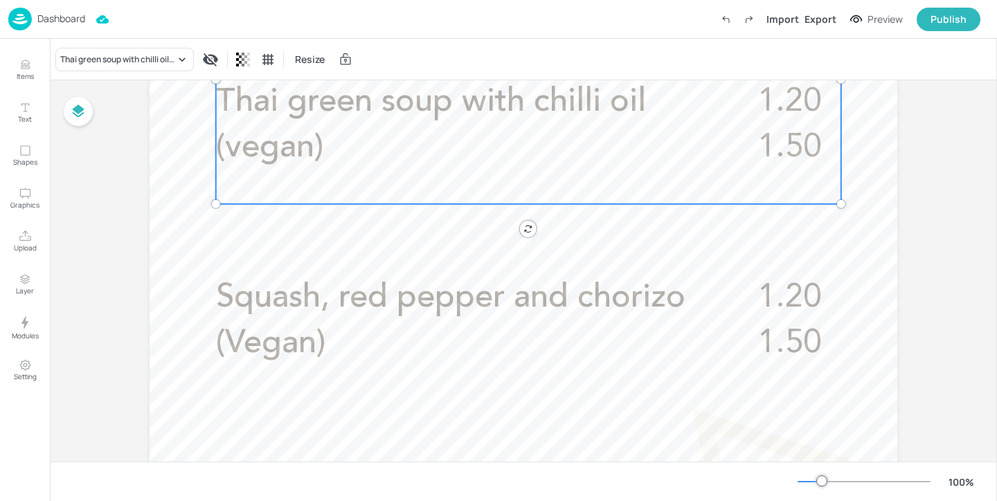
scroll to position [509, 0]
click at [73, 20] on p "Dashboard" at bounding box center [61, 19] width 48 height 10
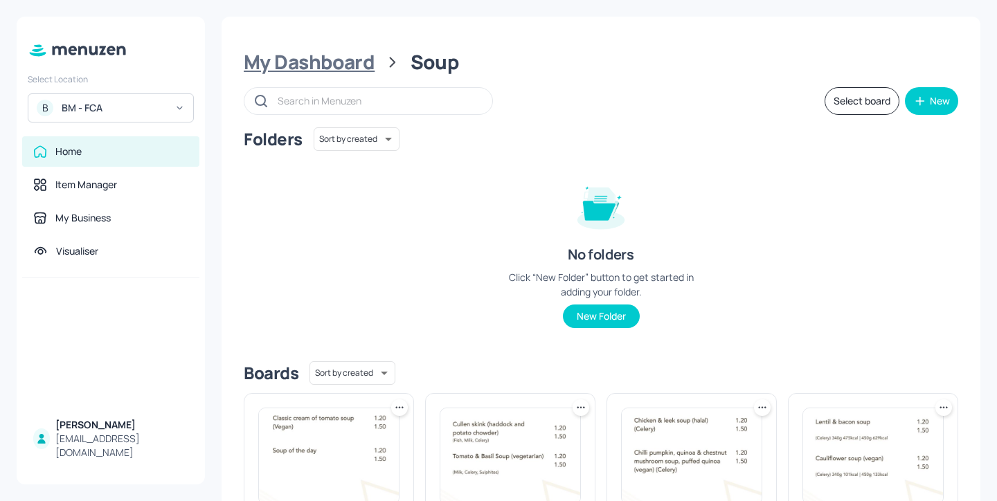
click at [340, 75] on div "My Dashboard" at bounding box center [309, 62] width 131 height 25
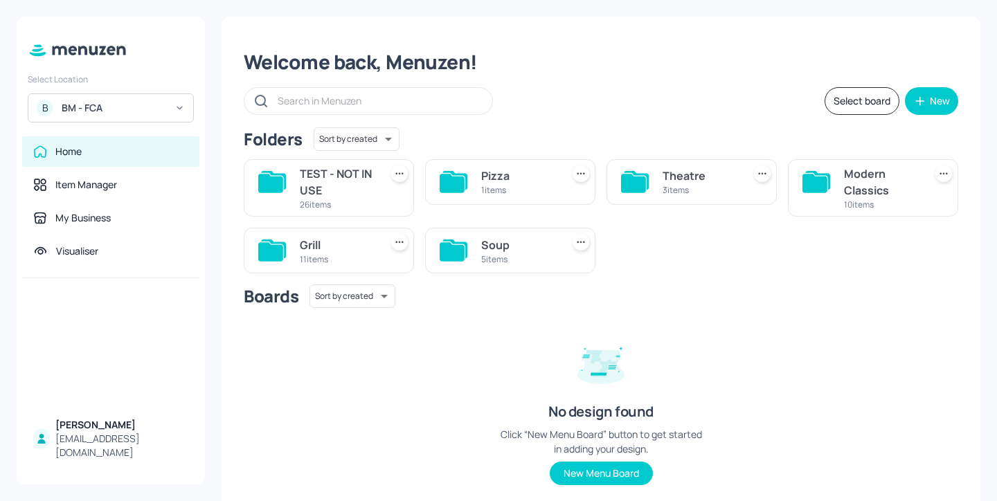
click at [853, 203] on div "10 items" at bounding box center [881, 205] width 75 height 12
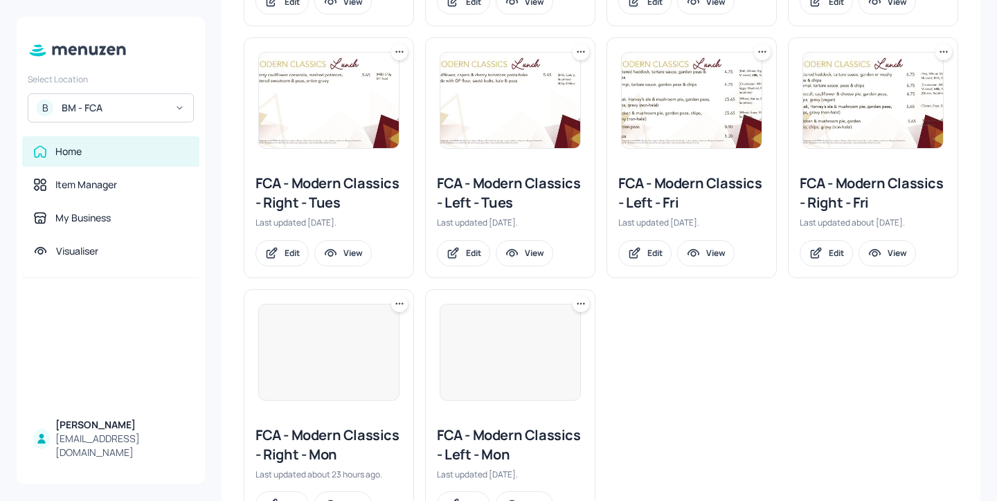
scroll to position [669, 0]
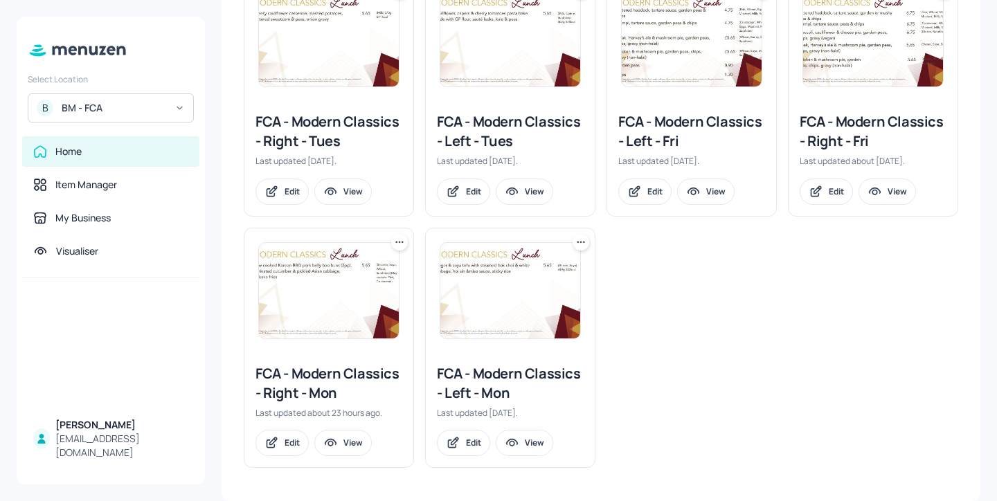
click at [482, 137] on div "FCA - Modern Classics - Left - Tues" at bounding box center [510, 131] width 147 height 39
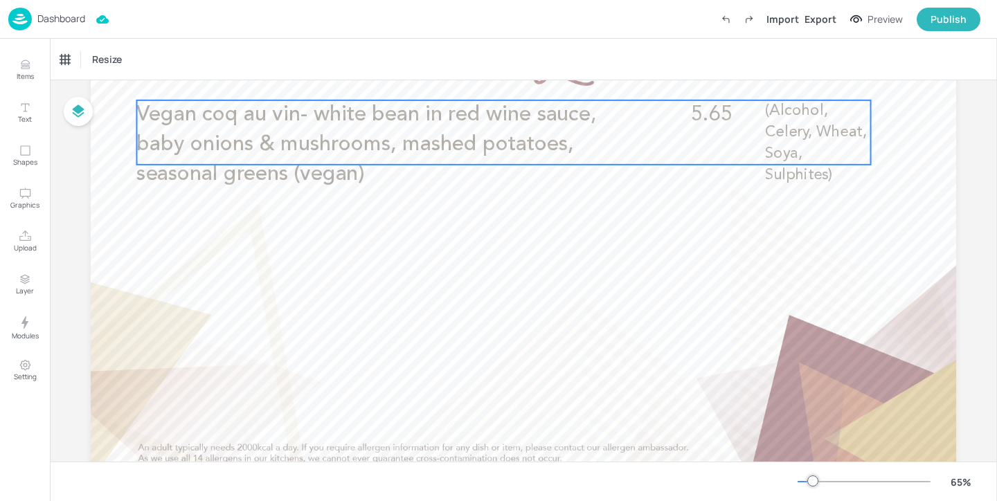
click at [387, 145] on span "Vegan coq au vin- white bean in red wine sauce, baby onions & mushrooms, mashed…" at bounding box center [366, 145] width 460 height 80
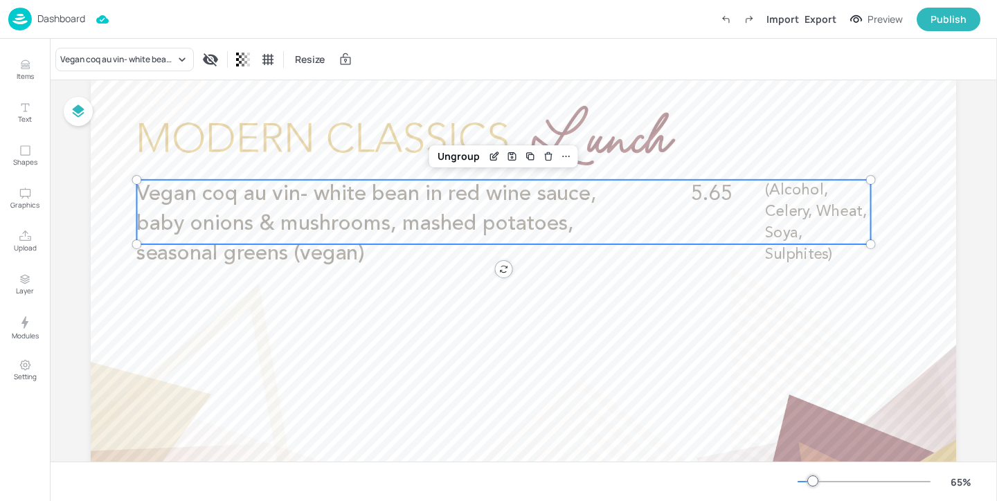
scroll to position [34, 0]
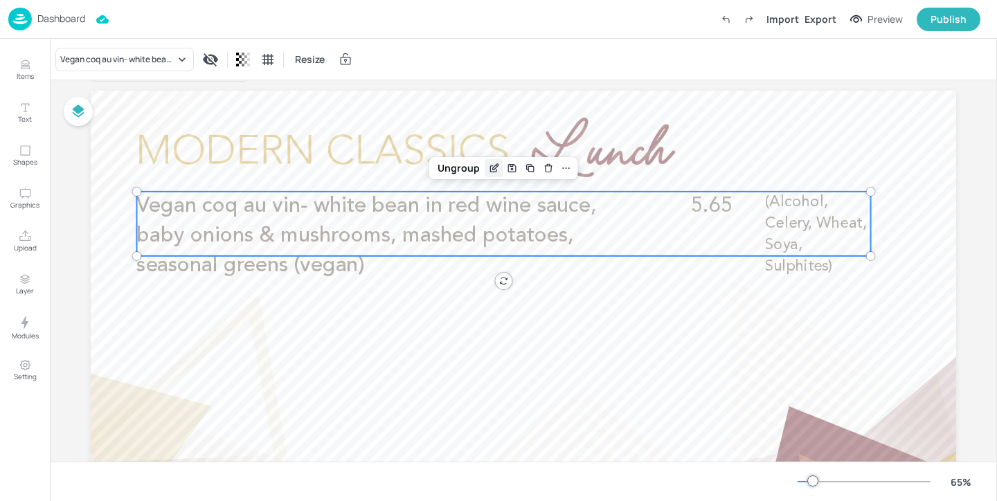
click at [491, 167] on icon "Edit Item" at bounding box center [494, 168] width 12 height 11
click at [493, 169] on icon "Edit Item" at bounding box center [496, 167] width 6 height 6
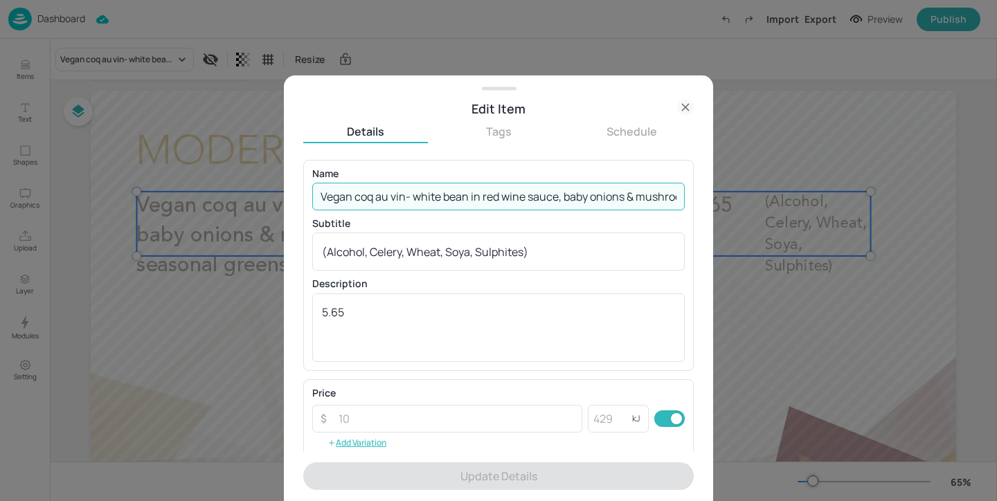
scroll to position [0, 252]
drag, startPoint x: 317, startPoint y: 196, endPoint x: 871, endPoint y: 231, distance: 554.9
click at [871, 231] on div "Edit Item Details Tags Schedule Name Vegan coq au vin- white bean in red wine s…" at bounding box center [498, 250] width 997 height 501
paste input "Spinach & mushroom [PERSON_NAME], with pasta or gnocchi (May contain: Eggs, Mil…"
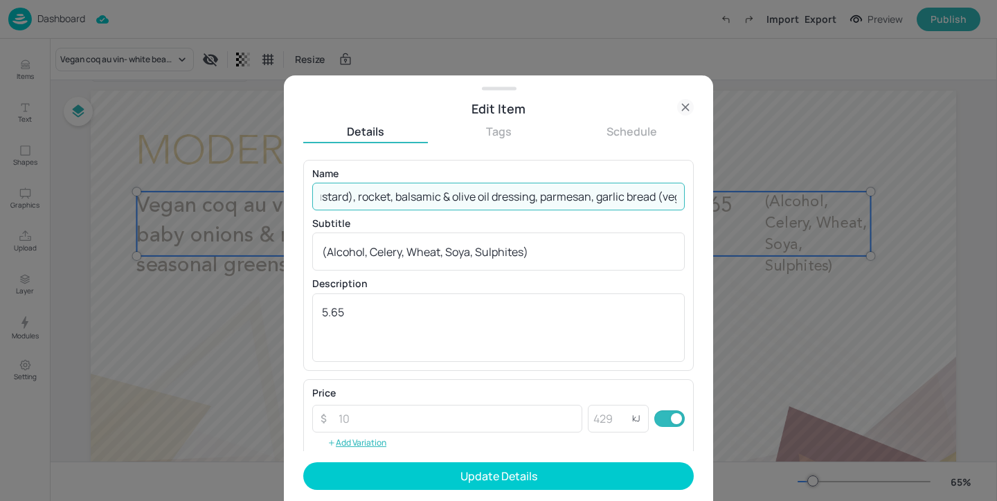
type input "Spinach & mushroom [PERSON_NAME], with pasta or gnocchi (May contain: Eggs, Mil…"
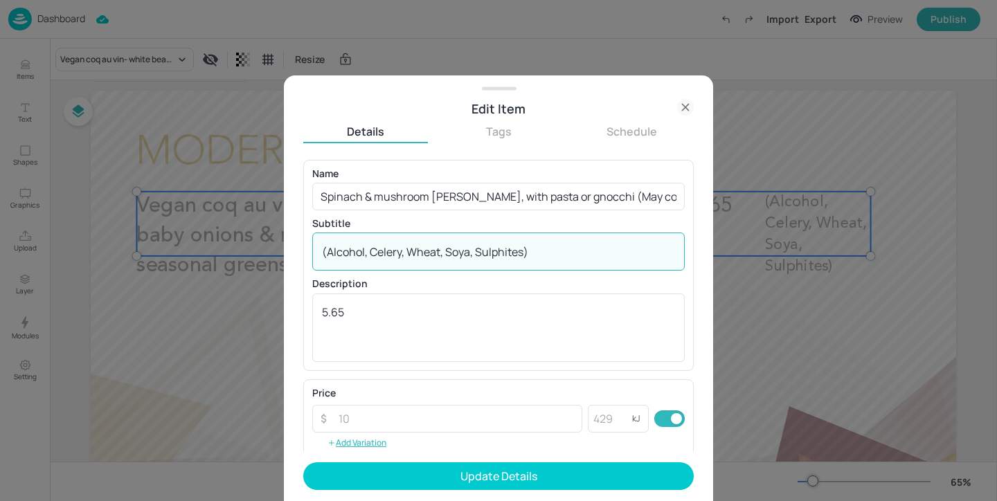
drag, startPoint x: 577, startPoint y: 248, endPoint x: 154, endPoint y: 218, distance: 424.0
click at [154, 218] on div "Edit Item Details Tags Schedule Name Spinach & mushroom [PERSON_NAME], with pas…" at bounding box center [498, 250] width 997 height 501
paste textarea "Wheat, Milk"
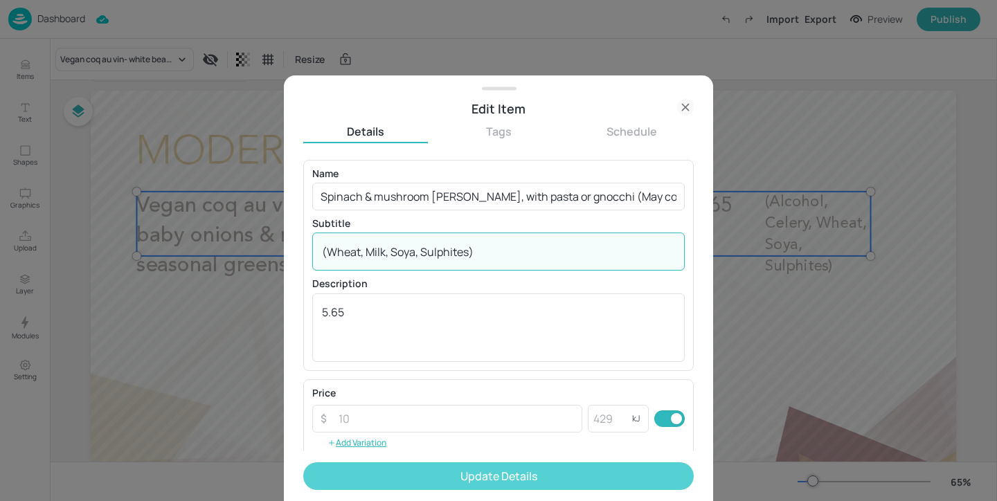
type textarea "(Wheat, Milk, Soya, Sulphites)"
click at [462, 486] on button "Update Details" at bounding box center [498, 476] width 390 height 28
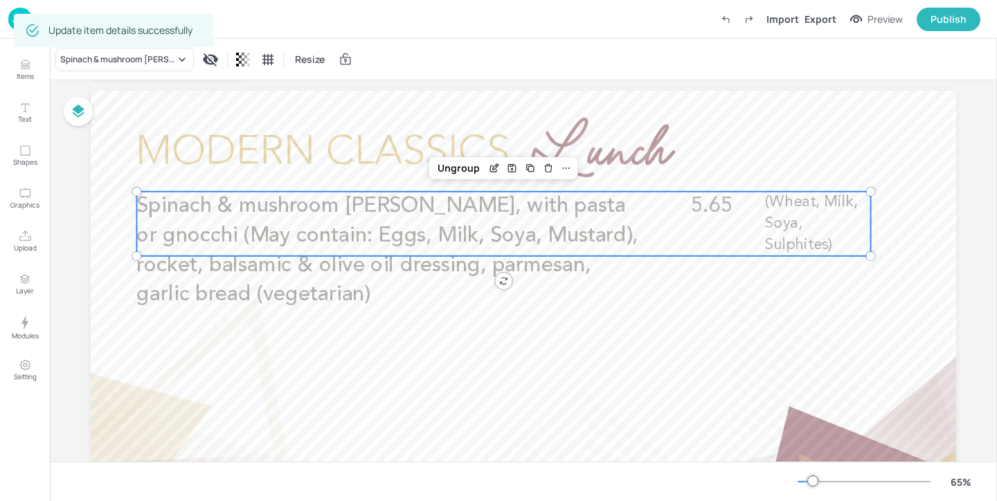
click at [19, 8] on img at bounding box center [20, 19] width 24 height 23
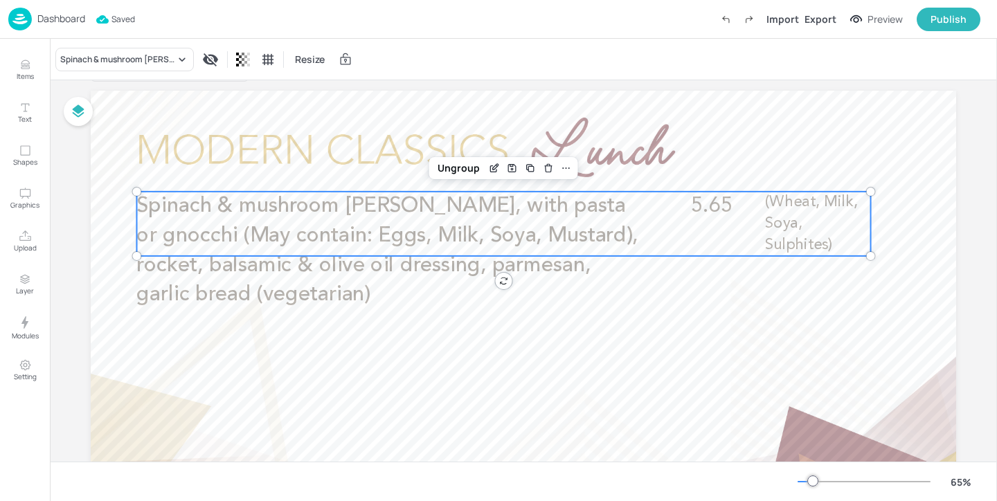
click at [17, 20] on img at bounding box center [20, 19] width 24 height 23
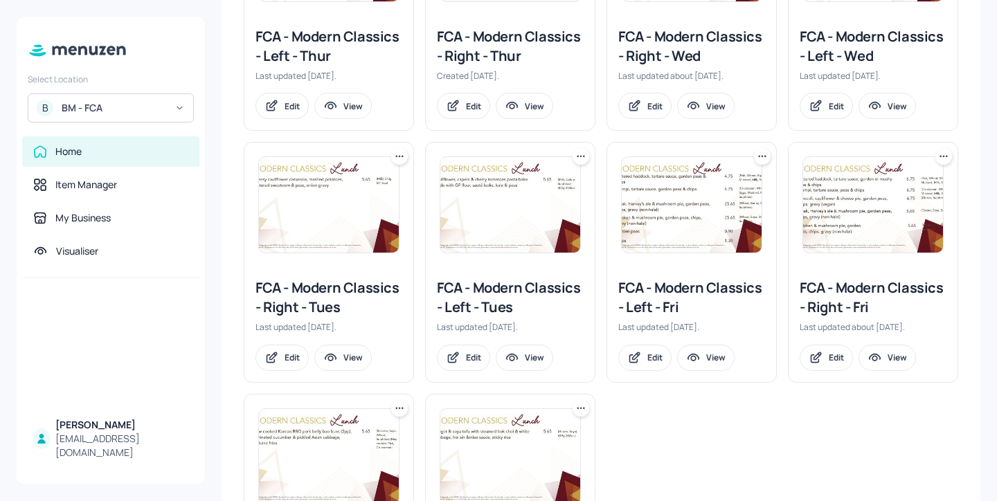
scroll to position [504, 0]
click at [368, 292] on div "FCA - Modern Classics - Right - Tues" at bounding box center [328, 296] width 147 height 39
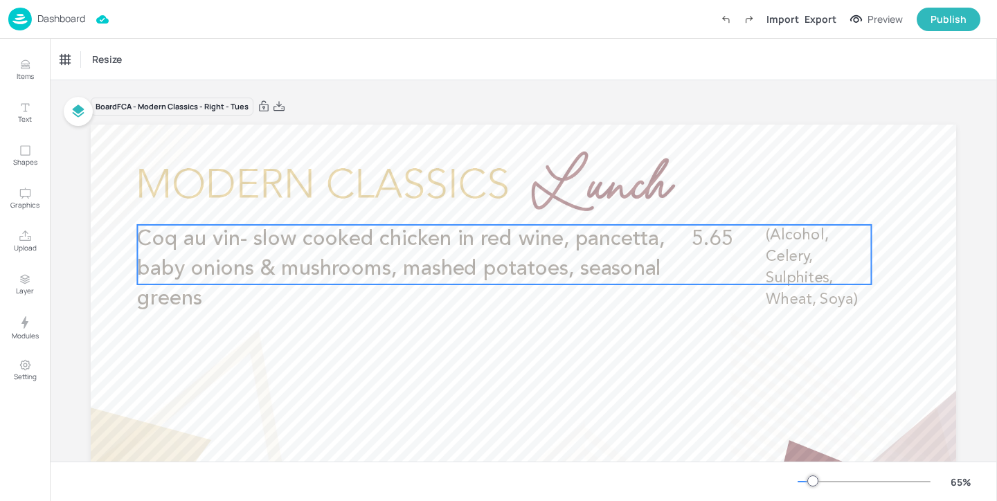
click at [486, 269] on span "Coq au vin- slow cooked chicken in red wine, pancetta, baby onions & mushrooms,…" at bounding box center [400, 269] width 527 height 80
click at [496, 200] on icon "Edit Item" at bounding box center [495, 201] width 12 height 11
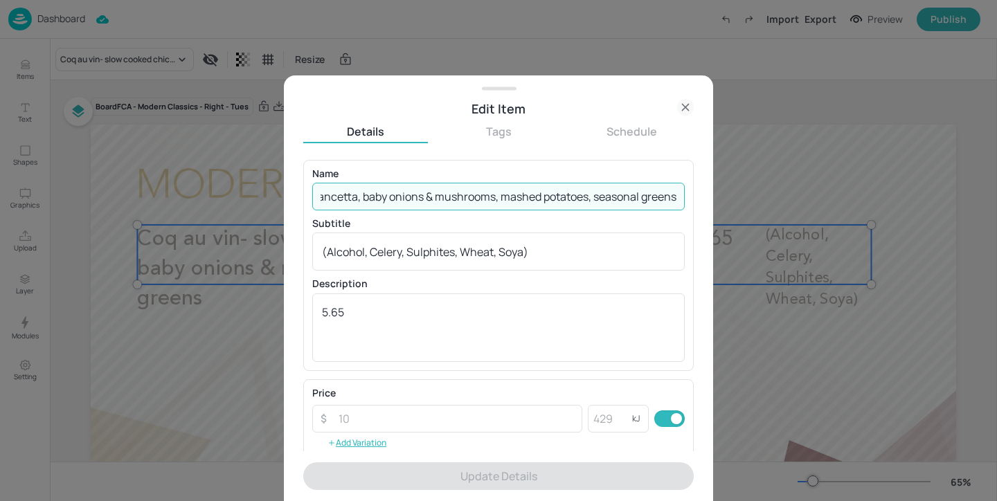
drag, startPoint x: 317, startPoint y: 195, endPoint x: 934, endPoint y: 197, distance: 616.7
click at [934, 197] on div "Edit Item Details Tags Schedule Name Coq au vin- slow cooked chicken in red win…" at bounding box center [498, 250] width 997 height 501
paste input "[PERSON_NAME] & mushroom [PERSON_NAME] (halal), with pasta or gnocchi (May cont…"
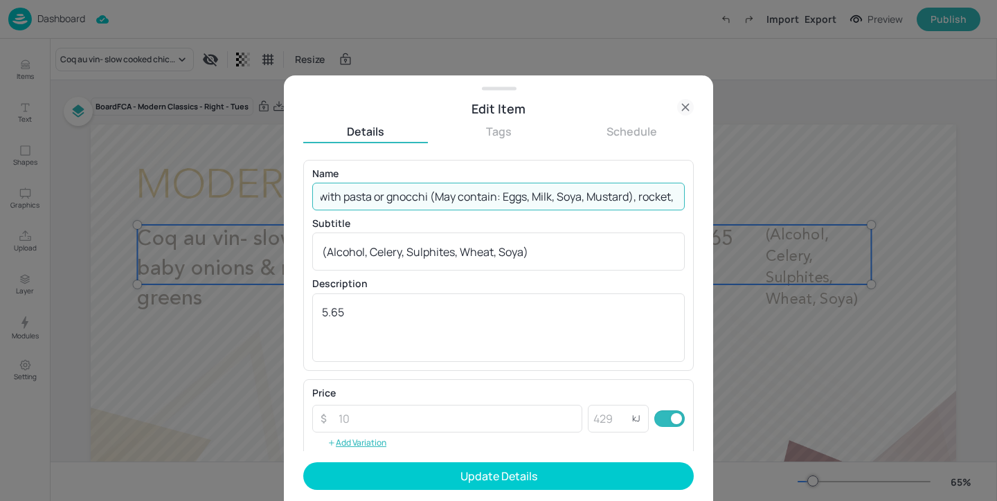
scroll to position [0, 460]
type input "Chicken & mushroom [PERSON_NAME] (halal), with pasta or gnocchi (May contain: E…"
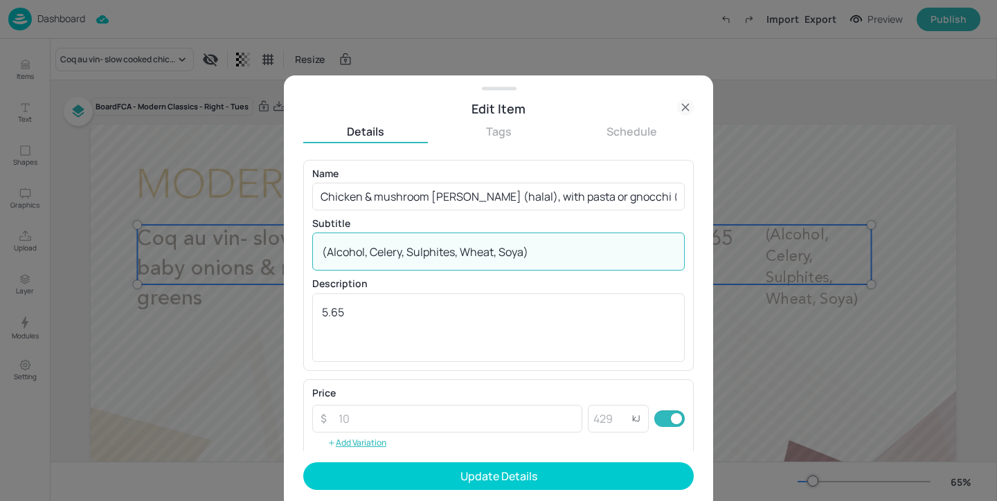
drag, startPoint x: 575, startPoint y: 252, endPoint x: 193, endPoint y: 252, distance: 382.1
click at [193, 252] on div "Edit Item Details Tags Schedule Name Chicken & mushroom [PERSON_NAME] (halal), …" at bounding box center [498, 250] width 997 height 501
paste textarea "Wheat, Gluten, Milk, Sulphites"
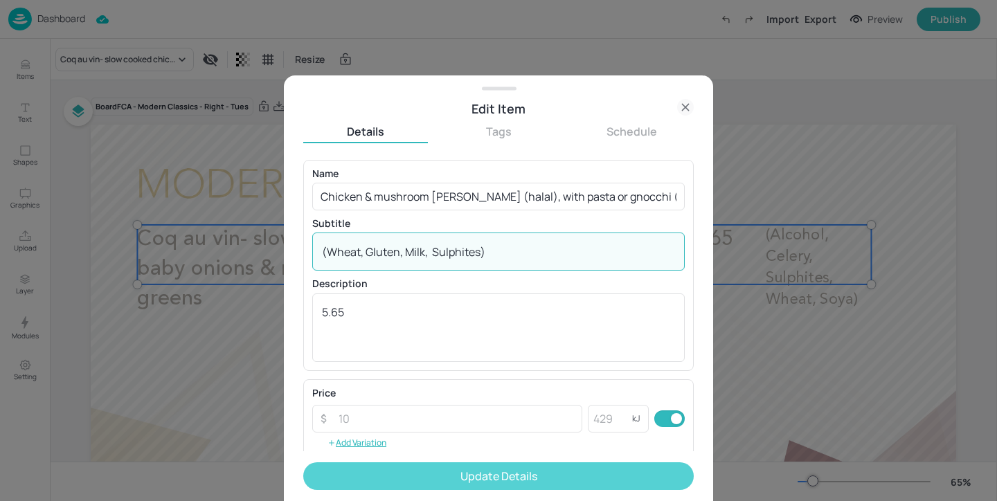
type textarea "(Wheat, Gluten, Milk, Sulphites)"
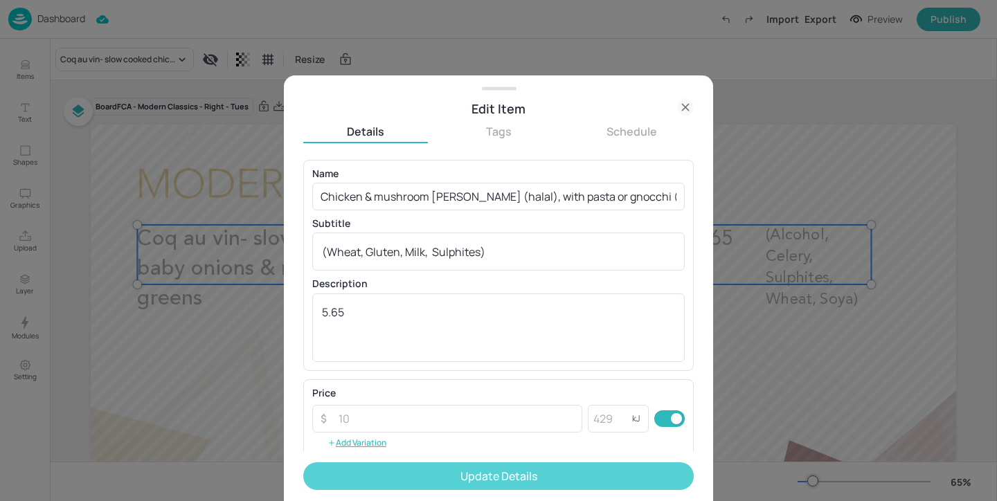
click at [416, 475] on button "Update Details" at bounding box center [498, 476] width 390 height 28
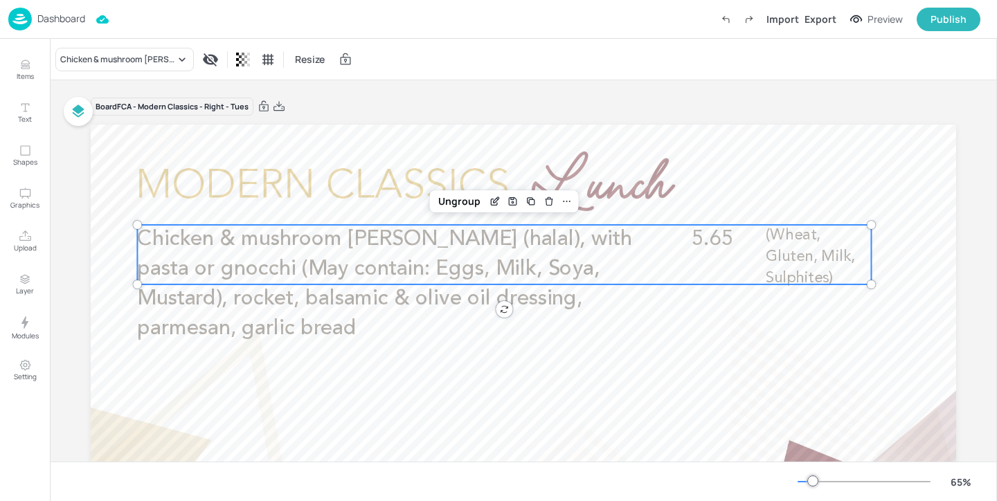
click at [51, 8] on div "Dashboard" at bounding box center [46, 19] width 77 height 23
click at [46, 24] on p "Dashboard" at bounding box center [61, 19] width 48 height 10
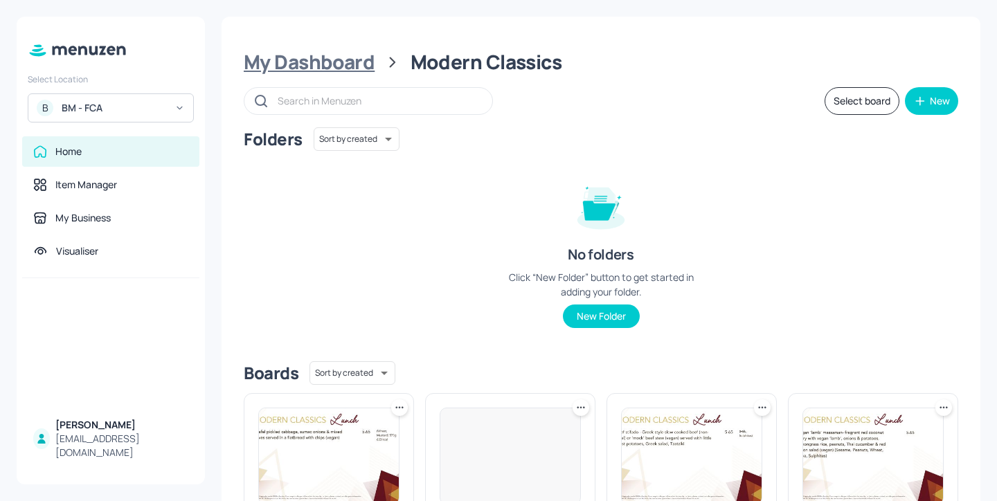
click at [337, 54] on div "My Dashboard" at bounding box center [309, 62] width 131 height 25
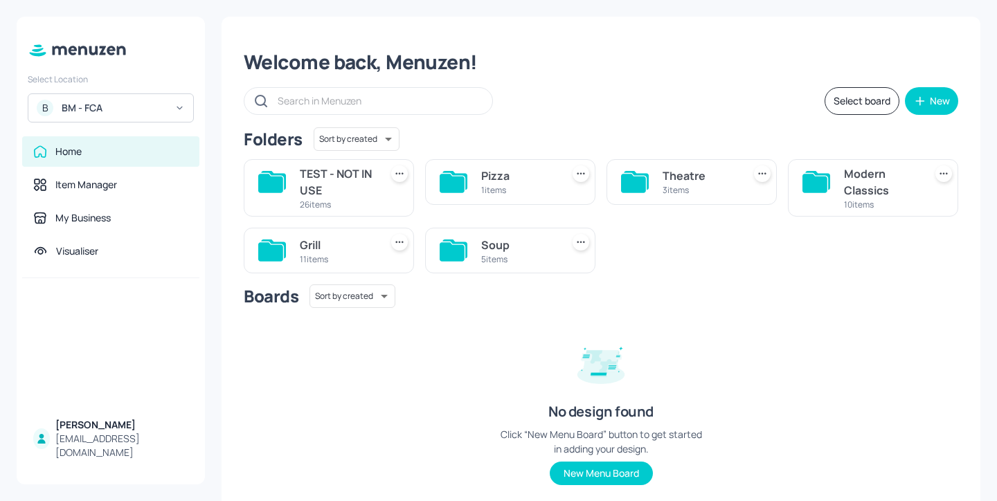
click at [497, 245] on div "Soup" at bounding box center [518, 245] width 75 height 17
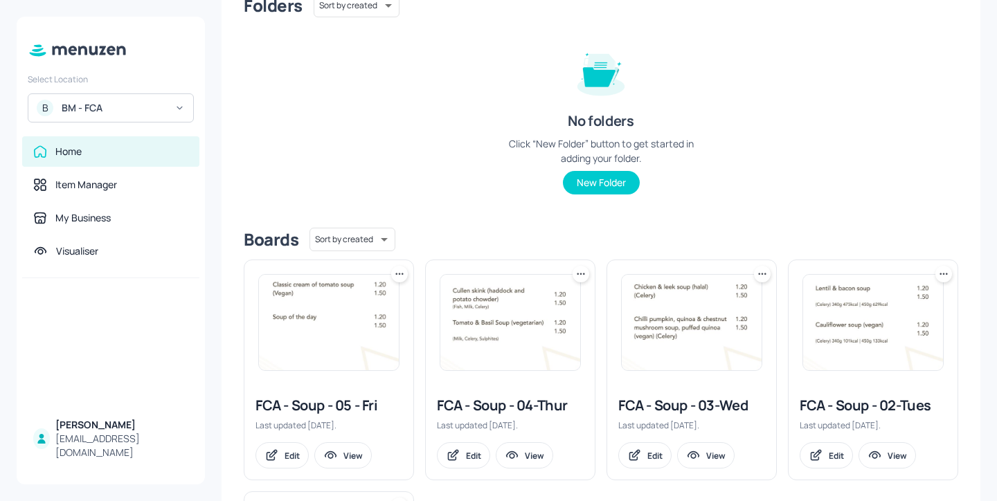
scroll to position [343, 0]
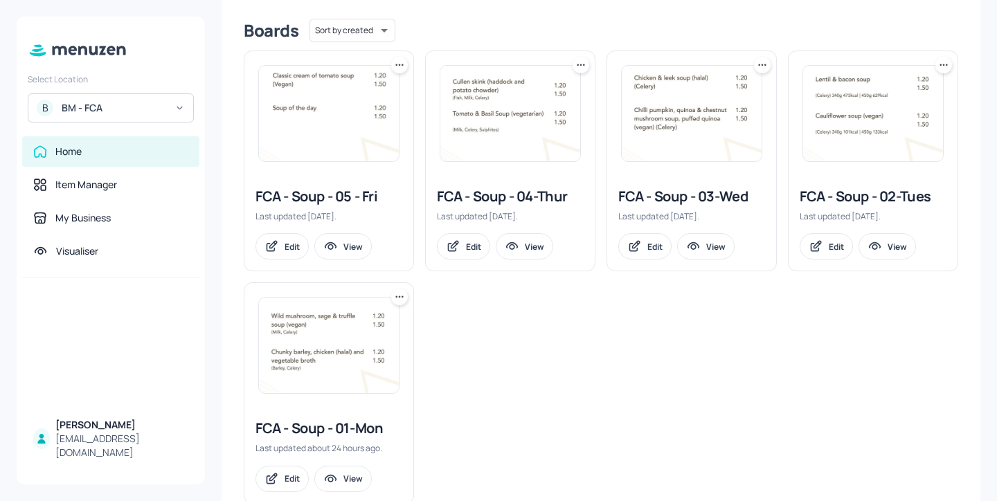
click at [849, 195] on div "FCA - Soup - 02-Tues" at bounding box center [872, 196] width 147 height 19
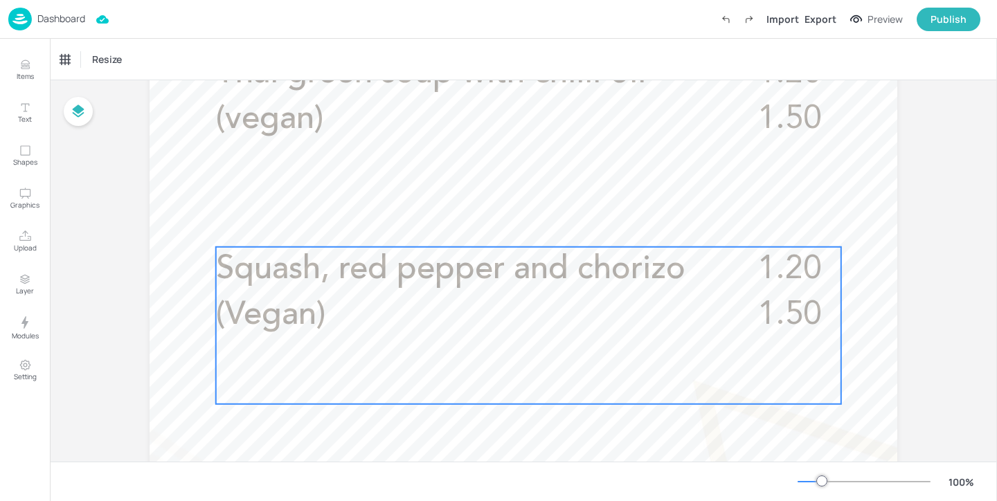
scroll to position [415, 0]
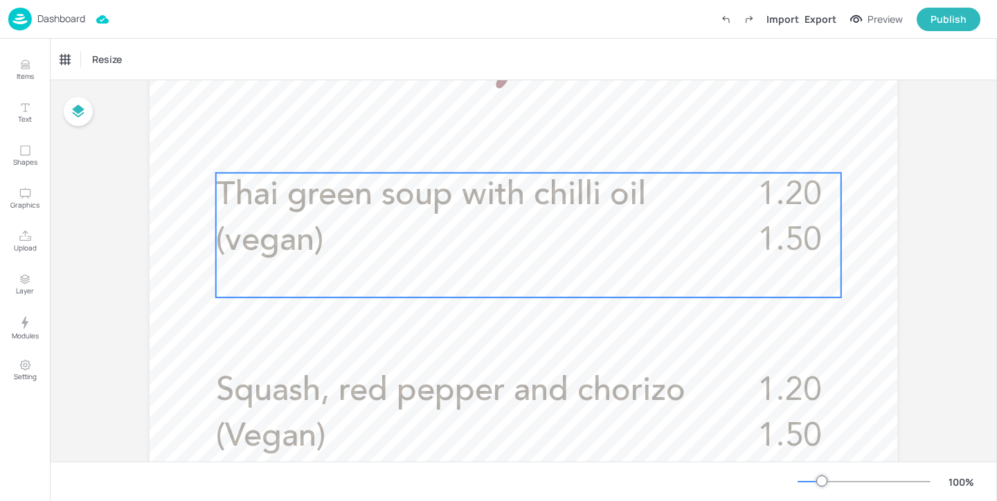
click at [531, 278] on div "Thai green soup with chilli oil (vegan) 1.20 1.50" at bounding box center [528, 235] width 625 height 125
click at [514, 152] on icon "Edit Item" at bounding box center [519, 149] width 12 height 11
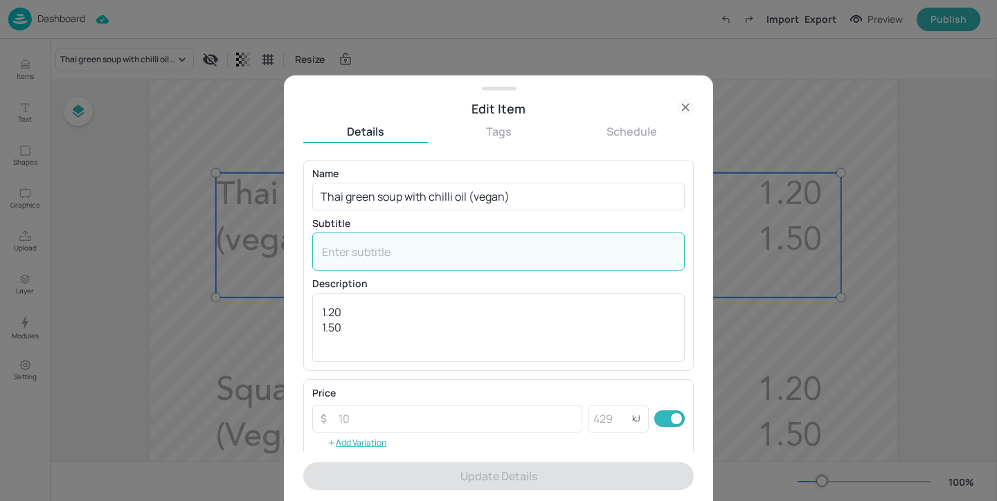
click at [427, 253] on textarea at bounding box center [498, 251] width 353 height 15
paste textarea "(Celery, Sulphites)"
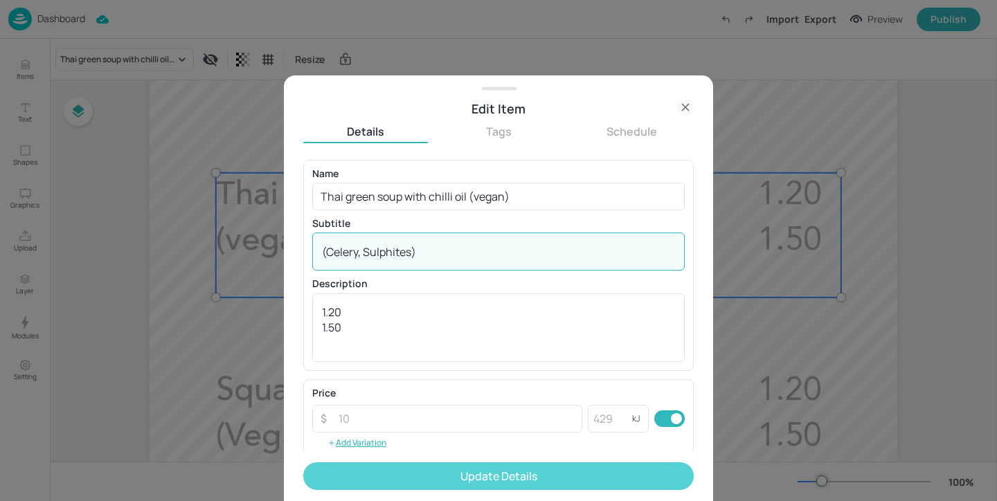
type textarea "(Celery, Sulphites)"
click at [444, 478] on button "Update Details" at bounding box center [498, 476] width 390 height 28
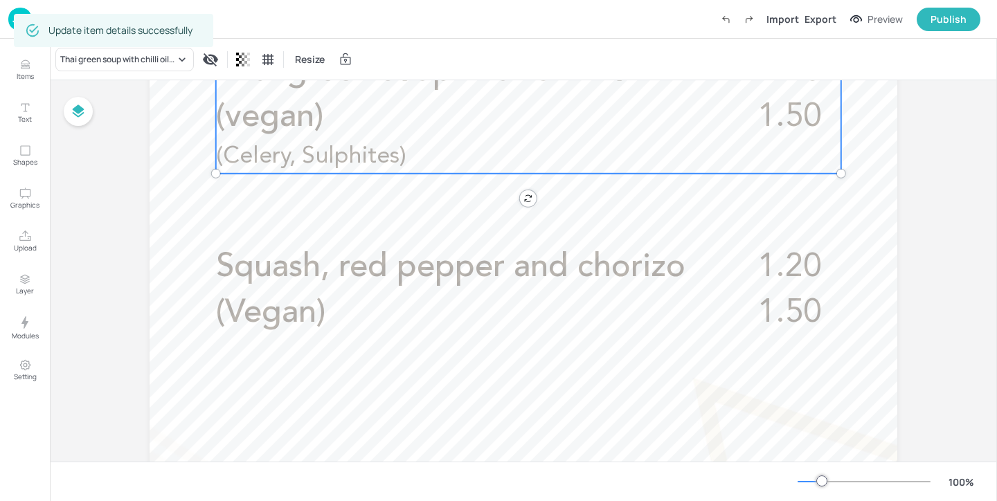
scroll to position [640, 0]
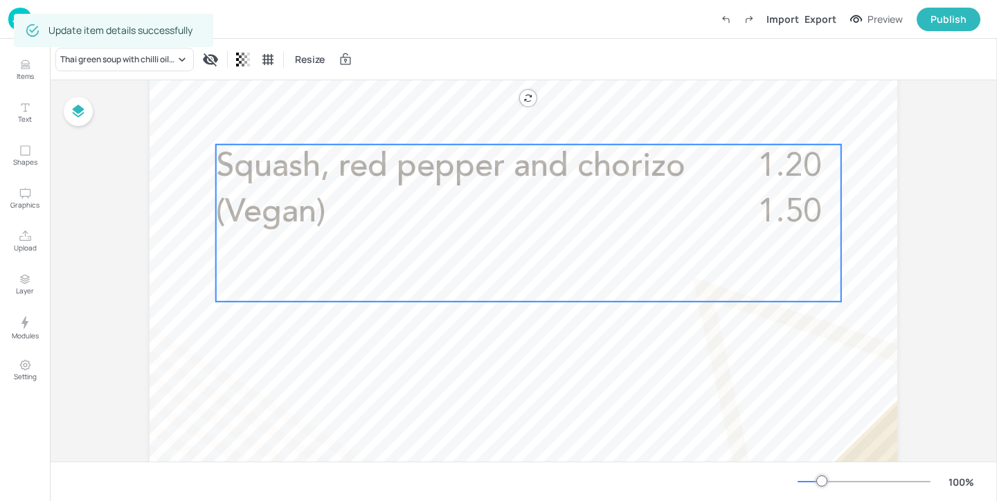
click at [435, 190] on p "Squash, red pepper and chorizo (Vegan)" at bounding box center [463, 190] width 495 height 91
click at [518, 120] on icon "Edit Item" at bounding box center [519, 121] width 12 height 11
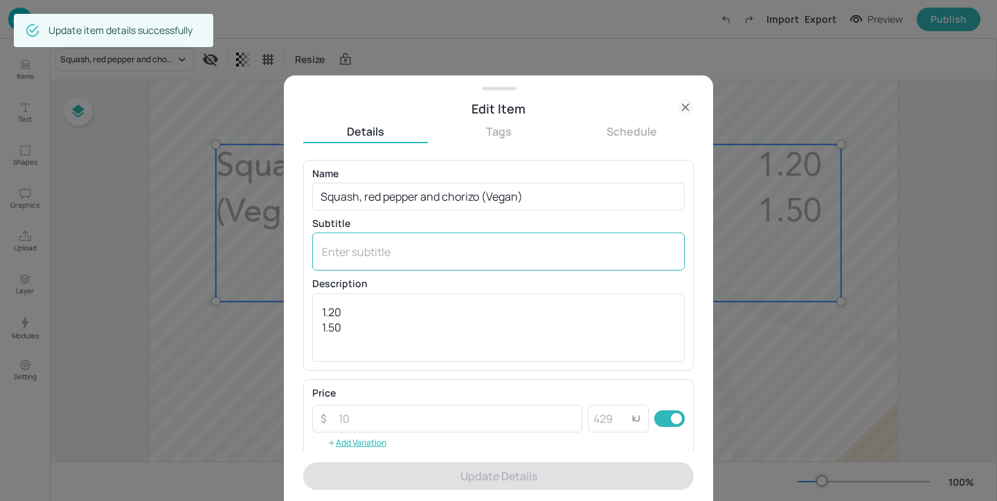
click at [426, 252] on textarea at bounding box center [498, 251] width 353 height 15
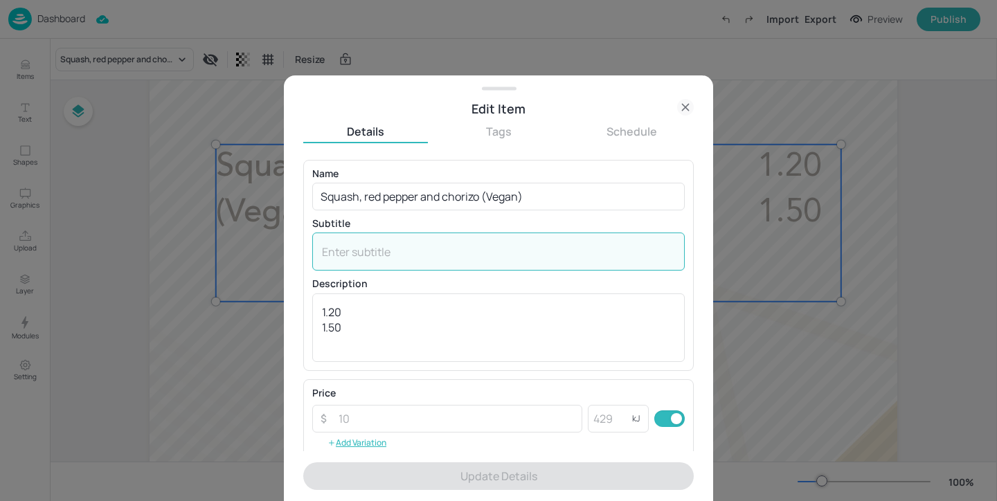
paste textarea "(Celery, Sulphites)"
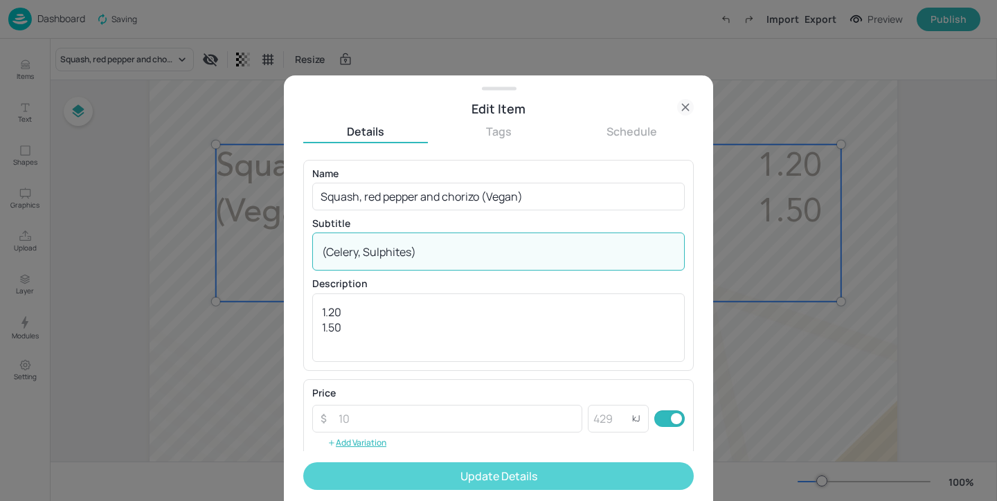
type textarea "(Celery, Sulphites)"
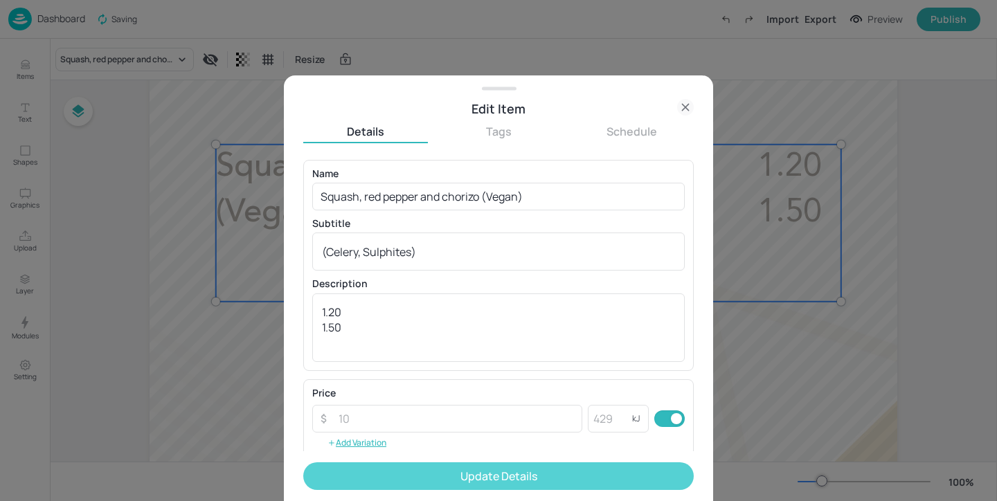
click at [450, 482] on button "Update Details" at bounding box center [498, 476] width 390 height 28
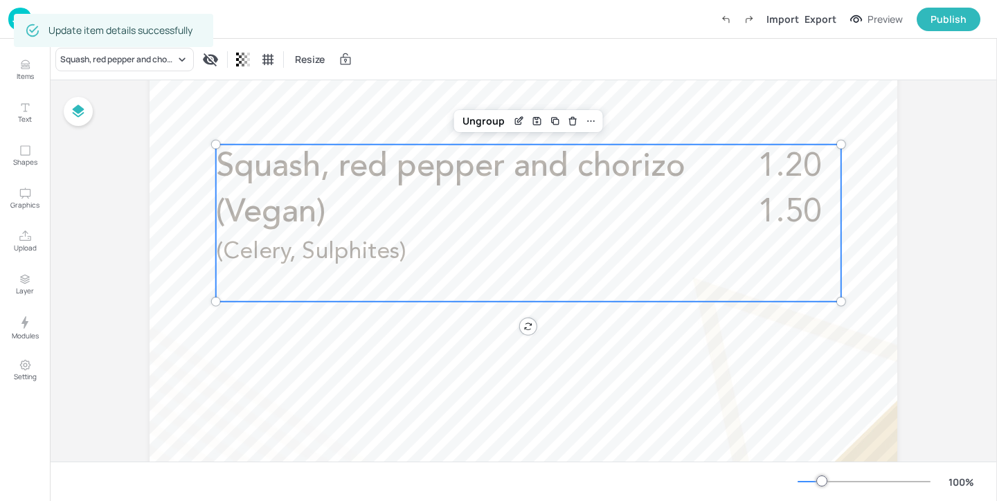
click at [28, 8] on img at bounding box center [20, 19] width 24 height 23
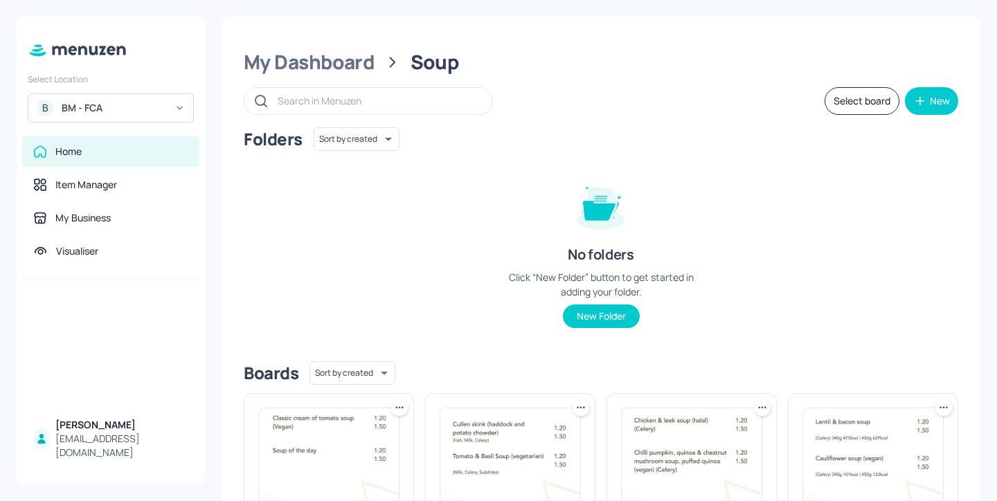
scroll to position [55, 0]
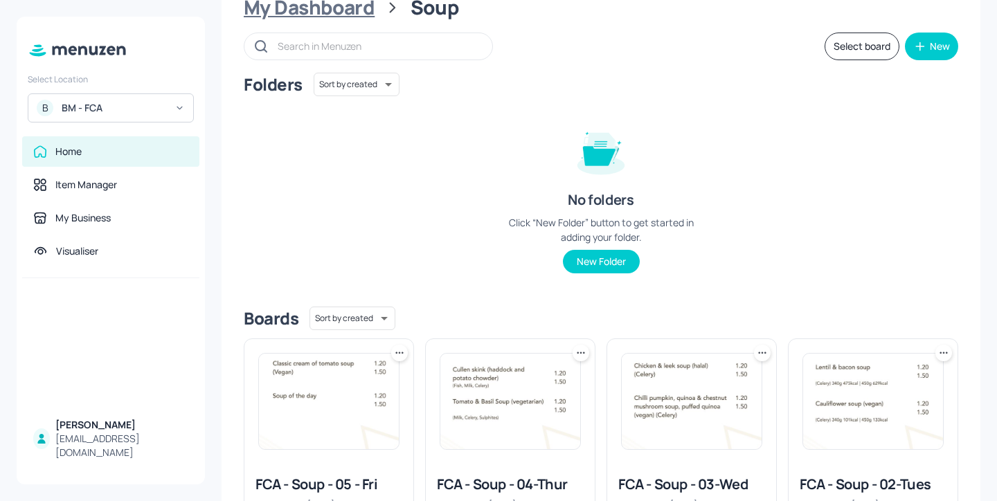
click at [334, 11] on div "My Dashboard" at bounding box center [309, 7] width 131 height 25
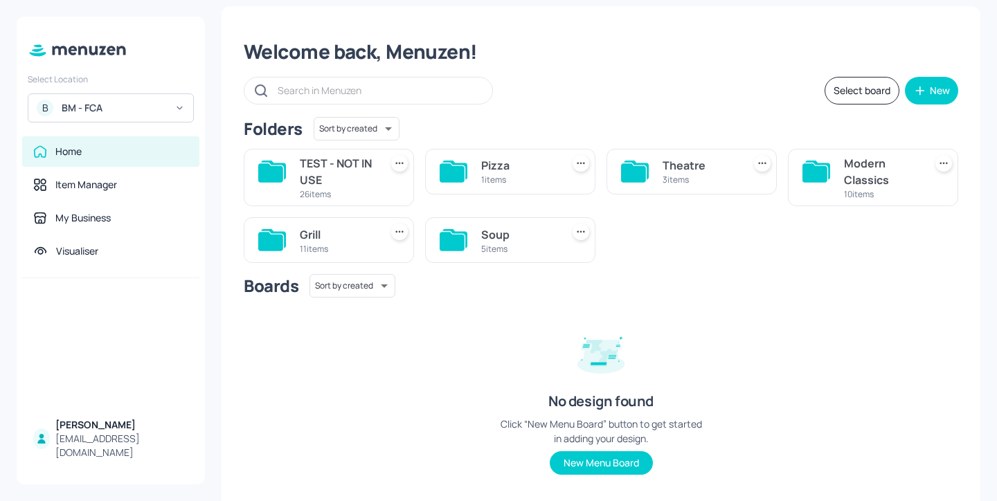
scroll to position [3, 0]
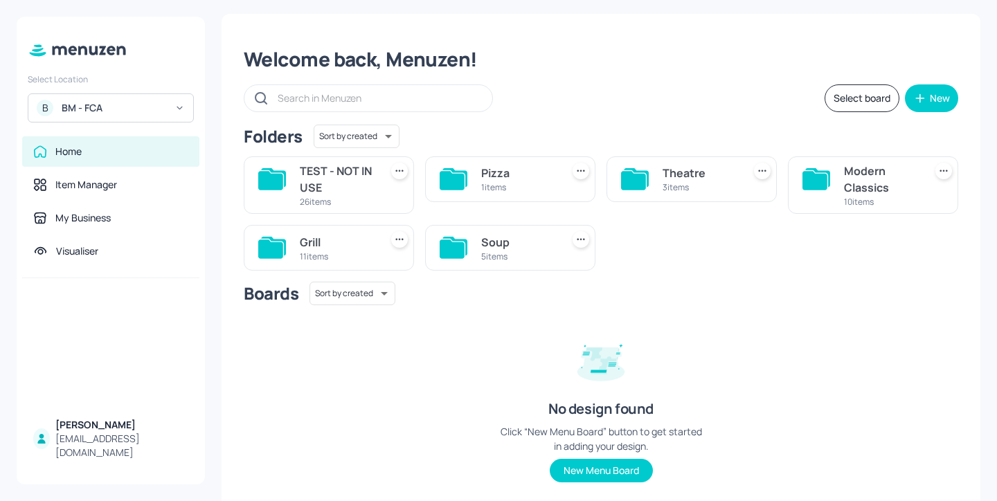
click at [298, 253] on div "Grill 11 items" at bounding box center [329, 248] width 170 height 46
click at [324, 242] on div "Grill" at bounding box center [337, 242] width 75 height 17
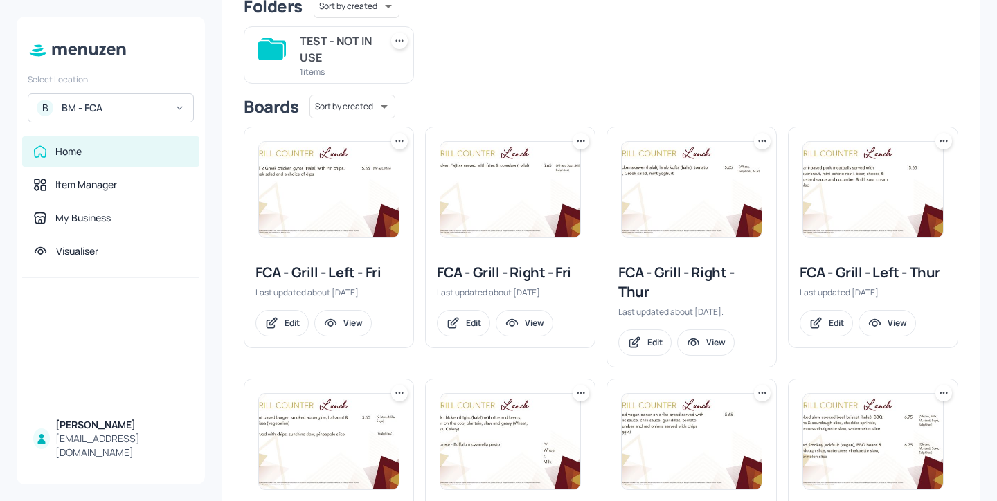
scroll to position [444, 0]
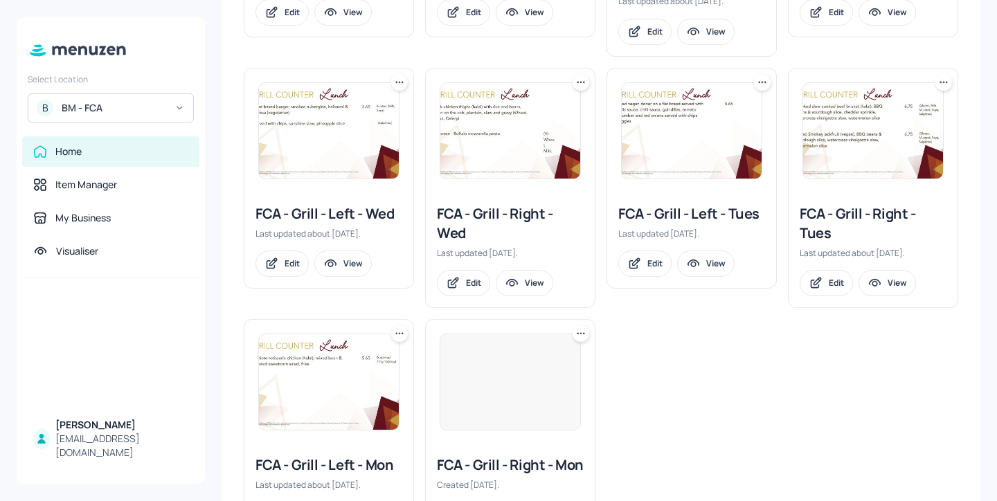
click at [744, 214] on div "FCA - Grill - Left - Tues" at bounding box center [691, 213] width 147 height 19
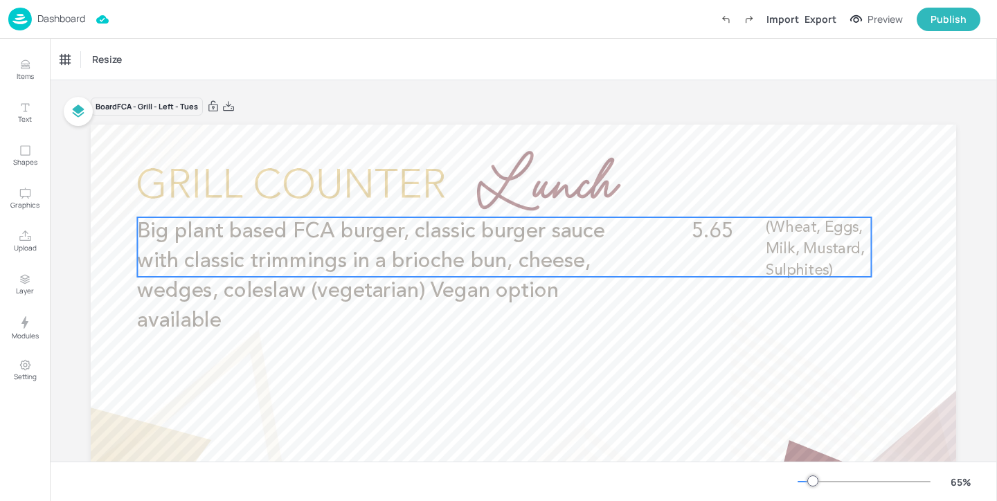
click at [508, 258] on span "Big plant based FCA burger, classic burger sauce with classic trimmings in a br…" at bounding box center [371, 276] width 468 height 110
click at [491, 195] on icon "Edit Item" at bounding box center [494, 195] width 6 height 6
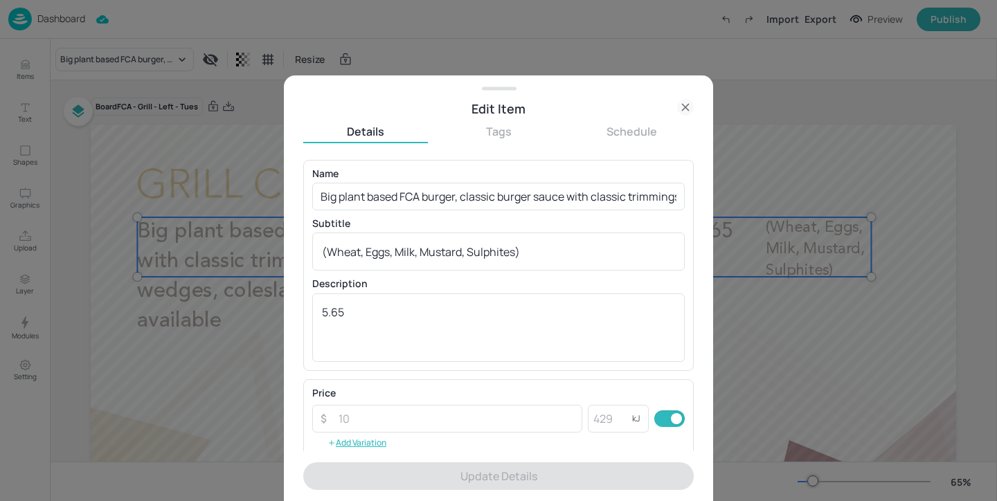
drag, startPoint x: 540, startPoint y: 242, endPoint x: 299, endPoint y: 242, distance: 240.9
click at [299, 242] on div "Edit Item Details Tags Schedule Name Big plant based FCA burger, classic burger…" at bounding box center [498, 288] width 429 height 426
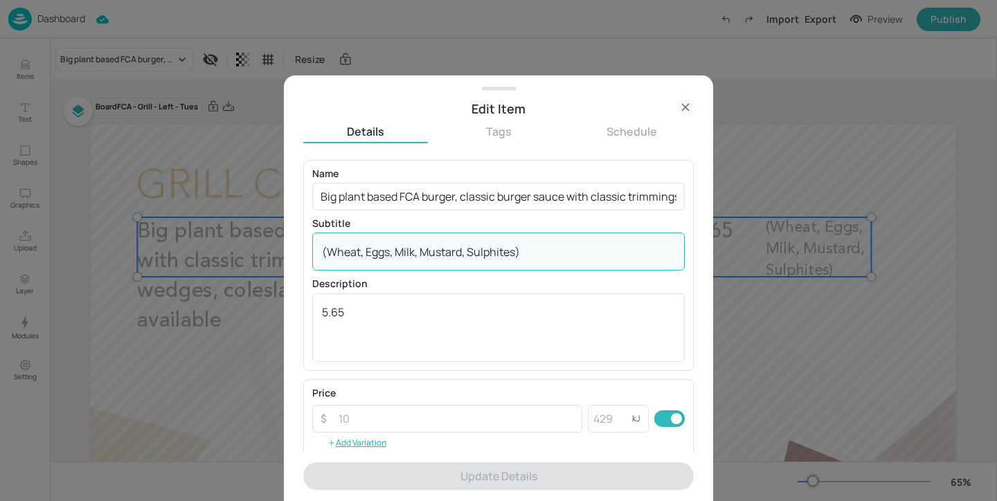
drag, startPoint x: 567, startPoint y: 255, endPoint x: 255, endPoint y: 255, distance: 311.5
click at [255, 255] on div "Edit Item Details Tags Schedule Name Big plant based FCA burger, classic burger…" at bounding box center [498, 250] width 997 height 501
paste textarea "Soya,"
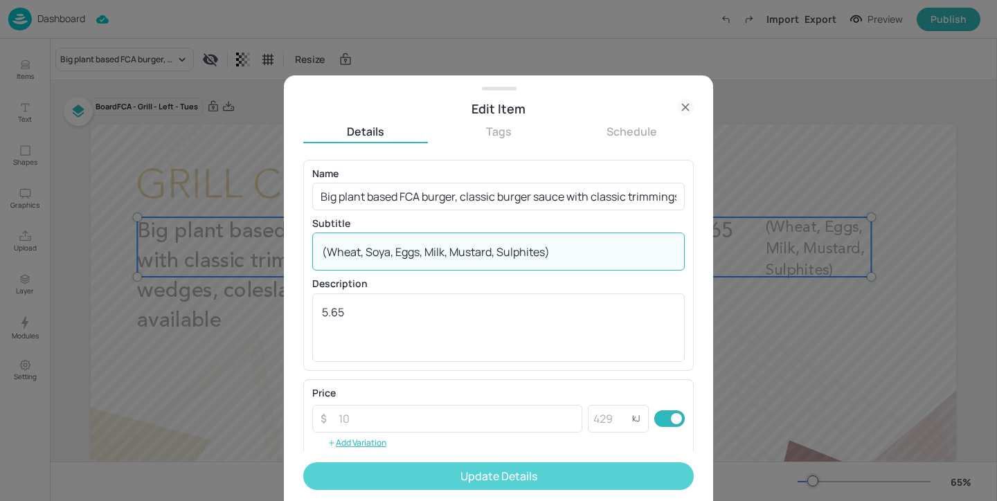
type textarea "(Wheat, Soya, Eggs, Milk, Mustard, Sulphites)"
click at [408, 486] on button "Update Details" at bounding box center [498, 476] width 390 height 28
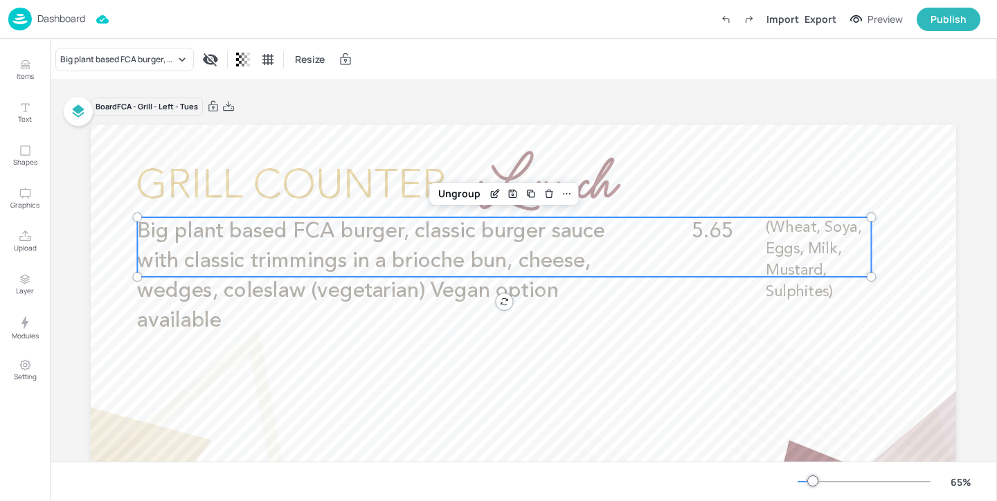
click at [69, 19] on p "Dashboard" at bounding box center [61, 19] width 48 height 10
